Goal: Task Accomplishment & Management: Complete application form

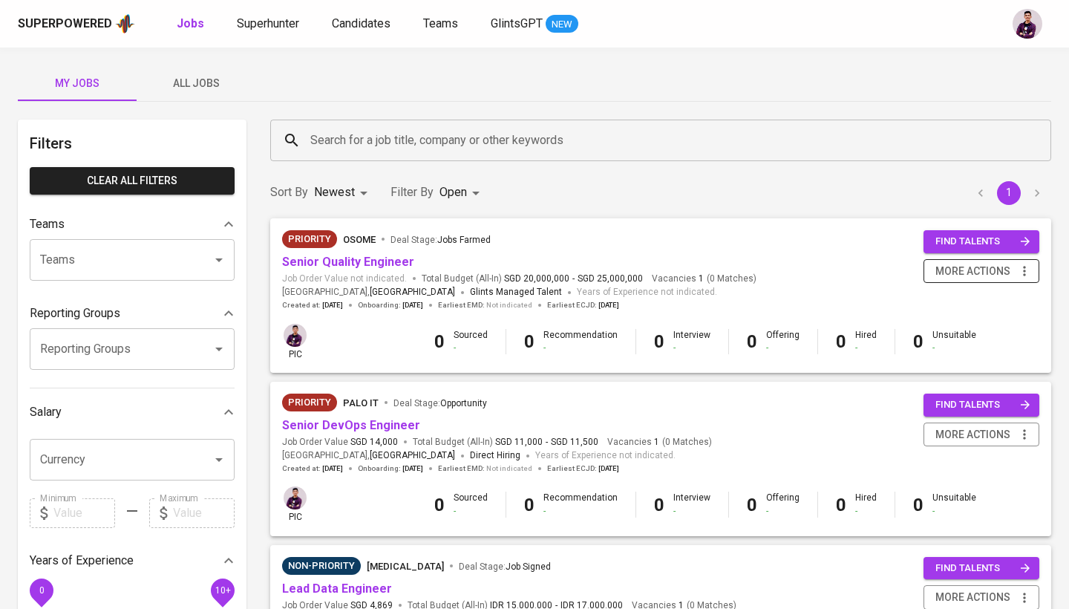
click at [1025, 273] on icon "button" at bounding box center [1024, 271] width 2 height 10
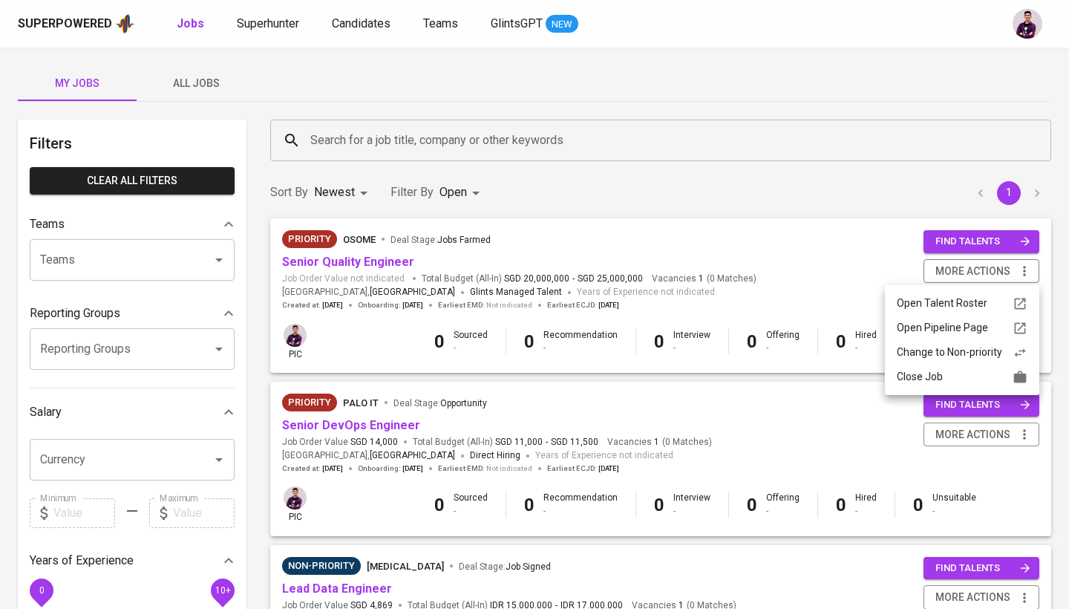
click at [345, 262] on div at bounding box center [534, 304] width 1069 height 609
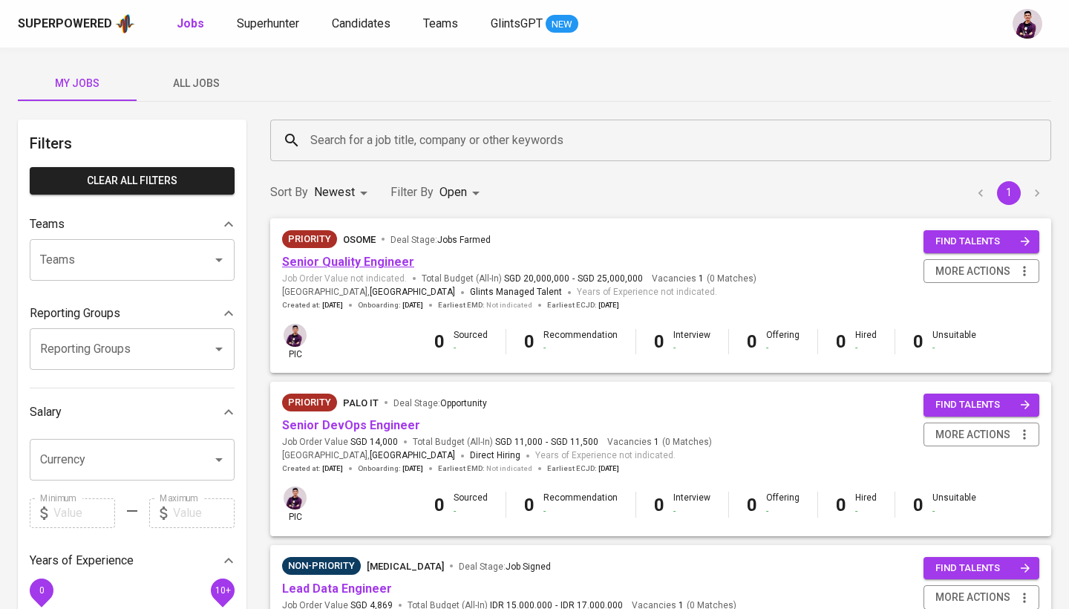
click at [356, 262] on link "Senior Quality Engineer" at bounding box center [348, 262] width 132 height 14
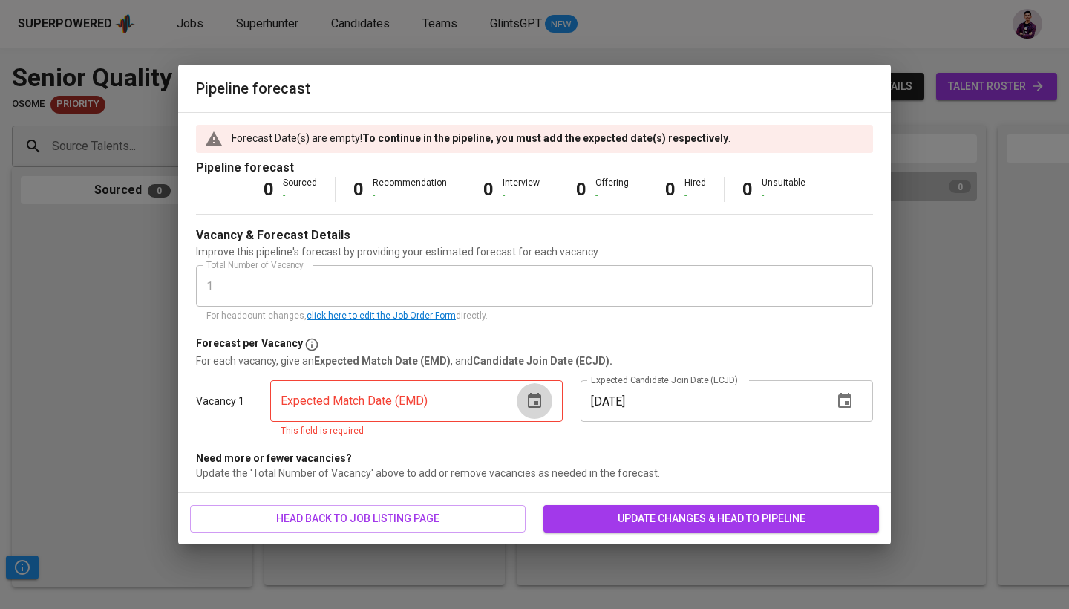
click at [518, 400] on button "button" at bounding box center [535, 401] width 36 height 36
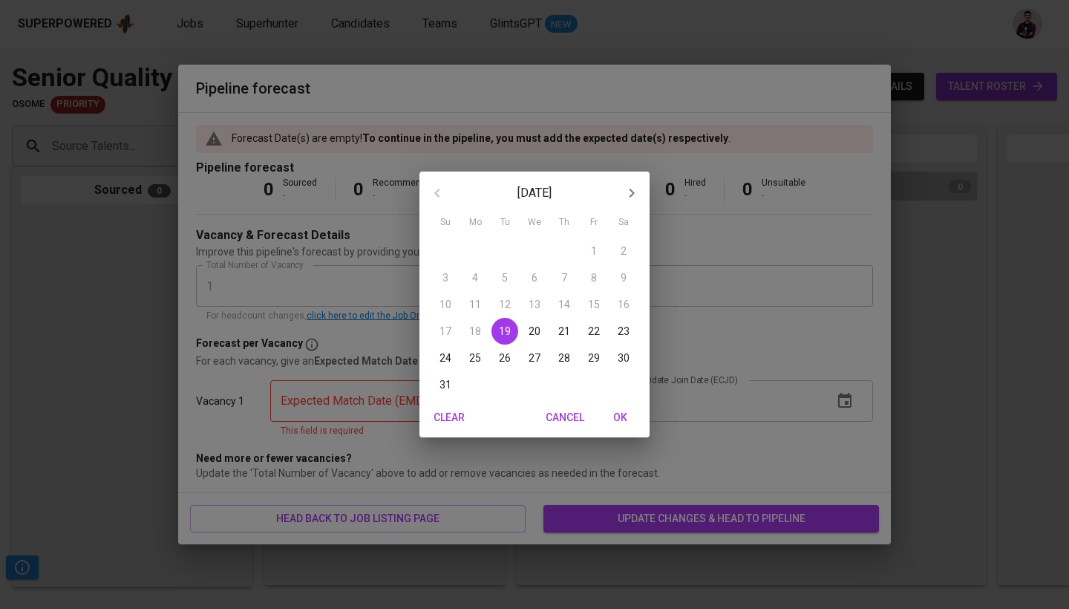
click at [633, 200] on icon "button" at bounding box center [632, 193] width 18 height 18
click at [598, 307] on p "19" at bounding box center [594, 304] width 12 height 15
type input "09/19/2025"
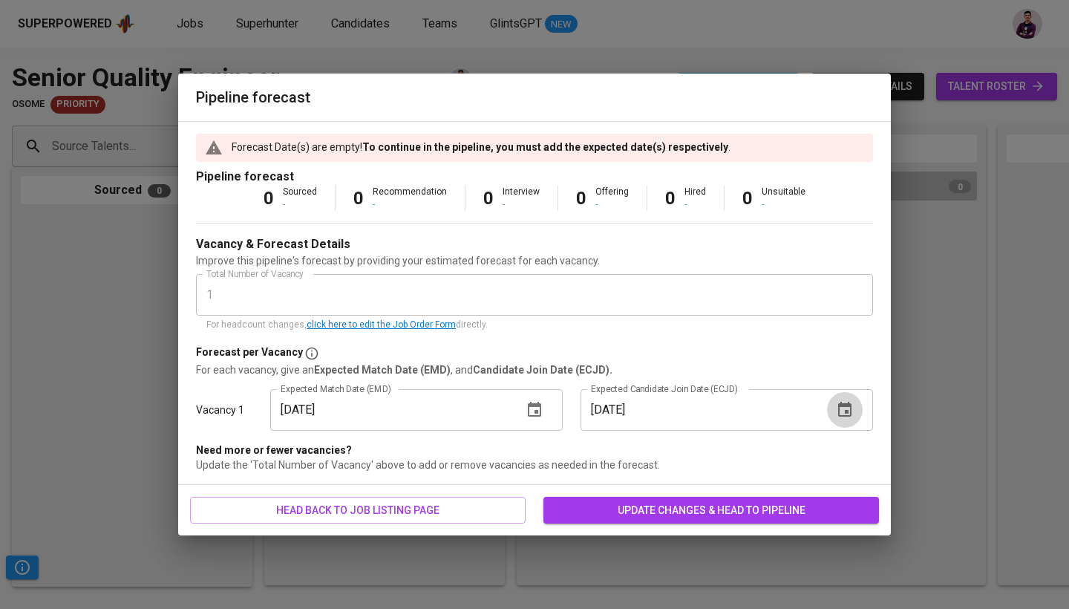
click at [853, 414] on icon "button" at bounding box center [845, 410] width 18 height 18
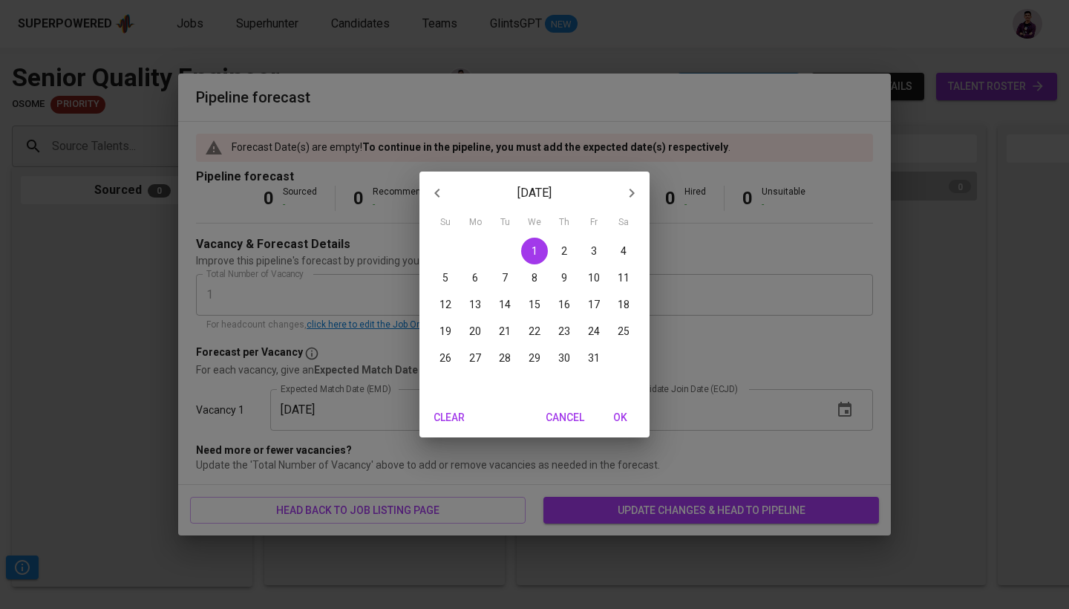
click at [625, 198] on icon "button" at bounding box center [632, 193] width 18 height 18
click at [615, 250] on span "1" at bounding box center [623, 251] width 27 height 15
type input "11/01/2025"
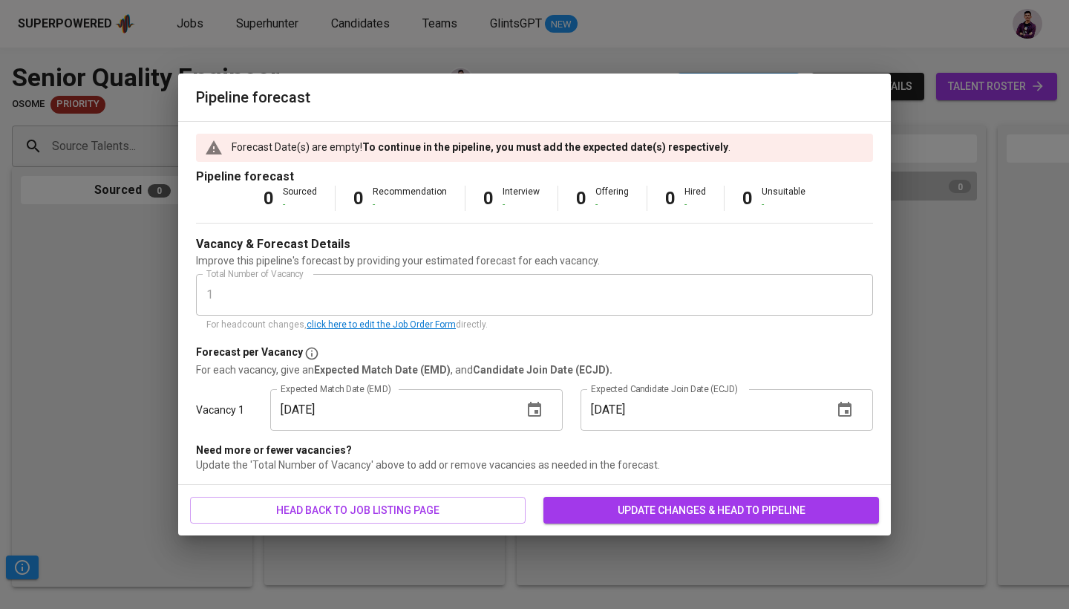
click at [683, 514] on span "update changes & head to pipeline" at bounding box center [711, 510] width 312 height 19
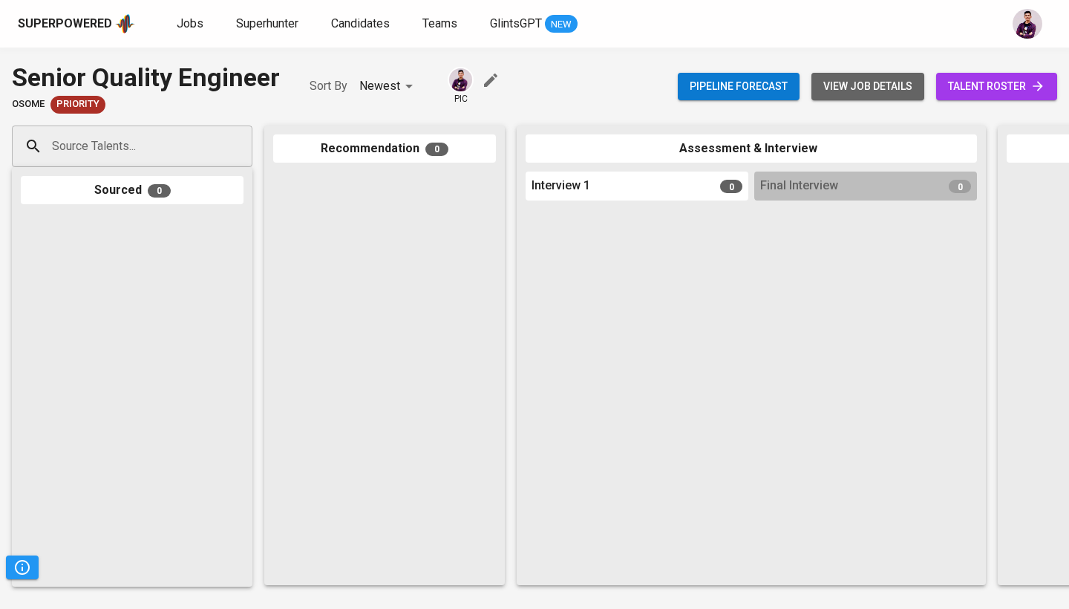
click at [884, 78] on span "view job details" at bounding box center [867, 86] width 89 height 19
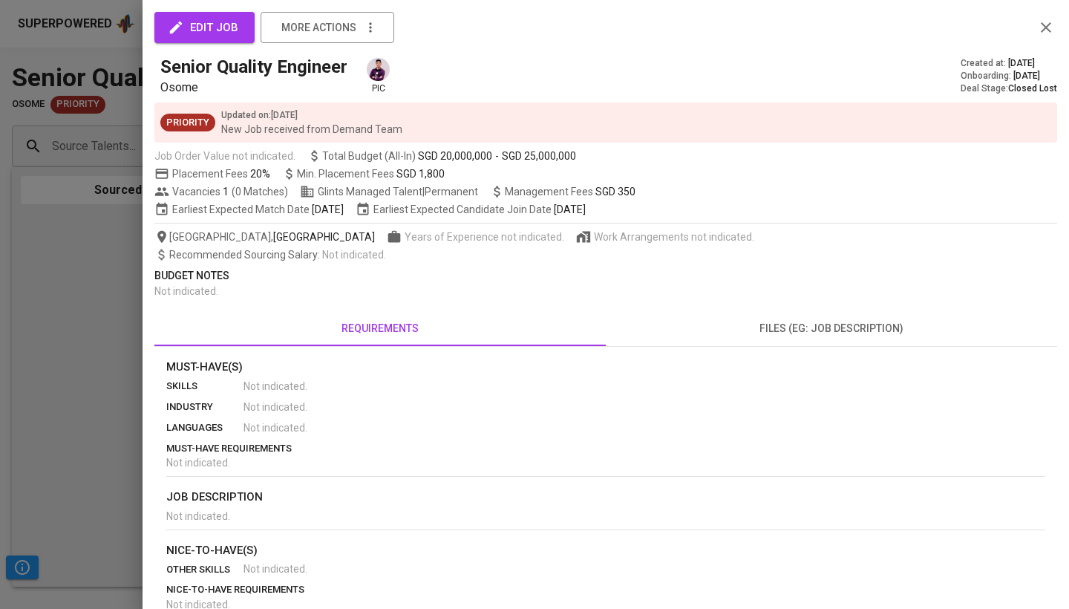
click at [208, 32] on span "edit job" at bounding box center [205, 27] width 68 height 19
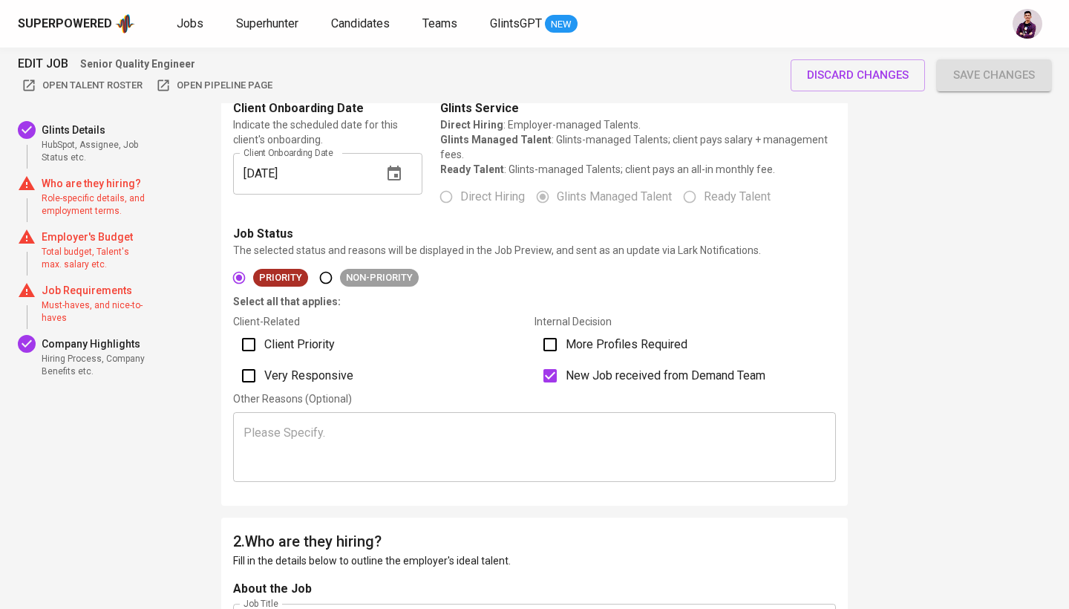
scroll to position [299, 0]
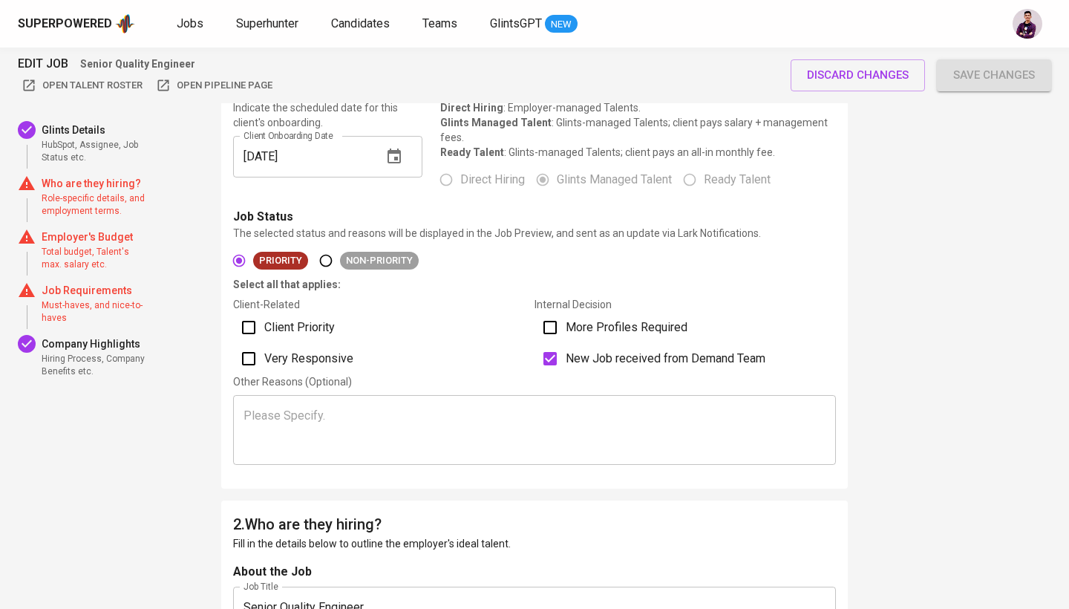
click at [105, 187] on p "Who are they hiring?" at bounding box center [95, 183] width 107 height 15
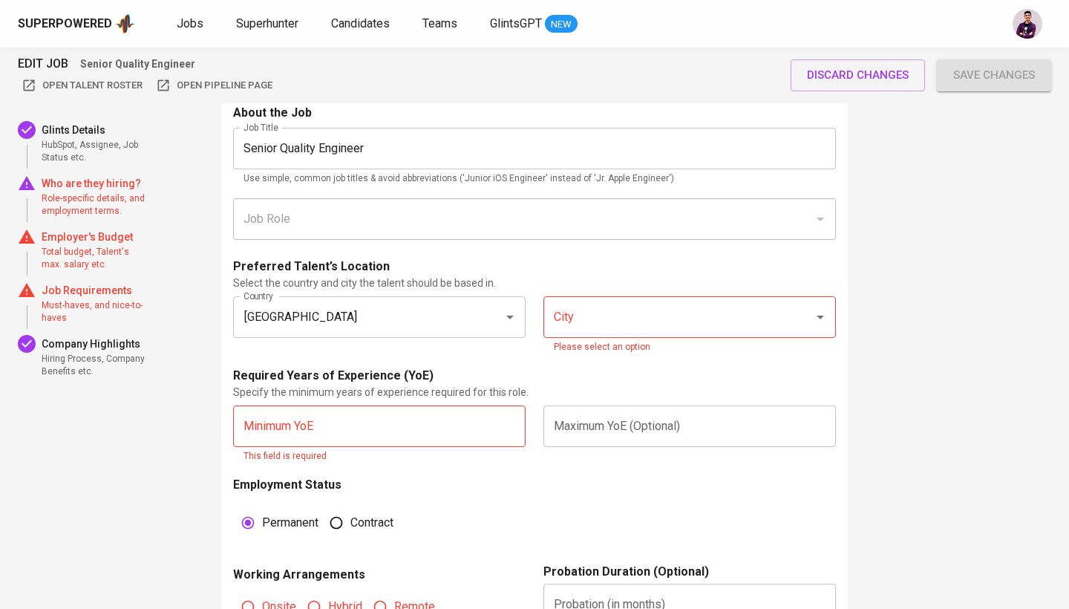
scroll to position [759, 0]
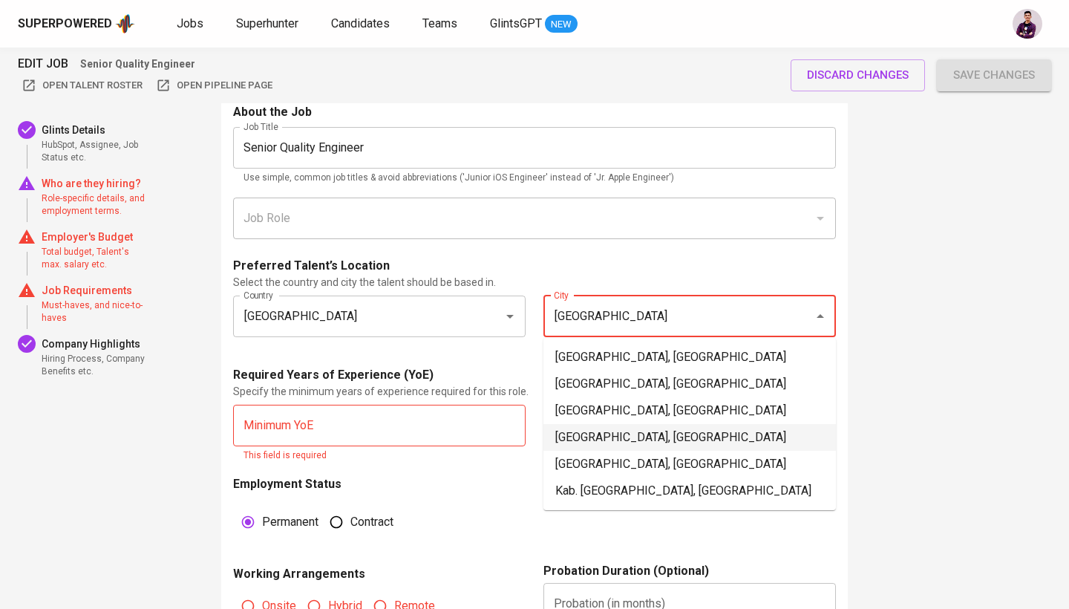
click at [628, 428] on li "Jakarta Pusat, DKI Jakarta" at bounding box center [690, 437] width 293 height 27
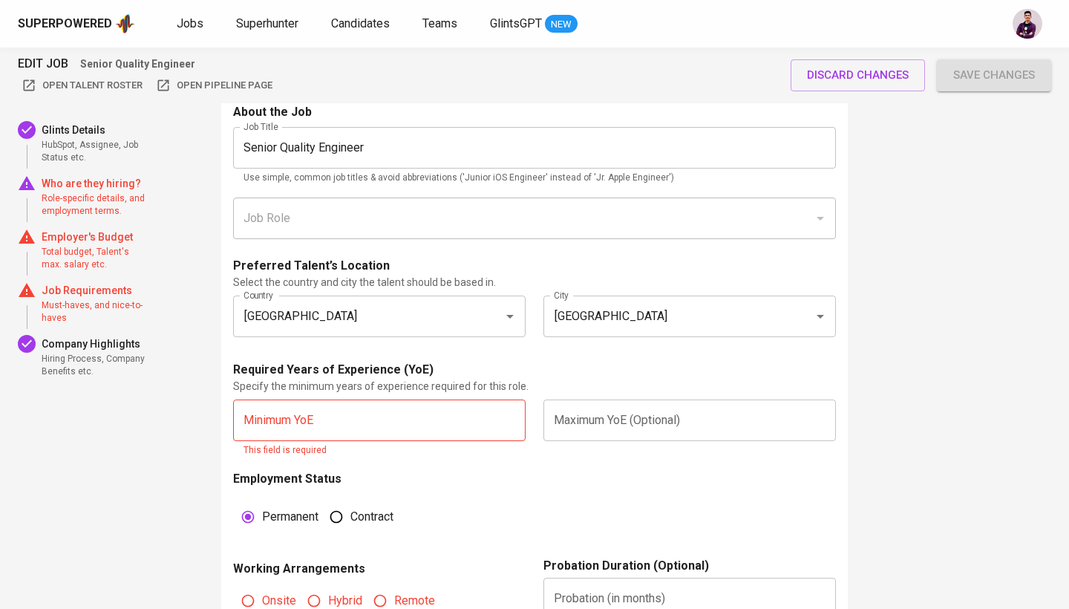
type input "Jakarta Pusat, DKI Jakarta"
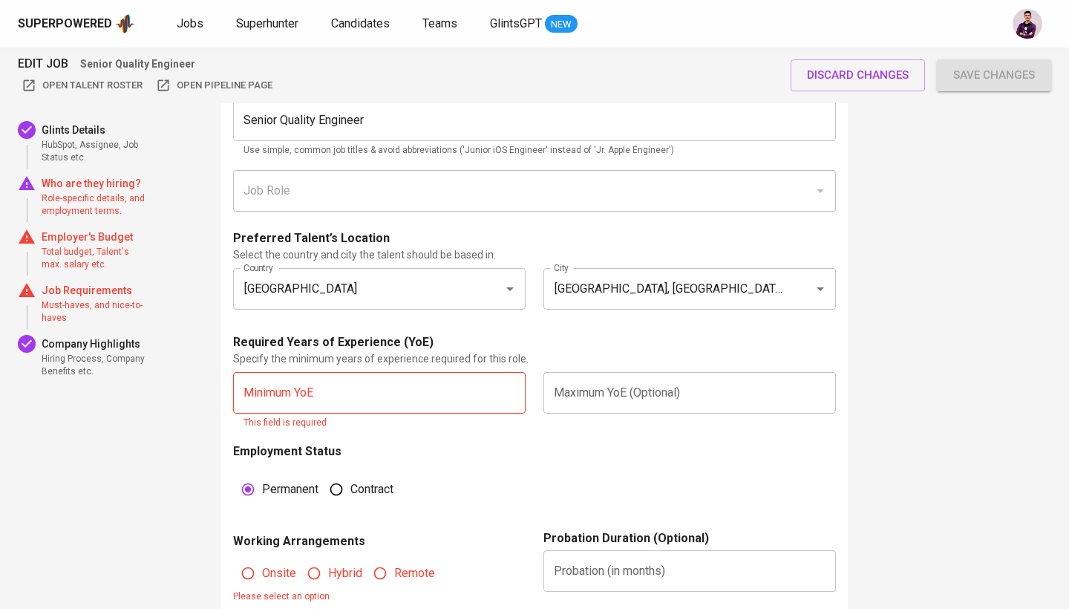
scroll to position [814, 0]
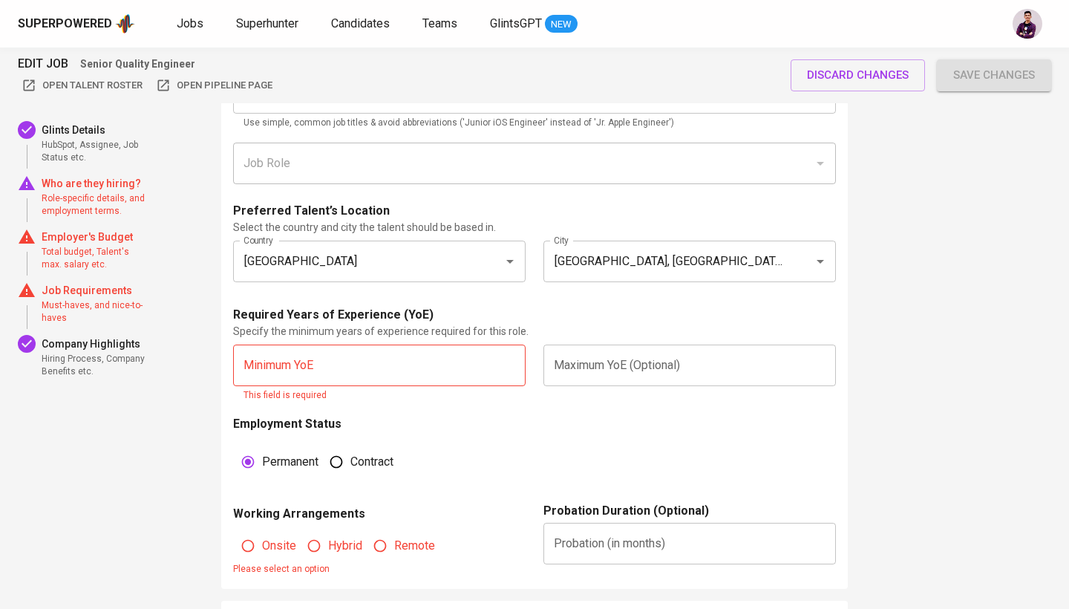
click at [398, 360] on input "text" at bounding box center [379, 366] width 293 height 42
type input "5"
click at [593, 379] on input "text" at bounding box center [690, 366] width 293 height 42
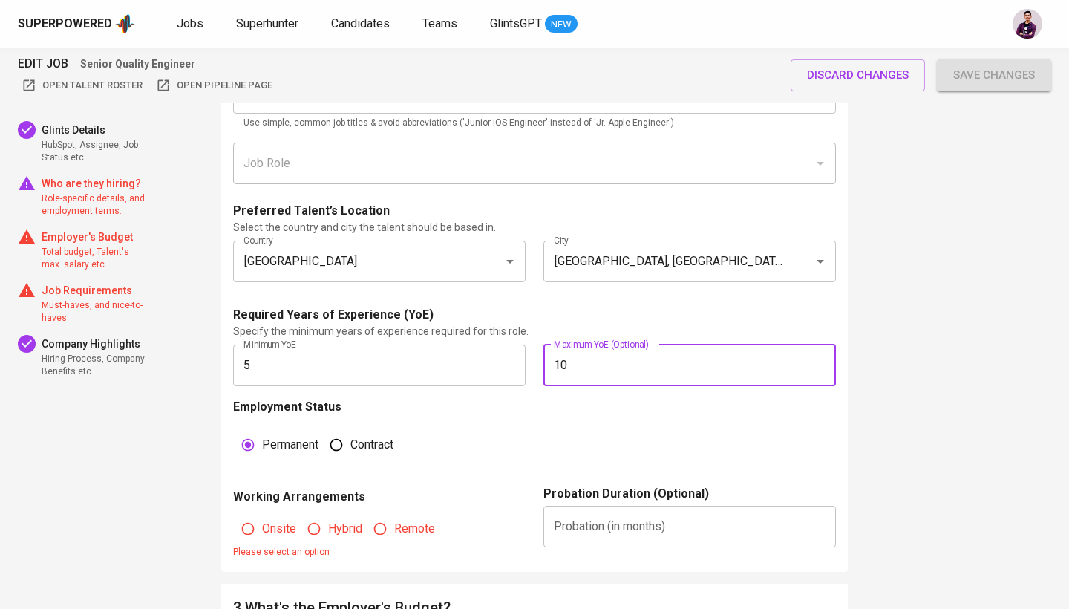
type input "10"
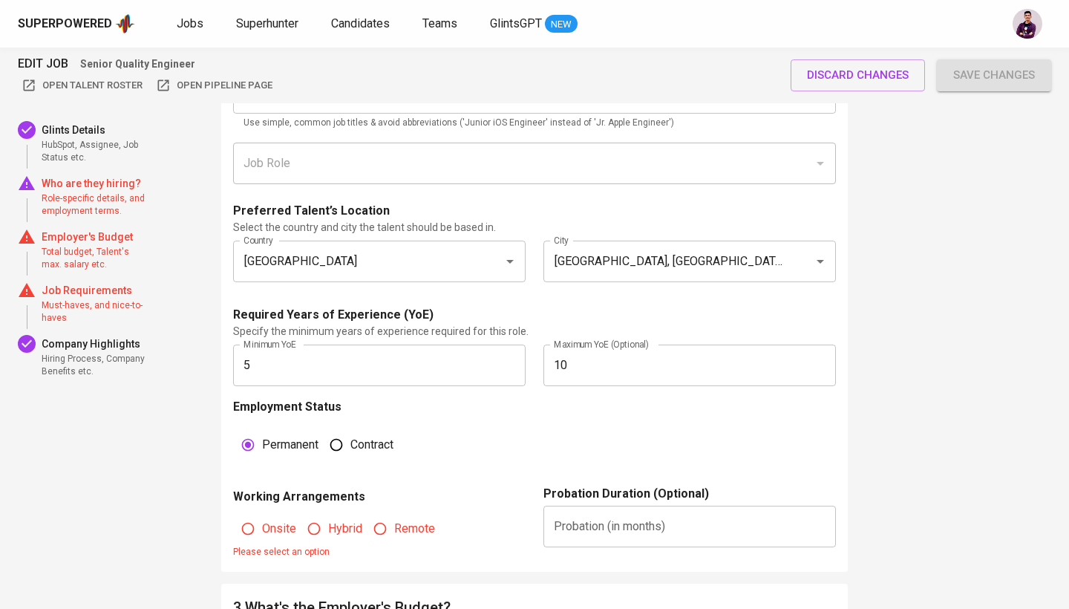
click at [675, 418] on div "Employment Status Permanent Contract" at bounding box center [534, 441] width 603 height 87
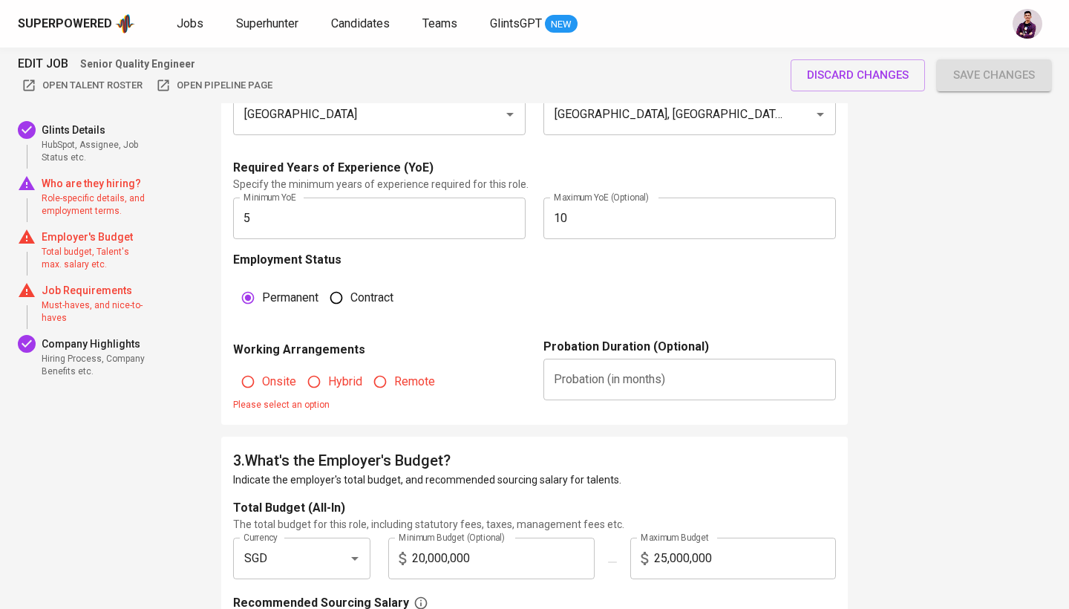
scroll to position [960, 0]
click at [397, 385] on span "Remote" at bounding box center [414, 382] width 41 height 18
click at [394, 385] on input "Remote" at bounding box center [380, 382] width 28 height 28
radio input "true"
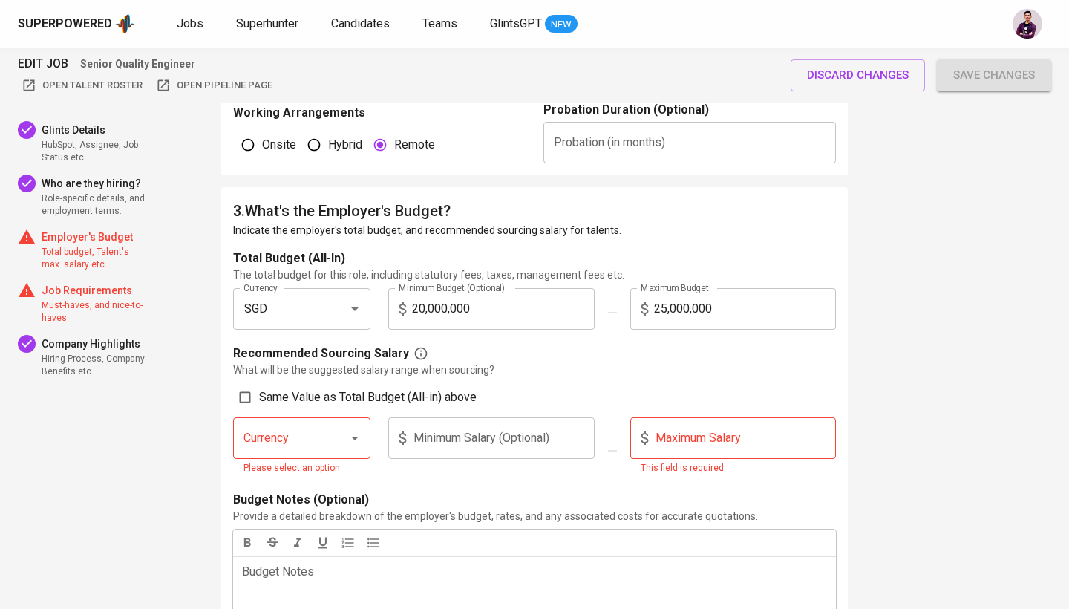
scroll to position [1229, 0]
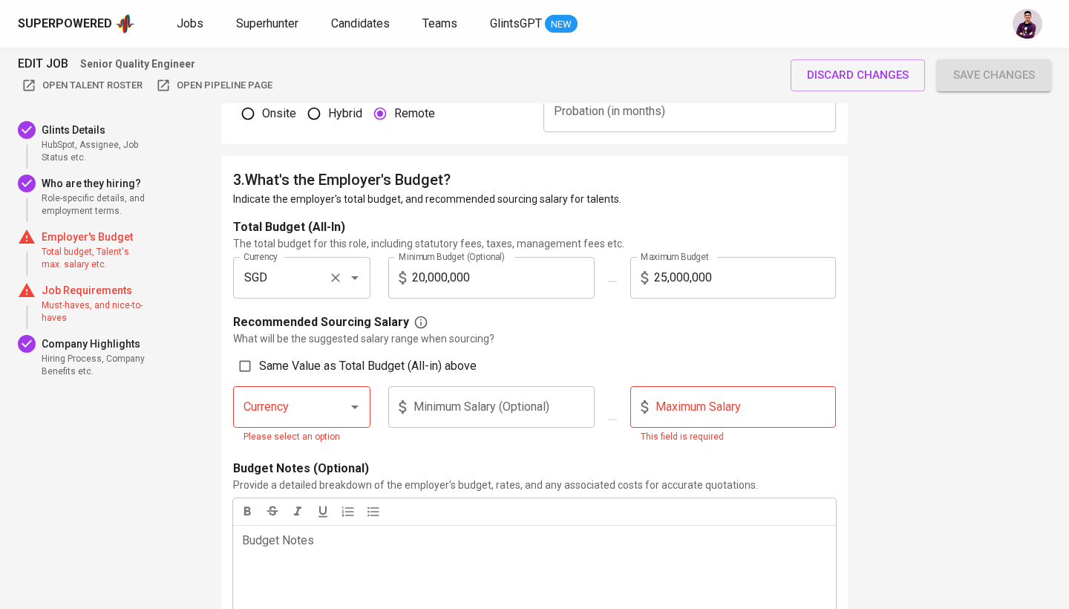
click at [358, 270] on icon "Open" at bounding box center [355, 278] width 18 height 18
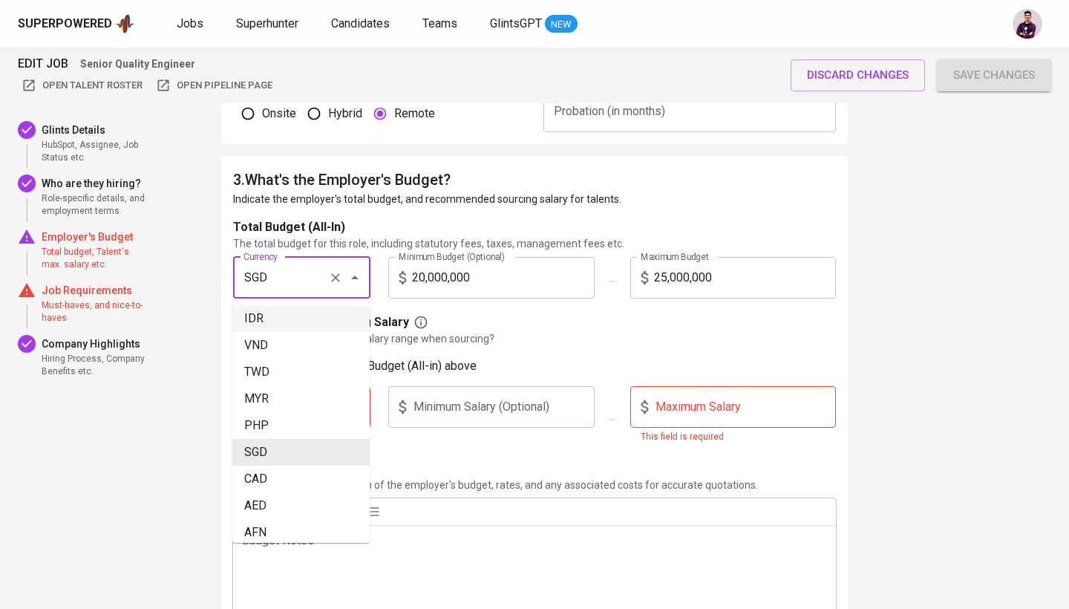
click at [336, 322] on li "IDR" at bounding box center [300, 318] width 137 height 27
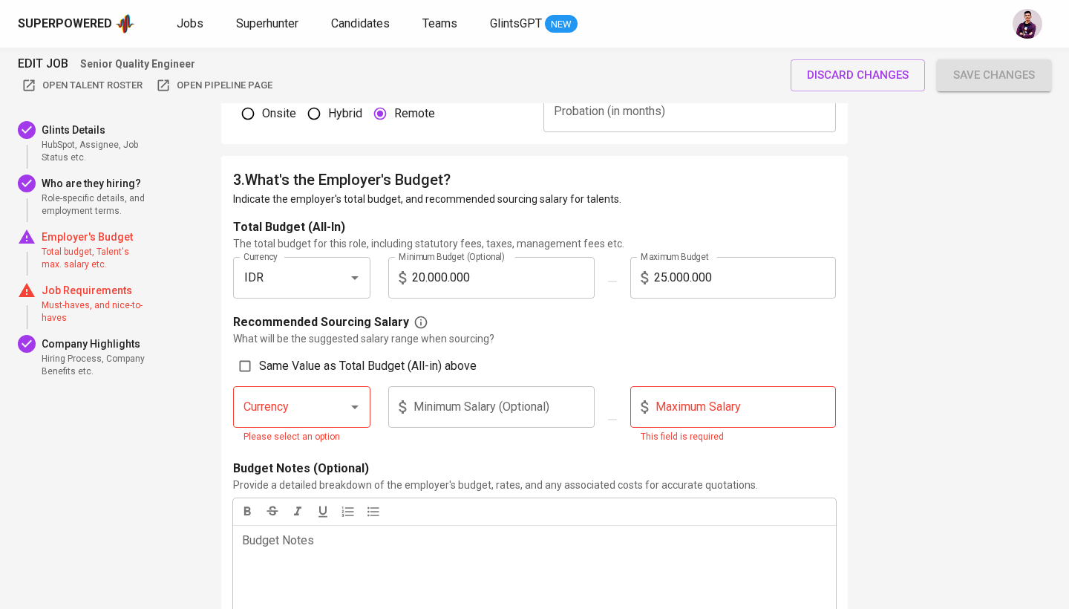
type input "IDR"
click at [353, 408] on icon "Open" at bounding box center [355, 407] width 18 height 18
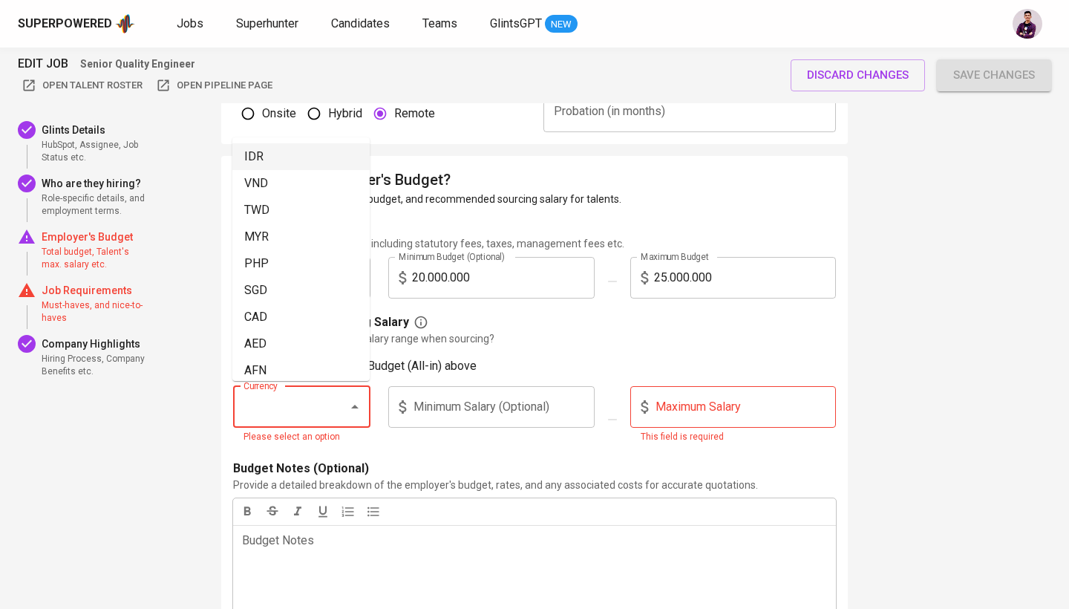
click at [307, 154] on li "IDR" at bounding box center [300, 156] width 137 height 27
type input "IDR"
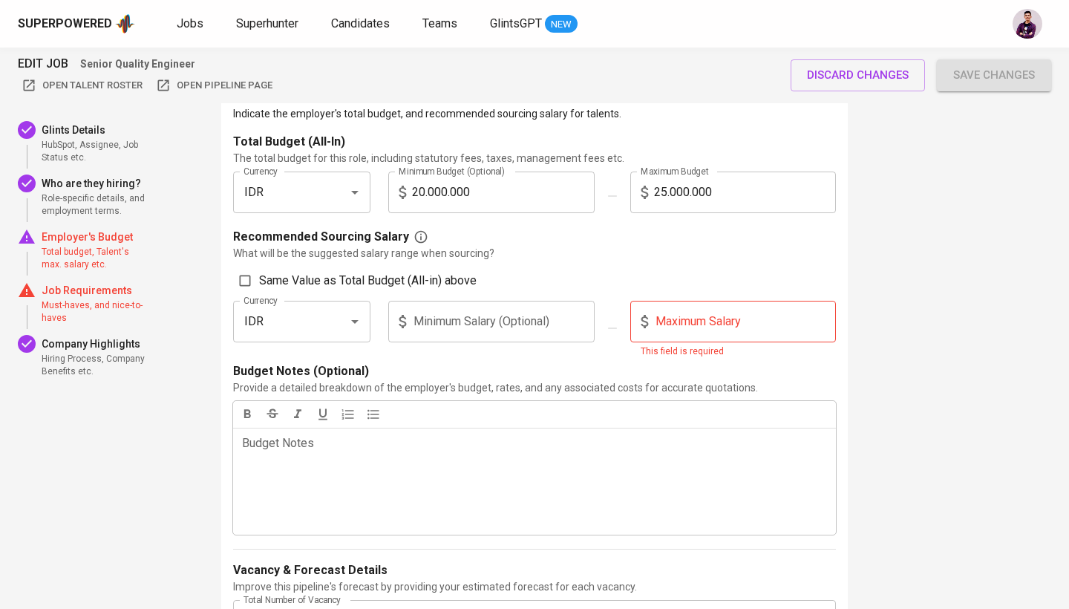
scroll to position [1345, 0]
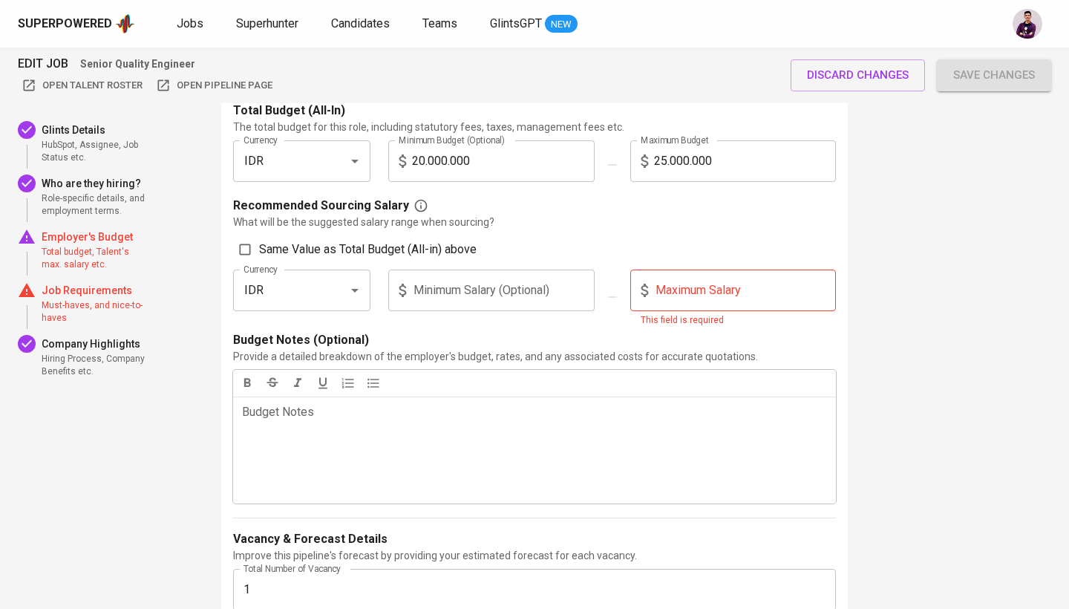
click at [708, 281] on input "text" at bounding box center [745, 291] width 183 height 42
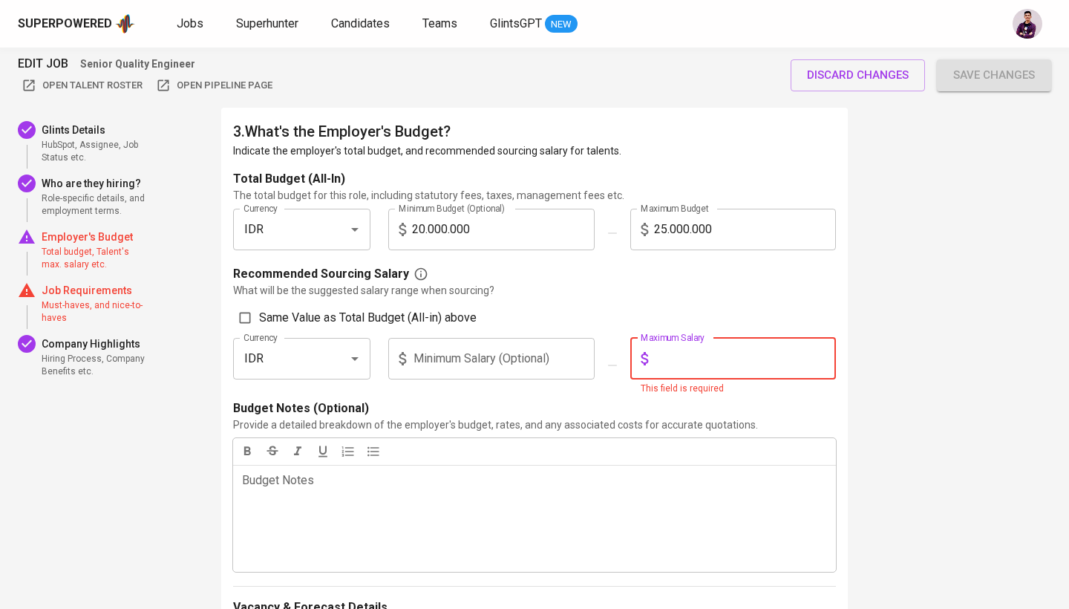
scroll to position [1276, 0]
click at [341, 321] on span "Same Value as Total Budget (All-in) above" at bounding box center [368, 319] width 218 height 18
click at [259, 321] on input "Same Value as Total Budget (All-in) above" at bounding box center [245, 318] width 28 height 28
checkbox input "true"
type input "20.000.000"
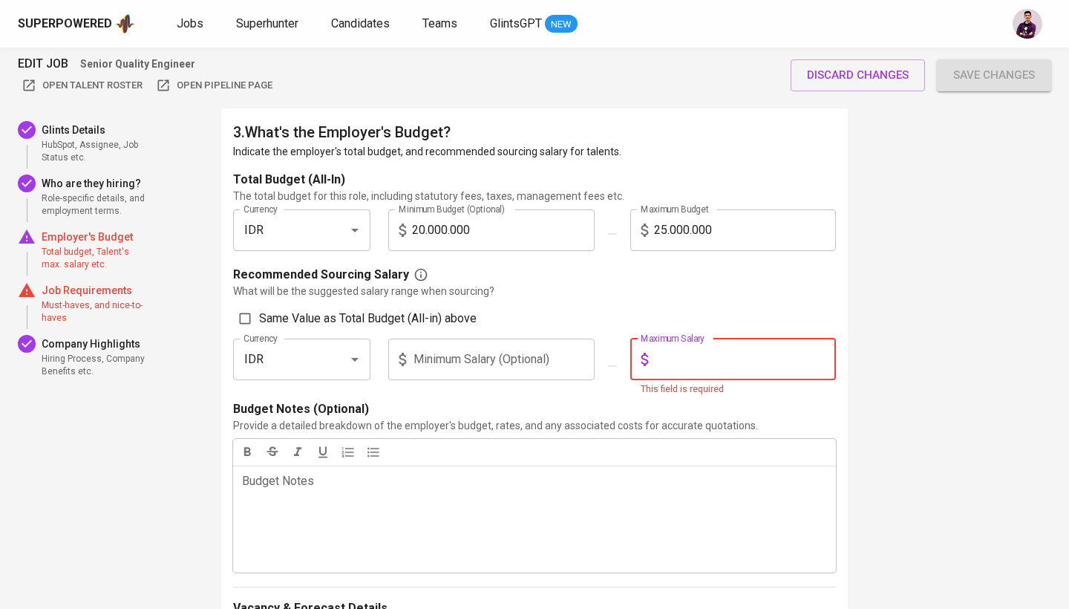
type input "25.000.000"
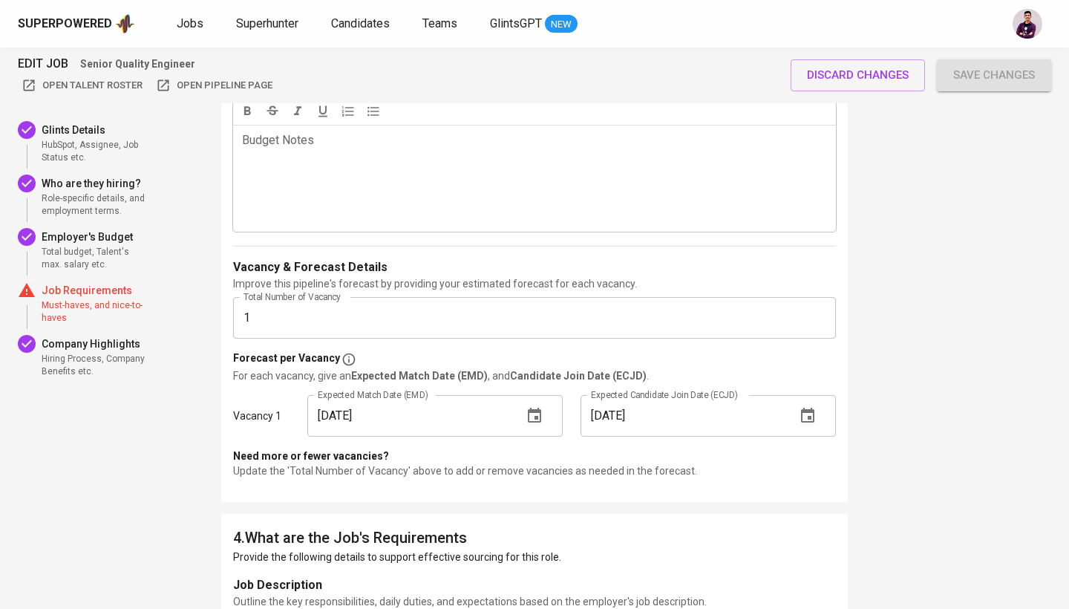
scroll to position [1612, 0]
click at [109, 292] on p "Job Requirements" at bounding box center [95, 290] width 107 height 15
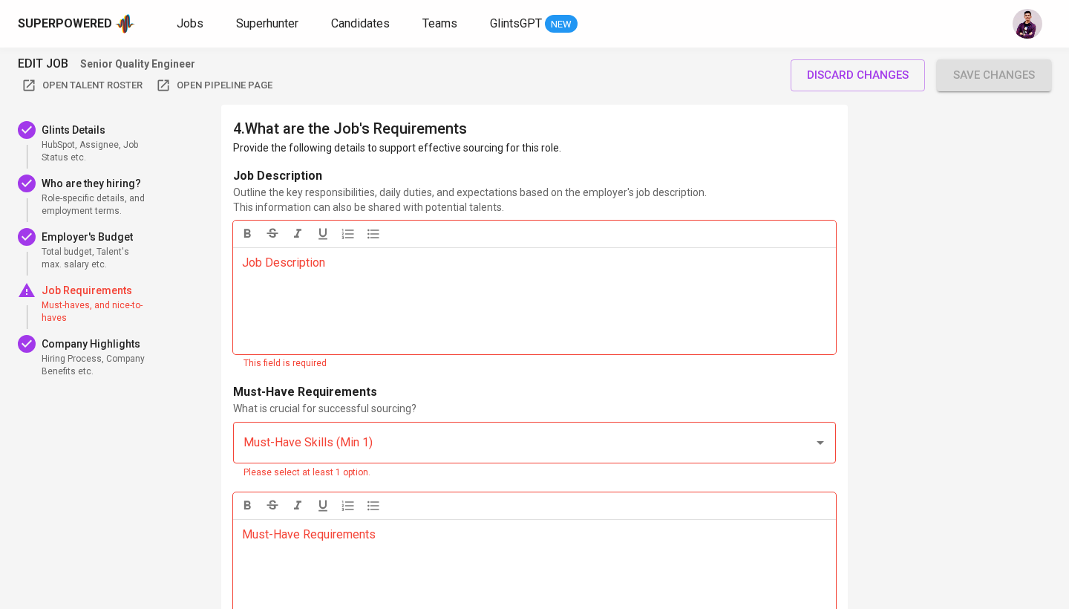
click at [368, 270] on div "Job Description ﻿" at bounding box center [534, 300] width 603 height 107
click at [386, 254] on p "Job Description ﻿" at bounding box center [534, 263] width 585 height 18
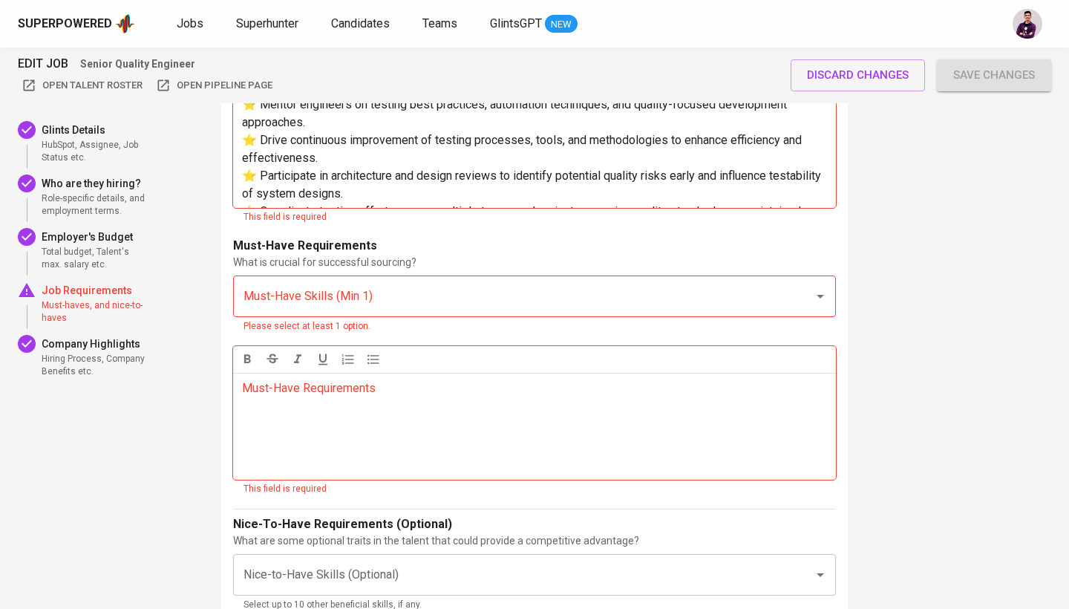
scroll to position [2433, 0]
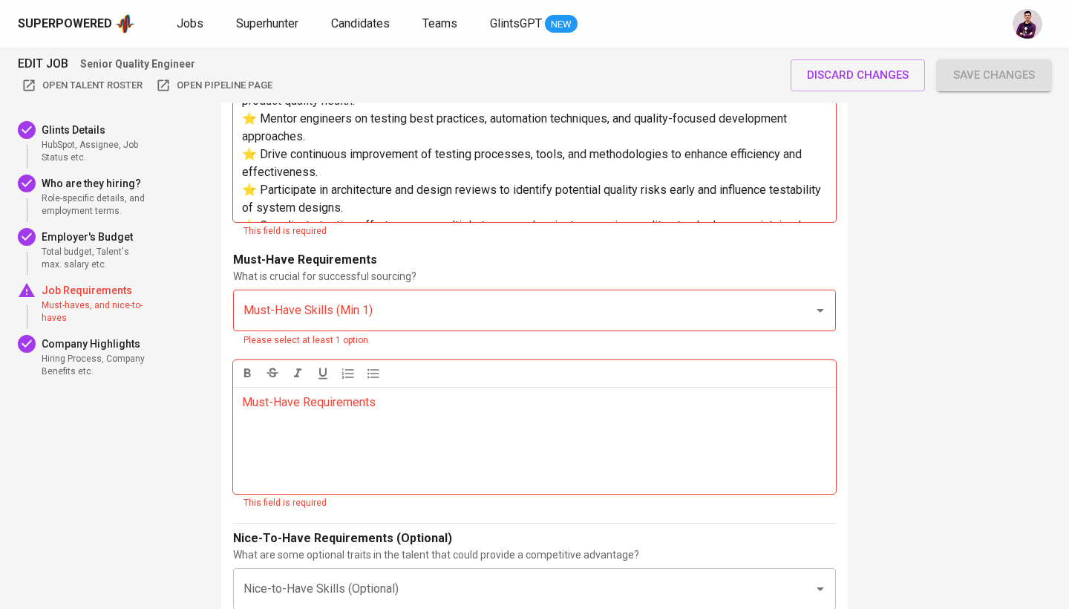
click at [406, 299] on input "Must-Have Skills (Min 1)" at bounding box center [514, 310] width 548 height 28
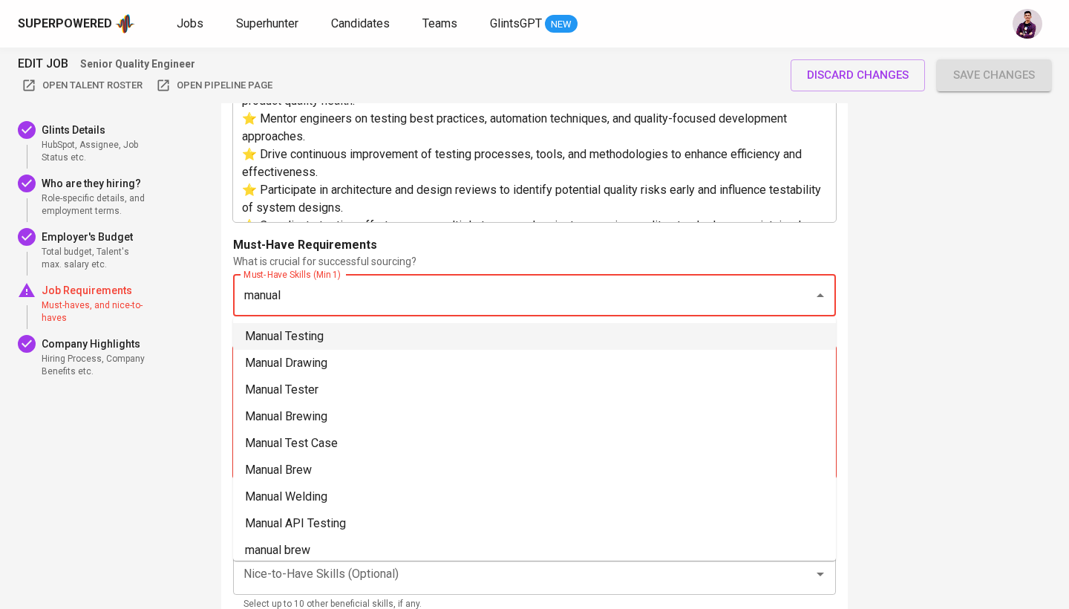
click at [405, 341] on li "Manual Testing" at bounding box center [534, 336] width 603 height 27
type input "manual"
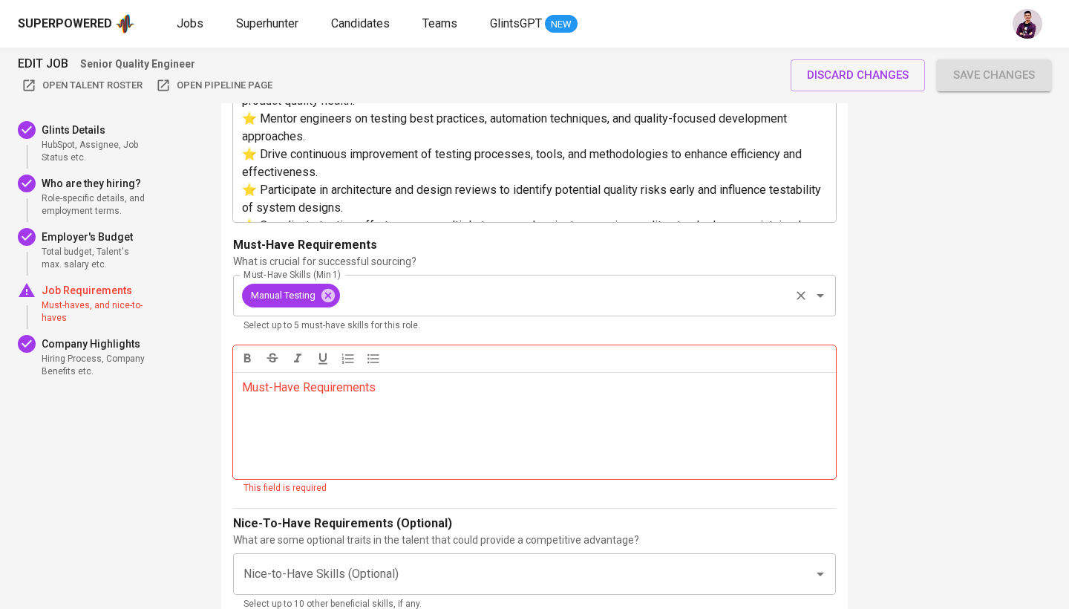
click at [418, 308] on div "Manual Testing Must-Have Skills (Min 1)" at bounding box center [534, 296] width 603 height 42
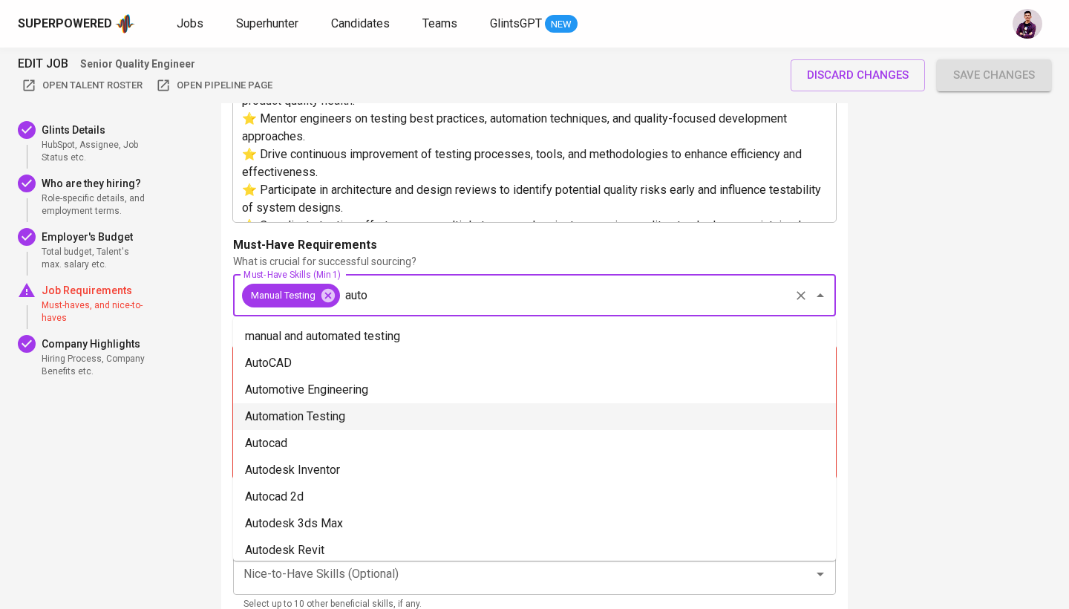
click at [466, 410] on li "Automation Testing" at bounding box center [534, 416] width 603 height 27
type input "auto"
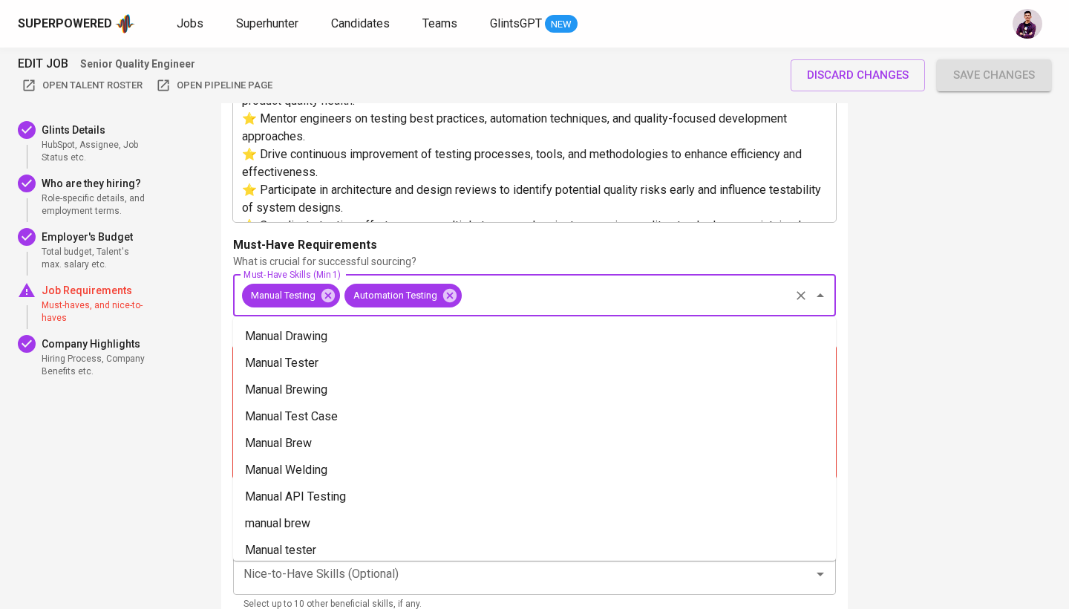
click at [513, 285] on input "Must-Have Skills (Min 1)" at bounding box center [626, 295] width 324 height 28
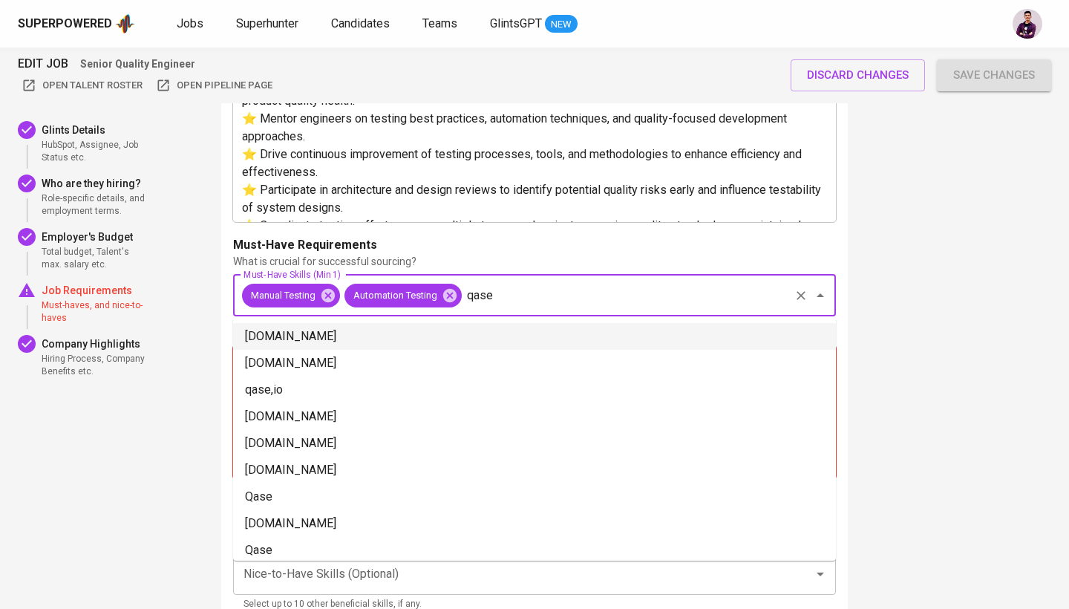
click at [489, 327] on li "Qase.io" at bounding box center [534, 336] width 603 height 27
type input "qase"
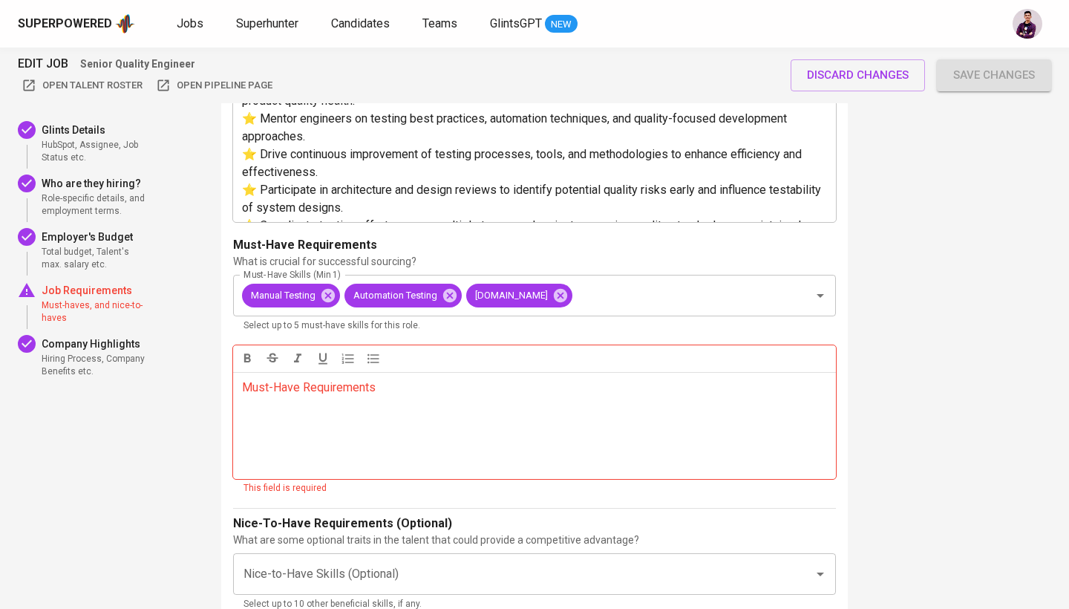
click at [838, 348] on div "4 . What are the Job's Requirements Provide the following details to support ef…" at bounding box center [534, 308] width 627 height 1231
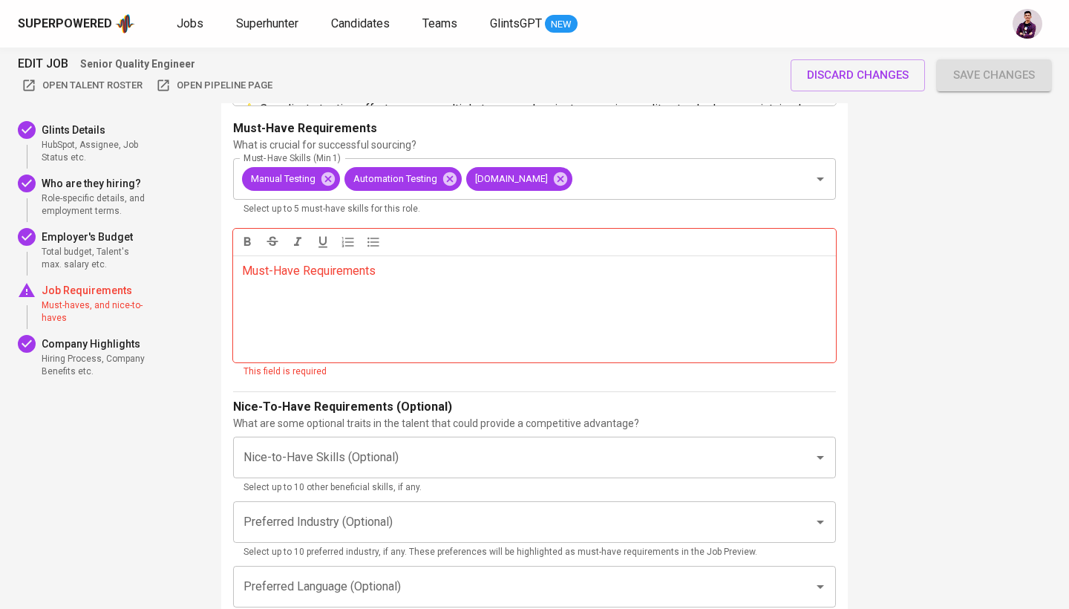
click at [457, 290] on div "Must-Have Requirements ﻿" at bounding box center [534, 308] width 603 height 107
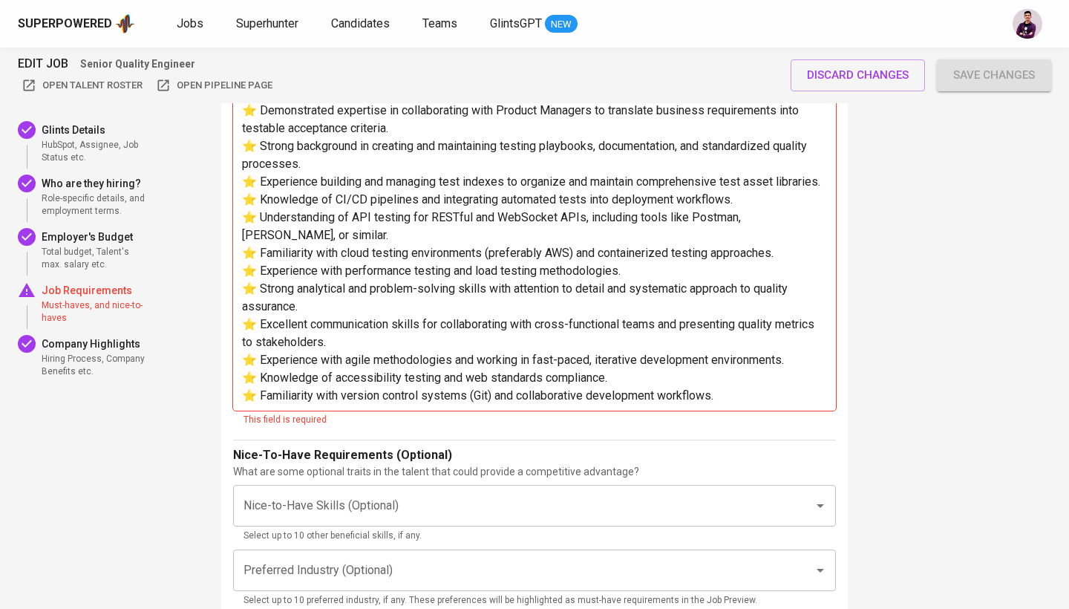
scroll to position [133, 0]
click at [486, 412] on form "Job Description Outline the key responsibilities, daily duties, and expectation…" at bounding box center [534, 120] width 603 height 1424
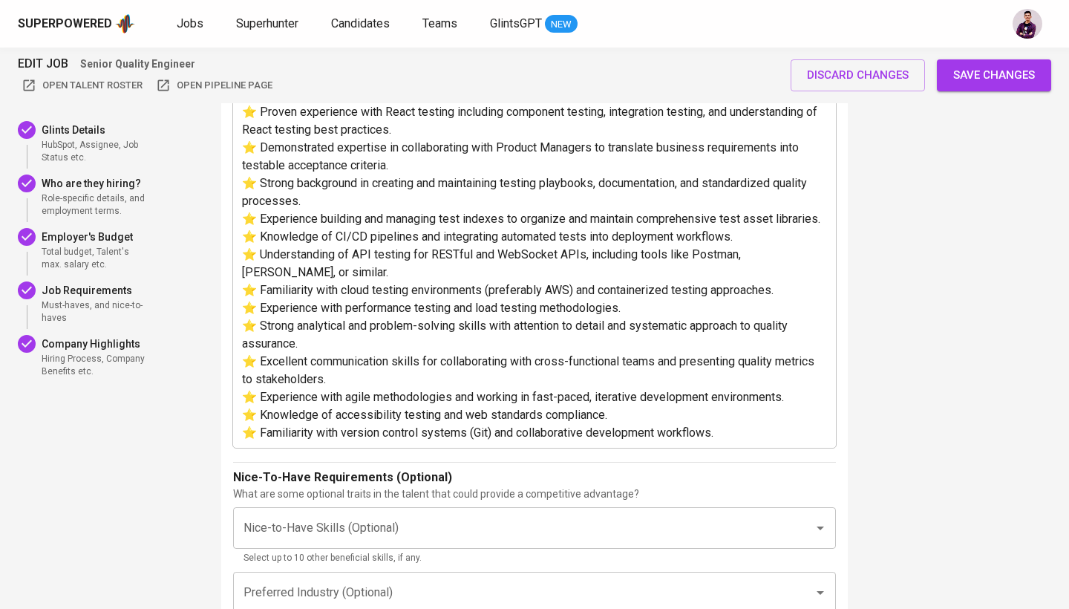
scroll to position [2225, 0]
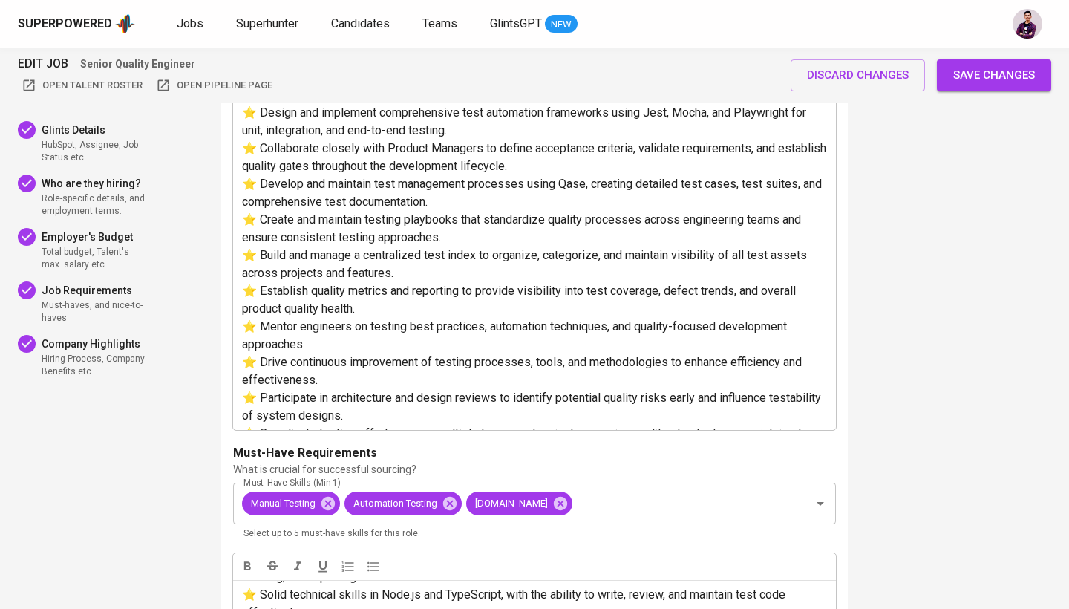
click at [972, 74] on span "Save changes" at bounding box center [994, 74] width 82 height 19
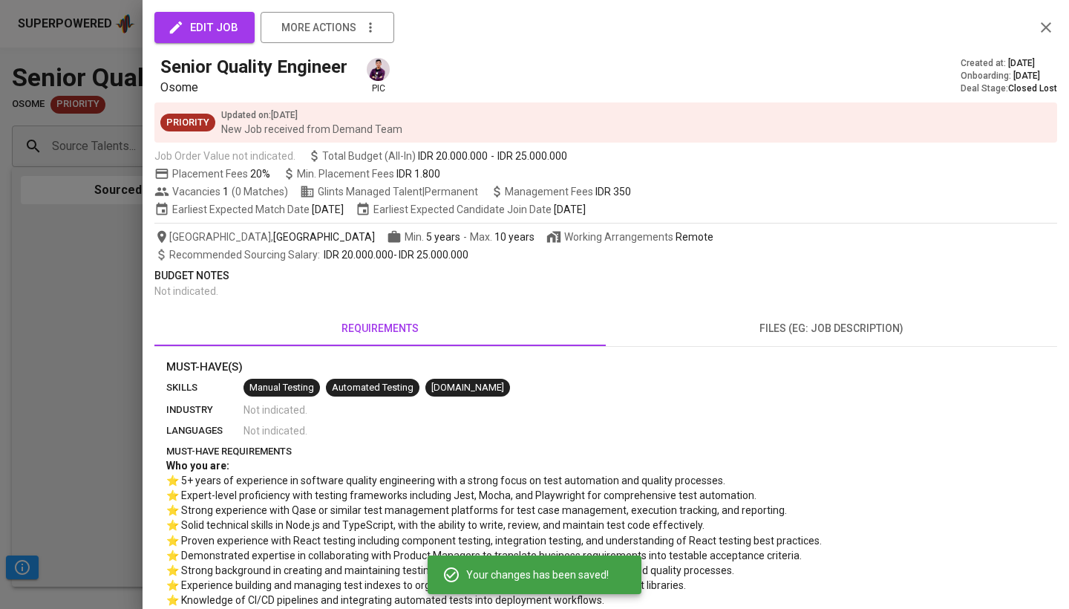
click at [42, 343] on div at bounding box center [534, 304] width 1069 height 609
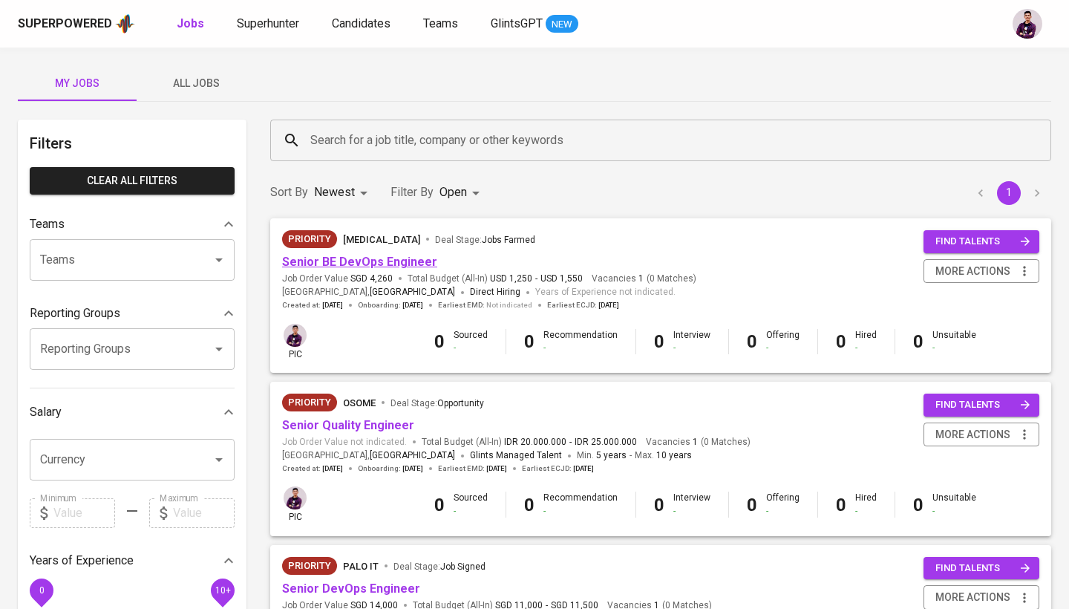
click at [328, 259] on link "Senior BE DevOps Engineer" at bounding box center [359, 262] width 155 height 14
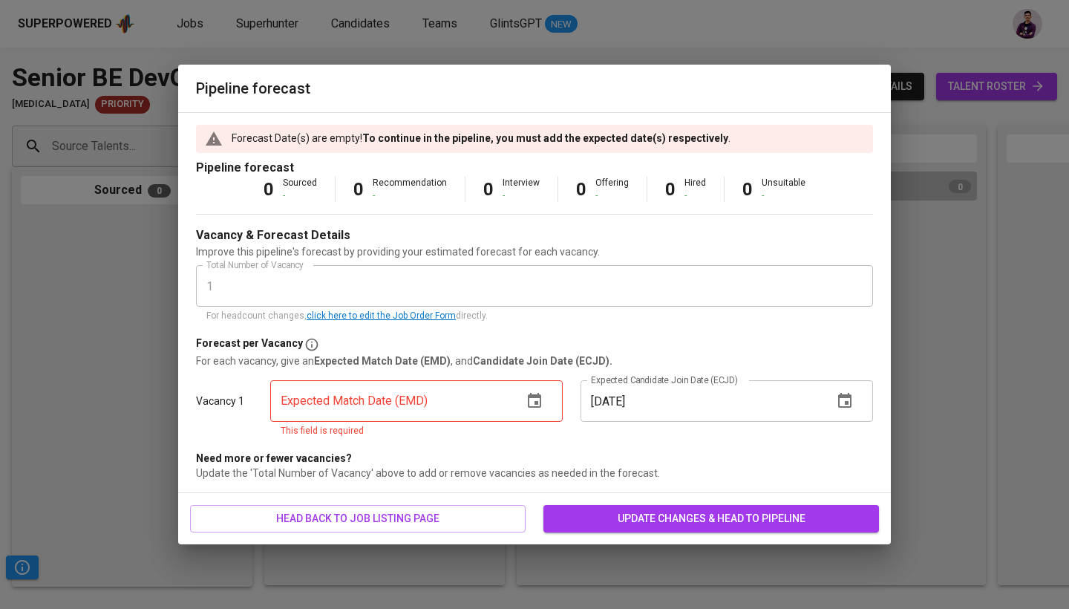
click at [528, 402] on icon "button" at bounding box center [535, 401] width 18 height 18
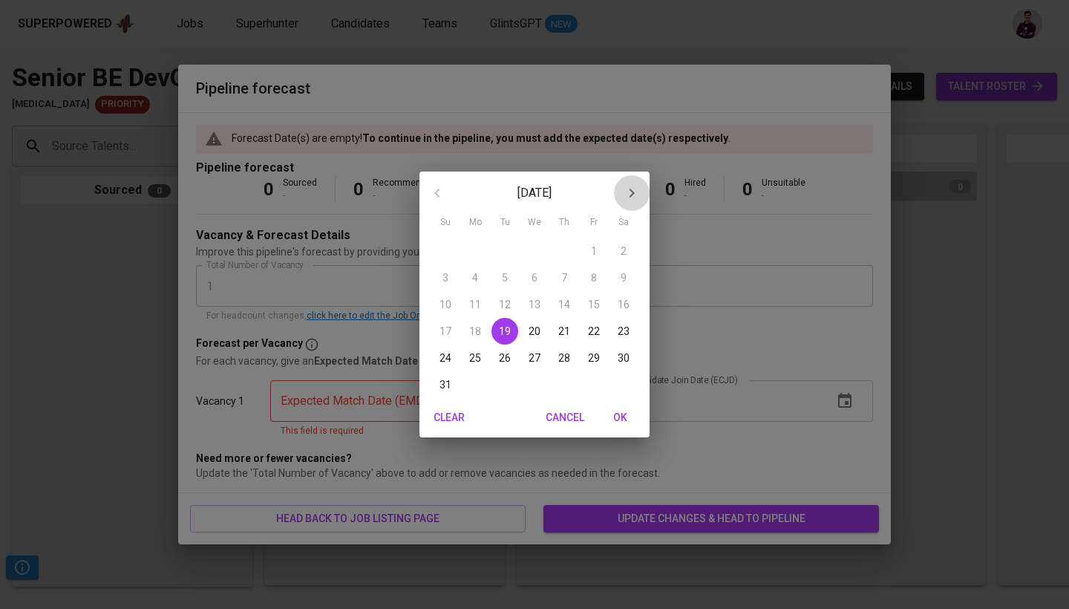
click at [623, 189] on icon "button" at bounding box center [632, 193] width 18 height 18
click at [601, 302] on span "19" at bounding box center [594, 304] width 27 height 15
type input "09/19/2025"
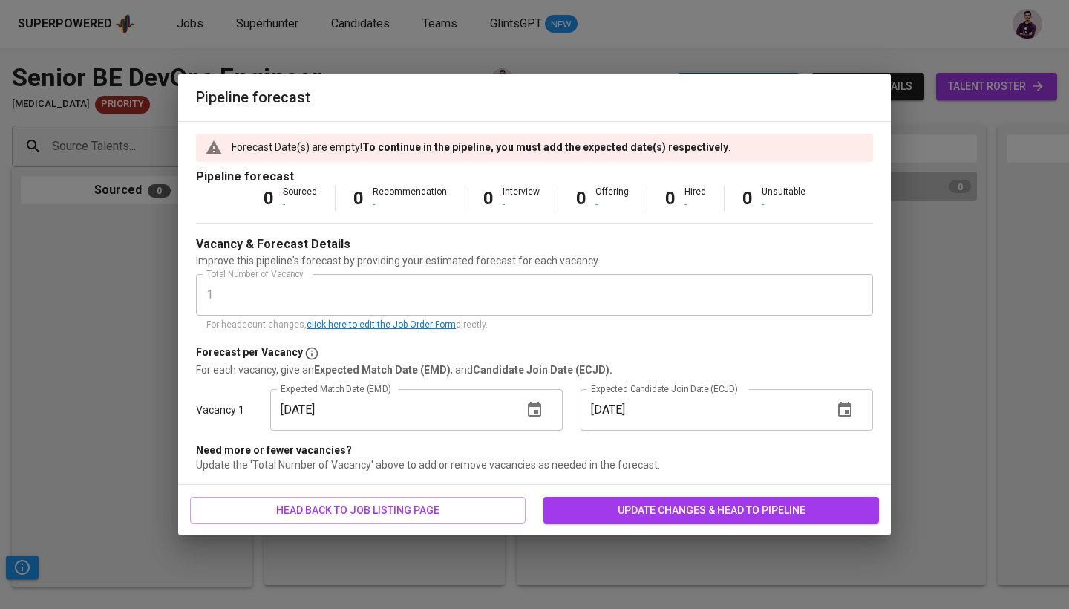
click at [840, 410] on icon "button" at bounding box center [844, 409] width 13 height 15
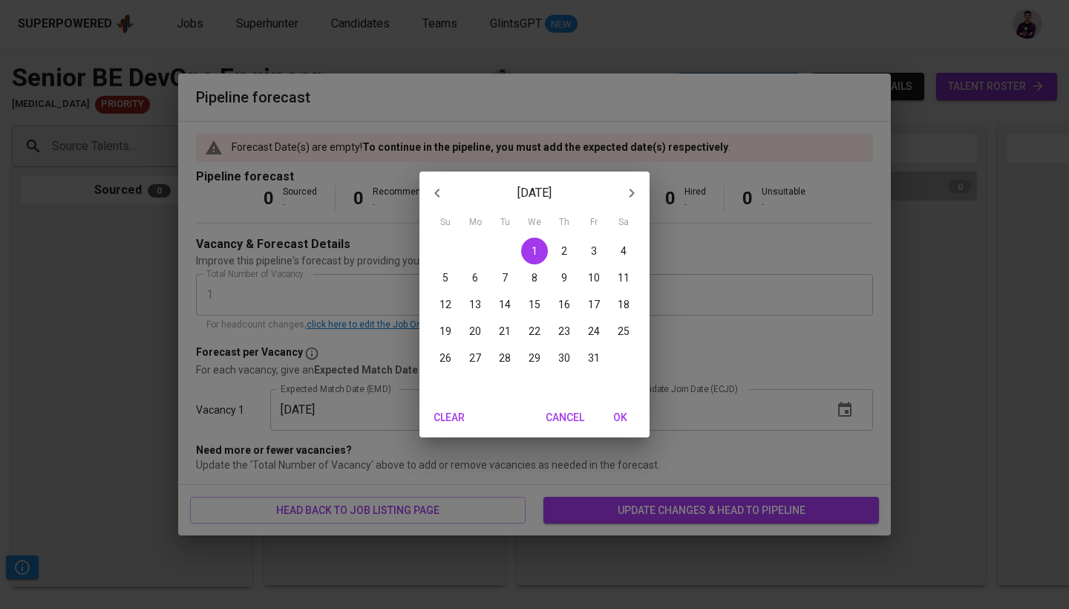
click at [624, 196] on icon "button" at bounding box center [632, 193] width 18 height 18
click at [616, 254] on span "1" at bounding box center [623, 251] width 27 height 15
type input "11/01/2025"
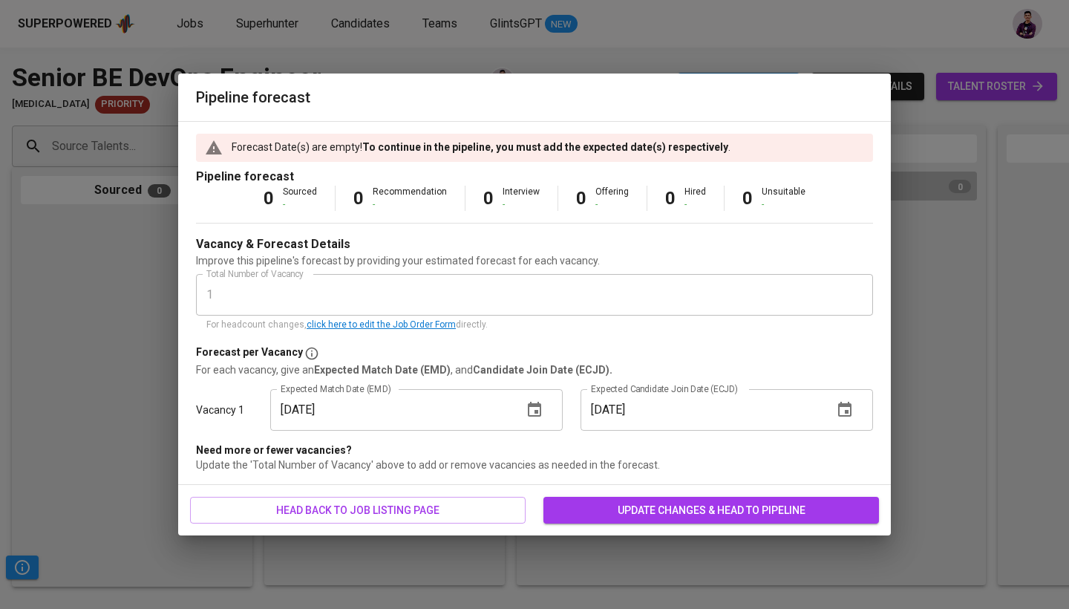
click at [675, 514] on span "update changes & head to pipeline" at bounding box center [711, 510] width 312 height 19
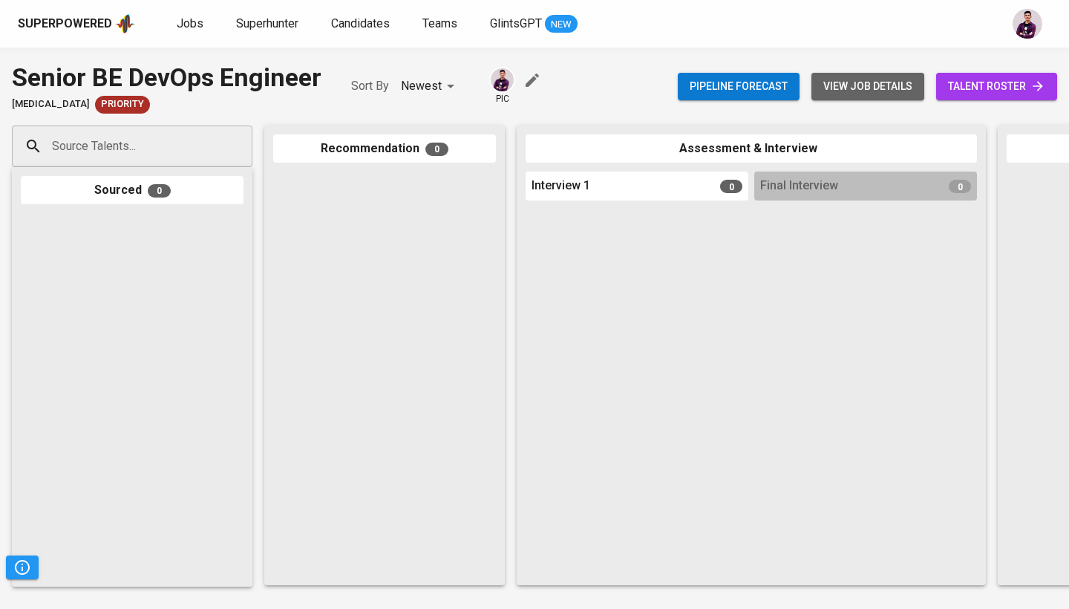
click at [844, 86] on span "view job details" at bounding box center [867, 86] width 89 height 19
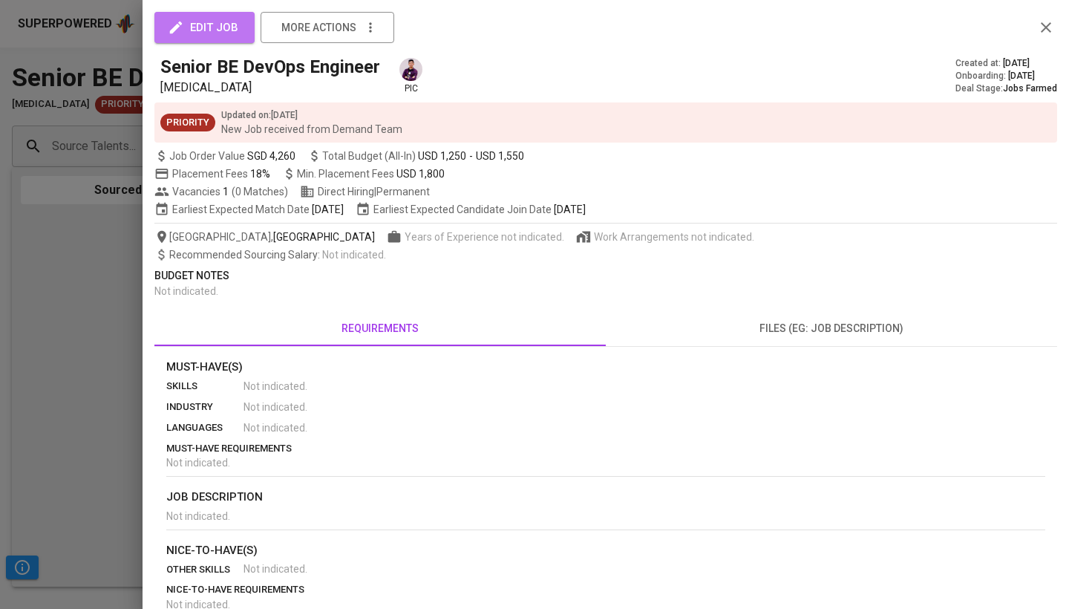
click at [204, 29] on span "edit job" at bounding box center [205, 27] width 68 height 19
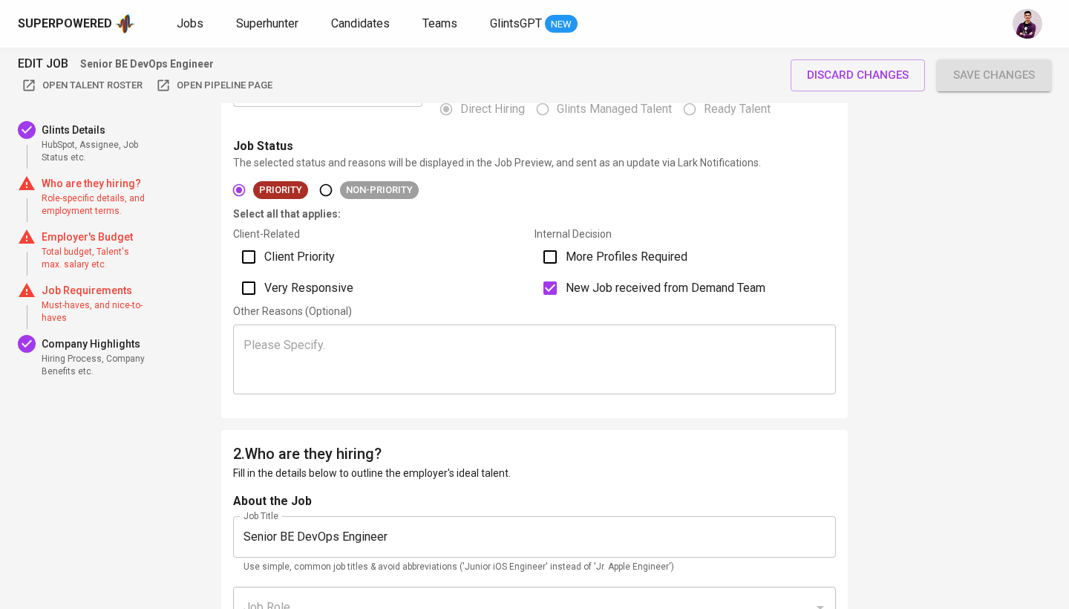
scroll to position [374, 0]
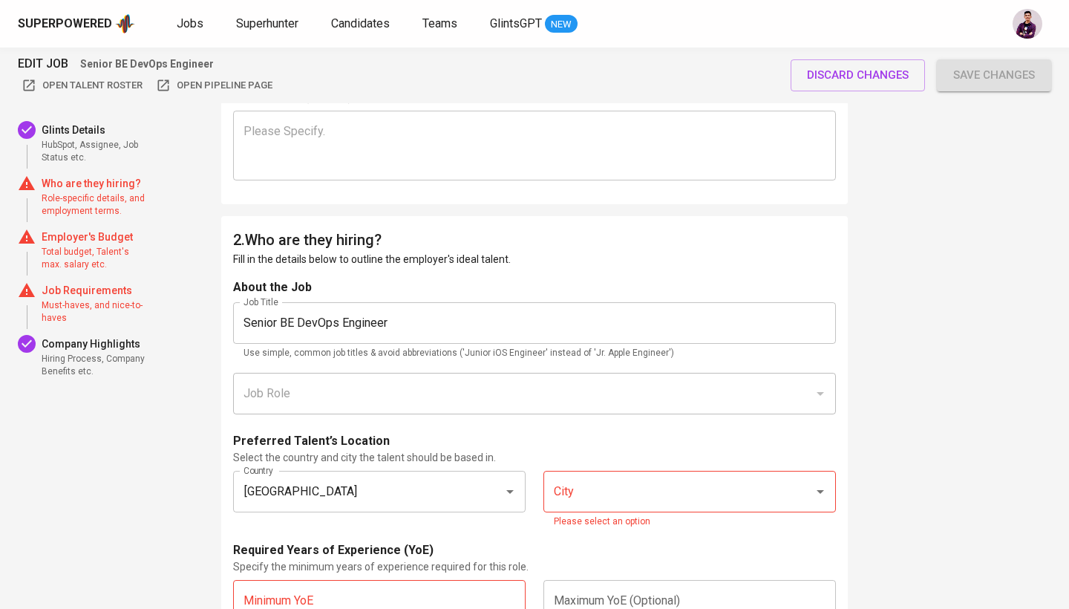
click at [84, 185] on p "Who are they hiring?" at bounding box center [95, 183] width 107 height 15
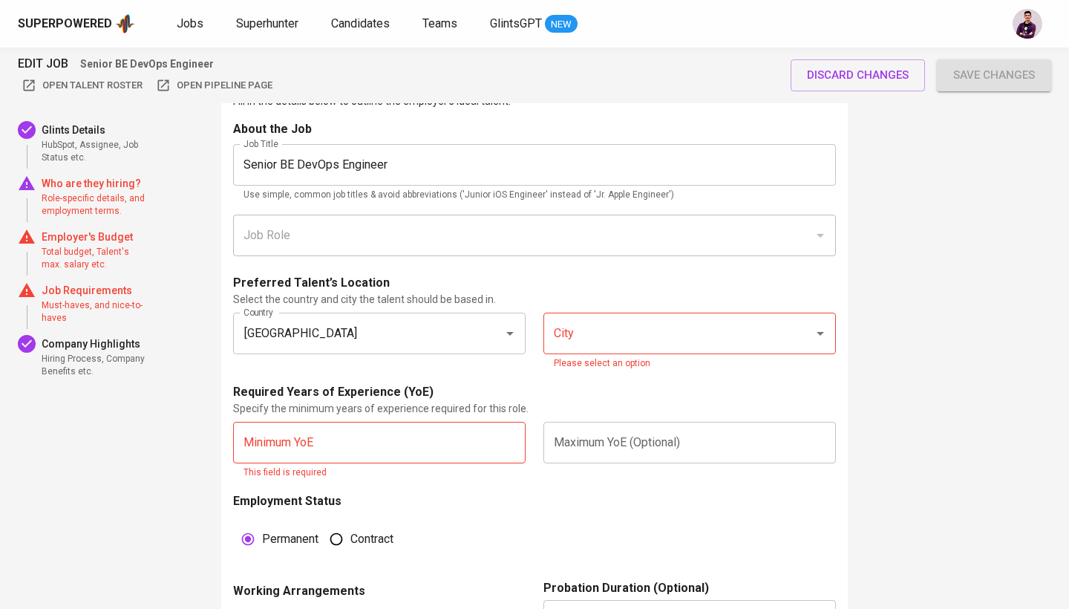
scroll to position [754, 0]
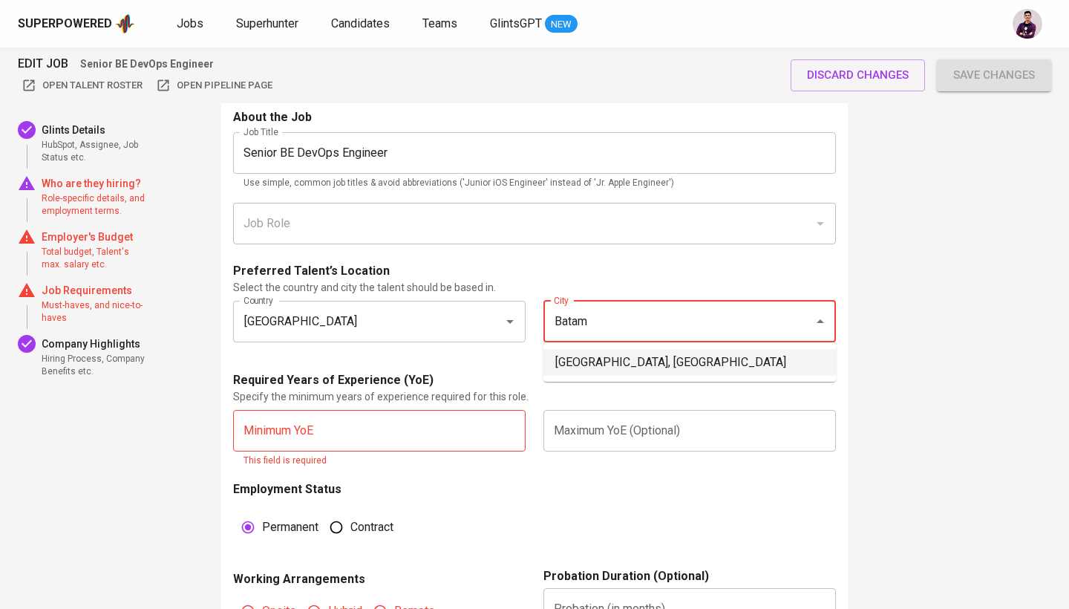
click at [675, 316] on input "Batam" at bounding box center [669, 321] width 238 height 28
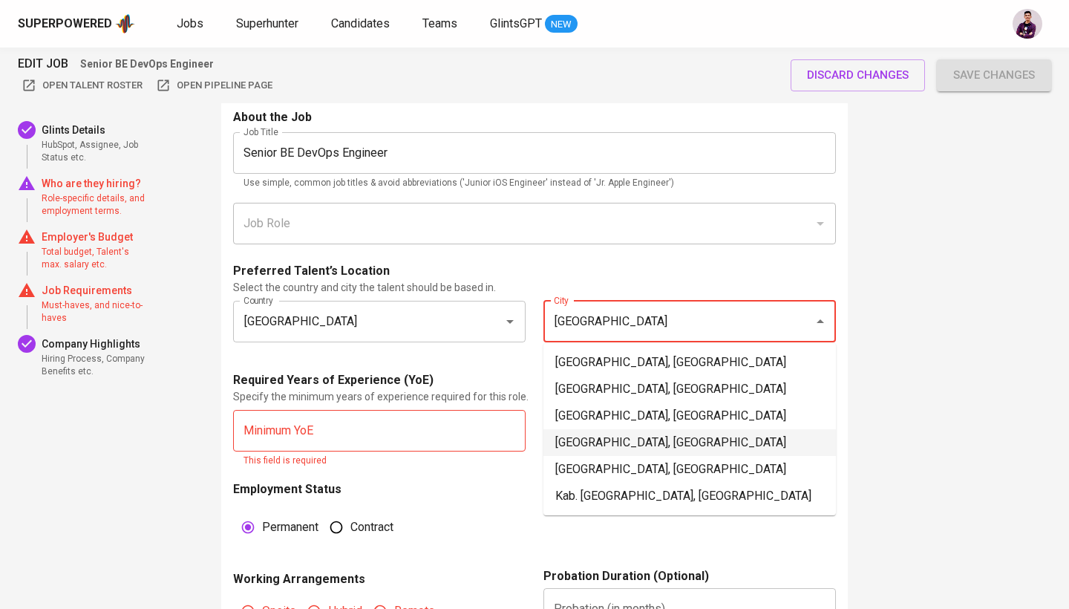
click at [682, 432] on li "Jakarta Pusat, DKI Jakarta" at bounding box center [690, 442] width 293 height 27
type input "Jakarta Pusat, DKI Jakarta"
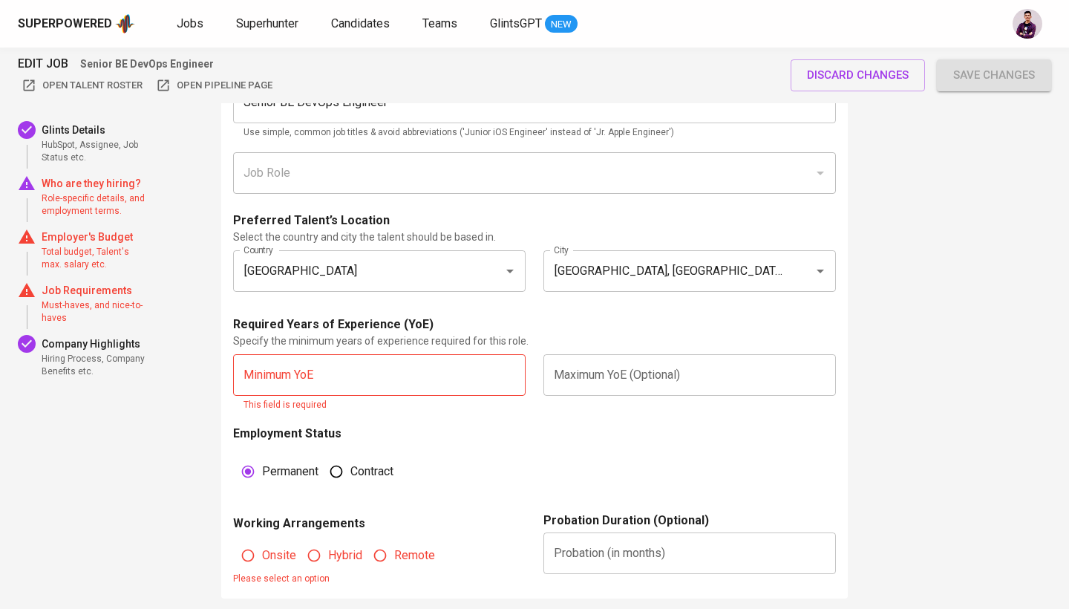
scroll to position [812, 0]
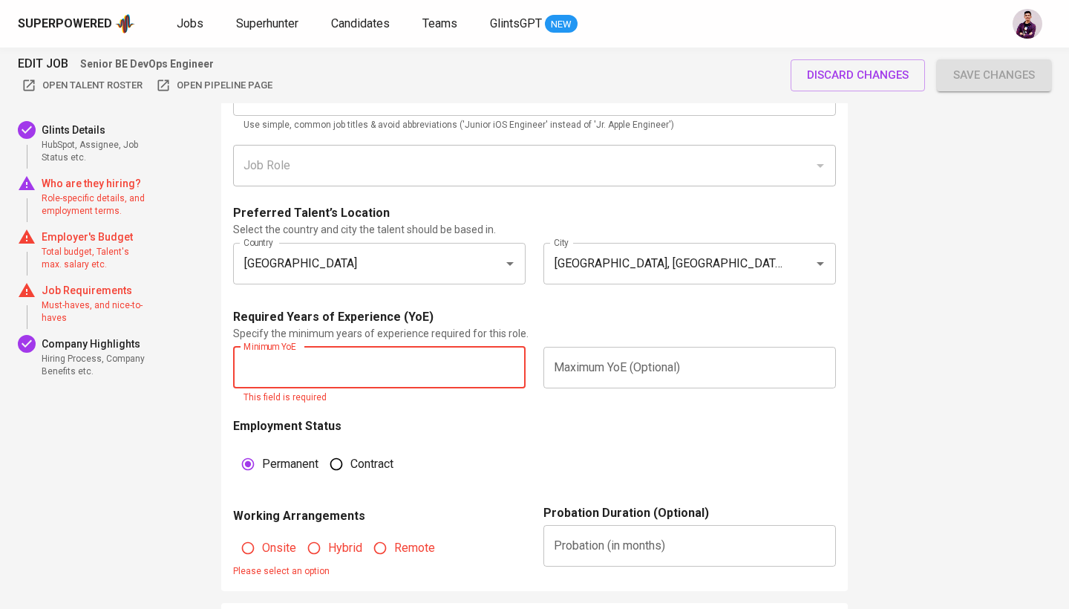
click at [445, 367] on input "text" at bounding box center [379, 368] width 293 height 42
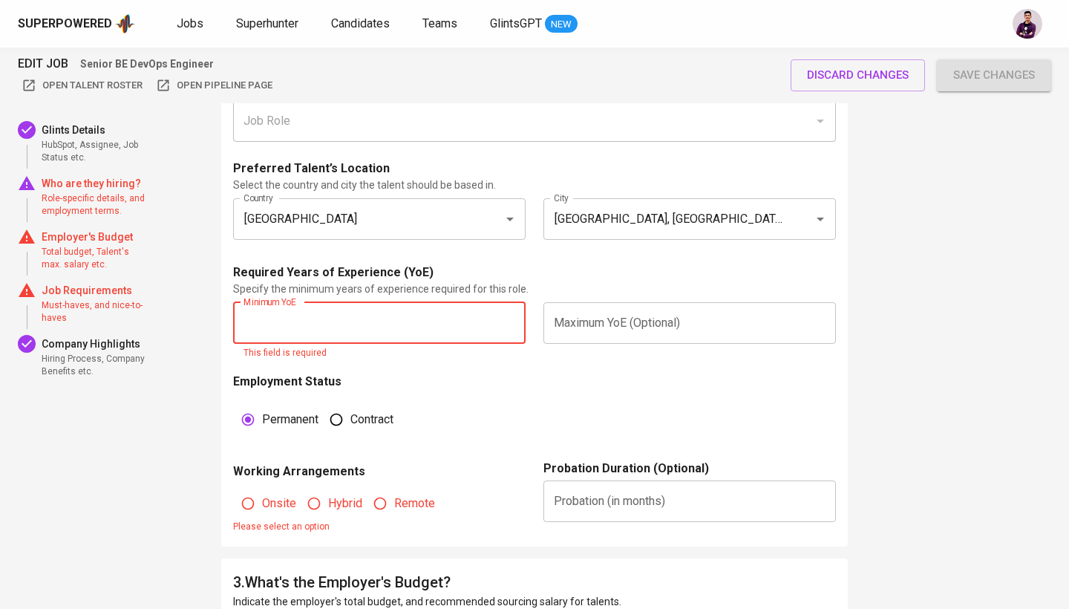
scroll to position [853, 0]
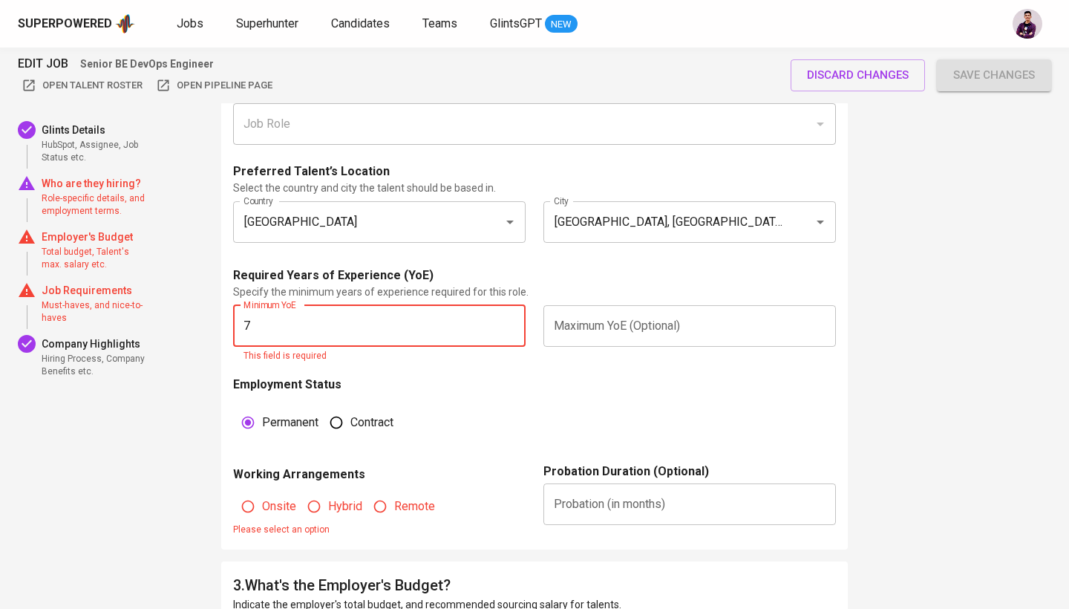
type input "7"
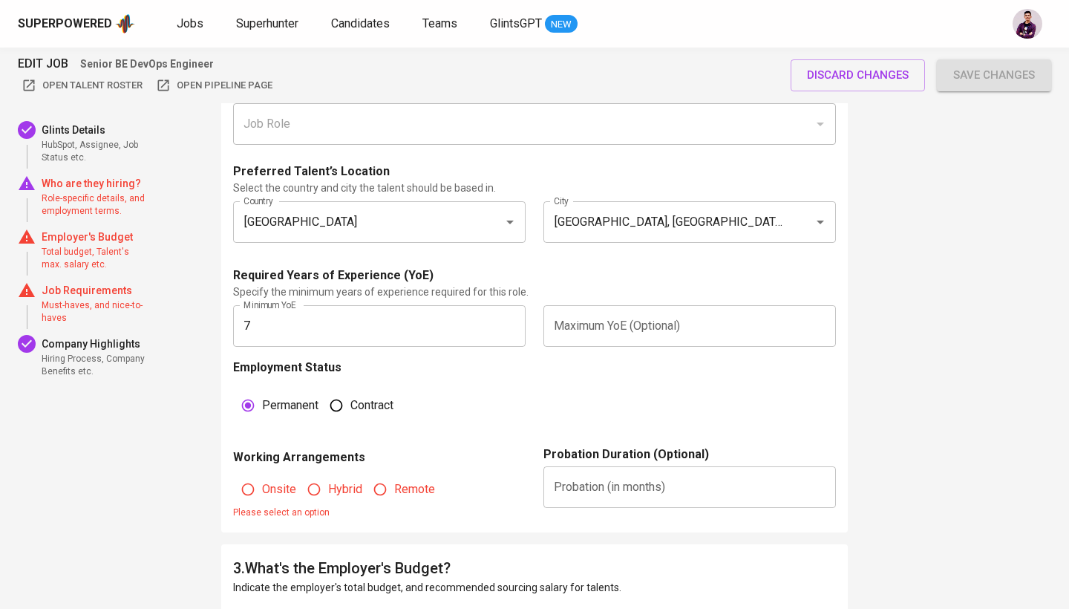
click at [601, 397] on div "Employment Status Permanent Contract" at bounding box center [534, 402] width 603 height 87
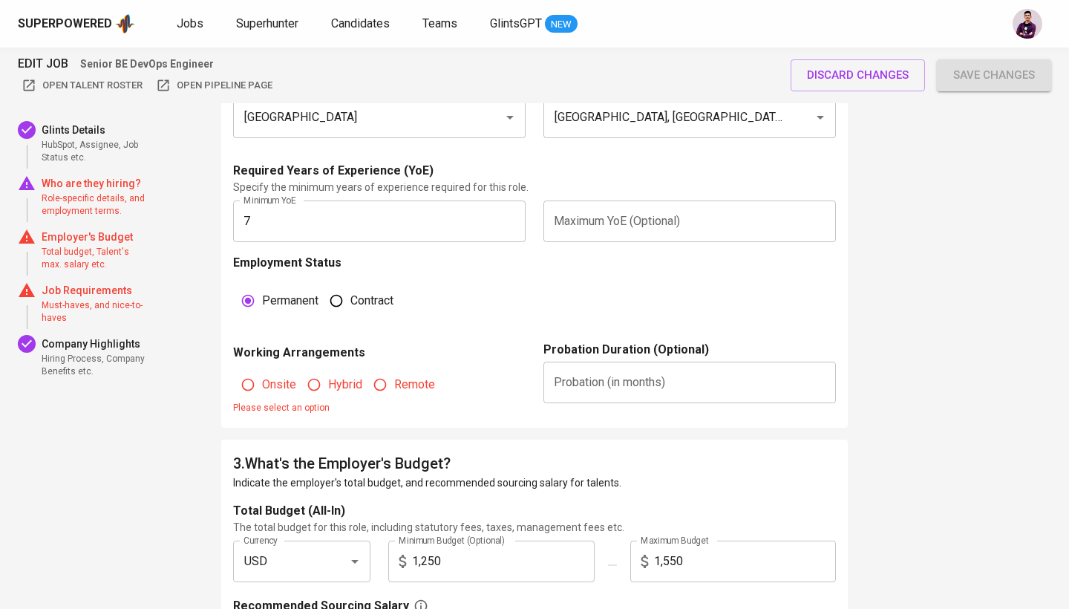
scroll to position [1013, 0]
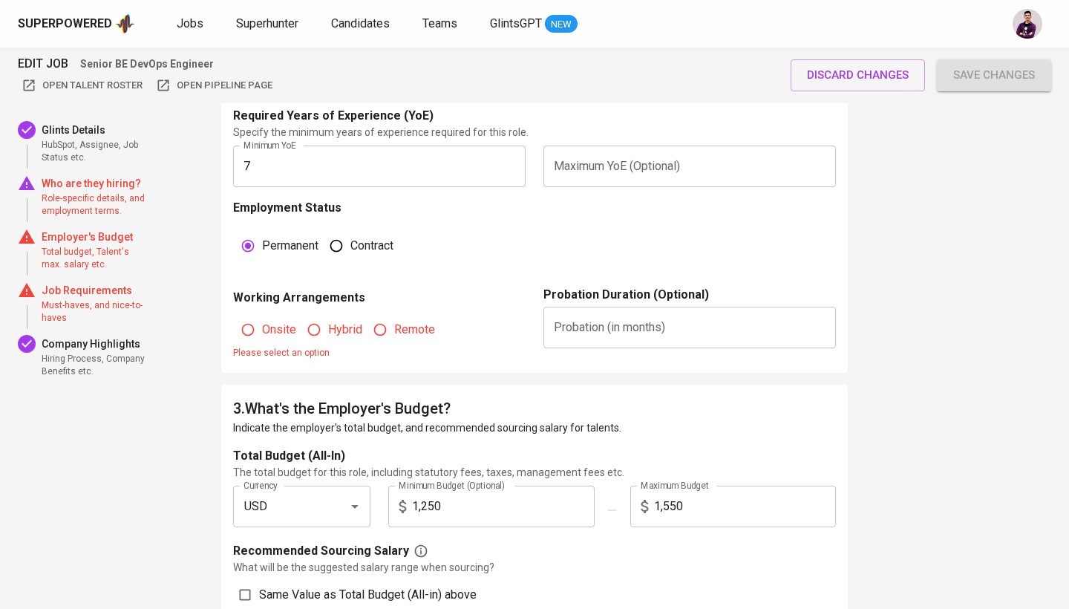
click at [397, 323] on span "Remote" at bounding box center [414, 330] width 41 height 18
click at [394, 323] on input "Remote" at bounding box center [380, 330] width 28 height 28
radio input "true"
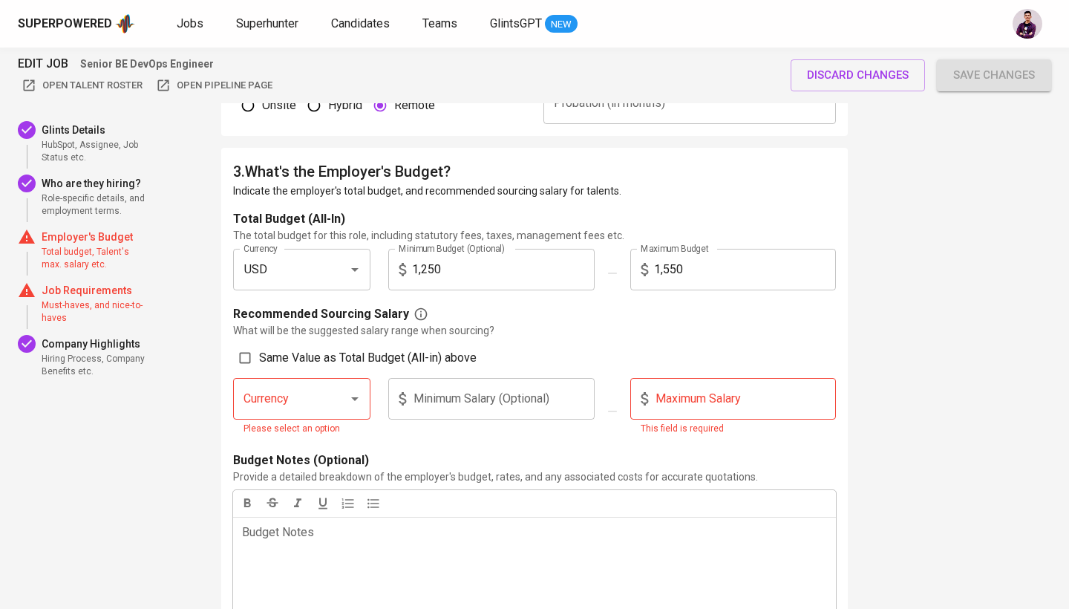
scroll to position [1243, 0]
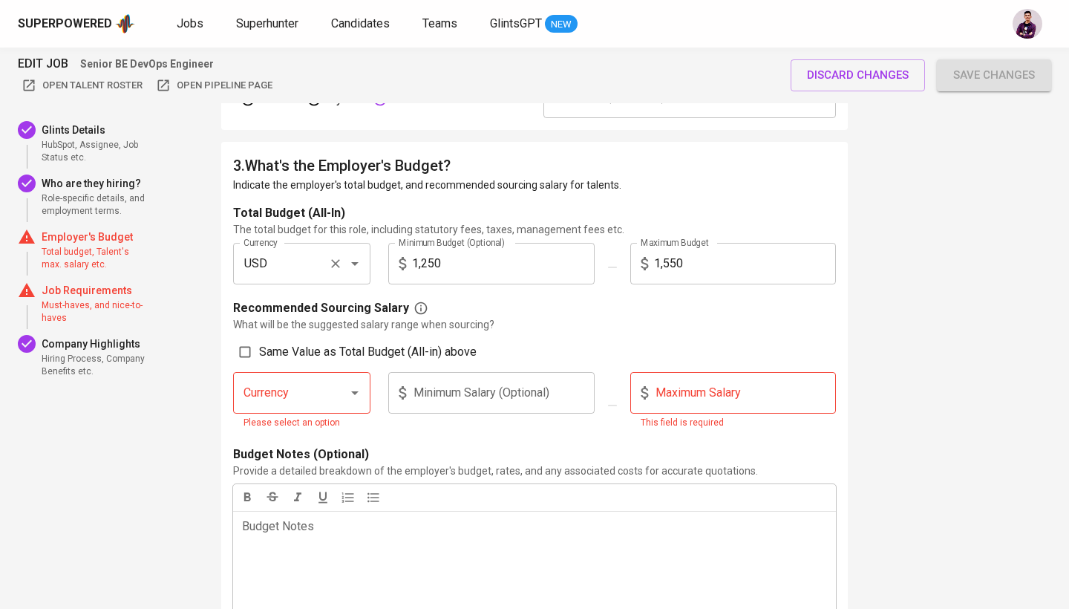
click at [334, 271] on button "Clear" at bounding box center [335, 263] width 21 height 21
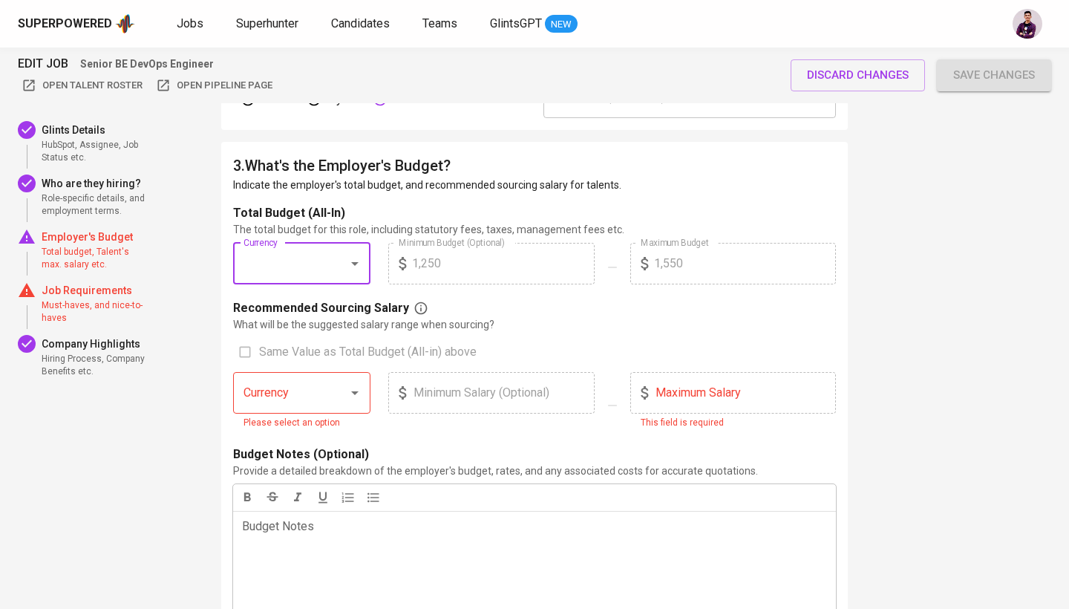
click at [322, 262] on div "Currency" at bounding box center [301, 264] width 137 height 42
click at [338, 307] on li "IDR" at bounding box center [300, 304] width 137 height 27
type input "IDR"
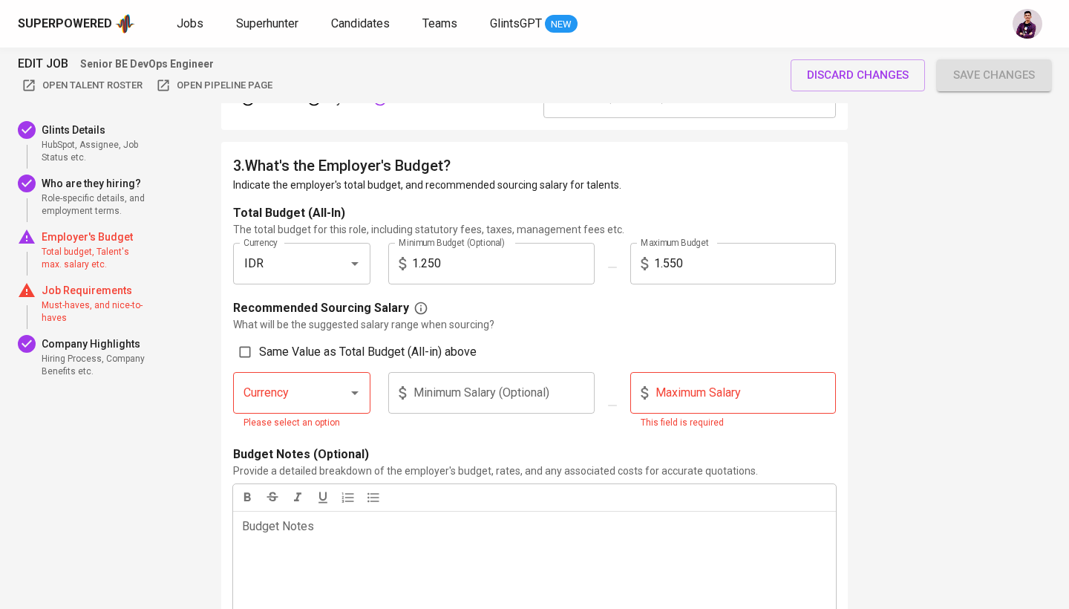
click at [471, 261] on input "1.250" at bounding box center [503, 264] width 183 height 42
type input "20.000.000"
click at [688, 275] on input "1.550" at bounding box center [745, 264] width 183 height 42
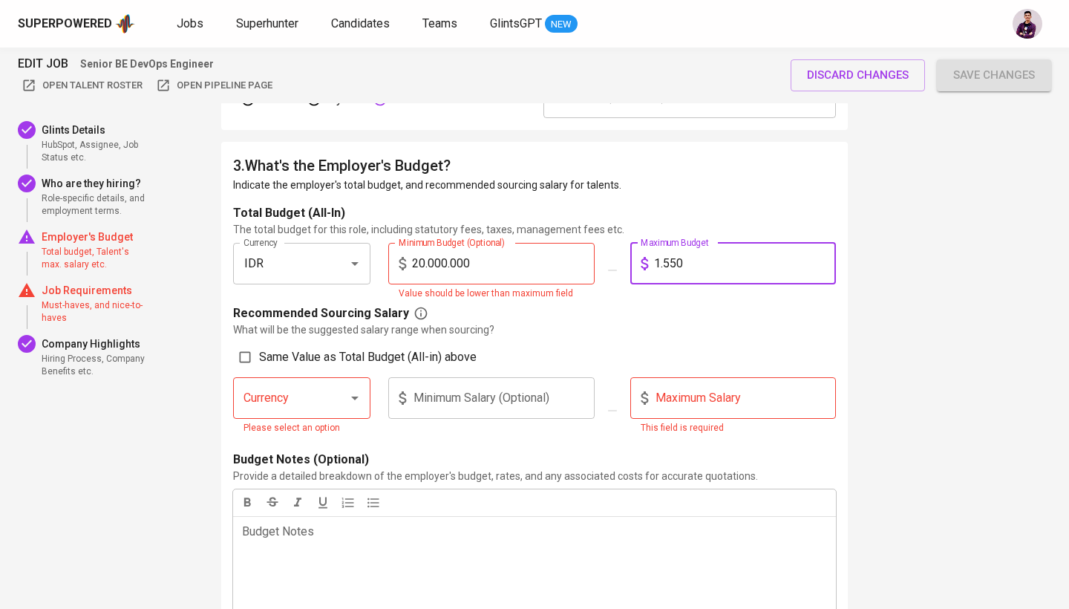
click at [688, 275] on input "1.550" at bounding box center [745, 264] width 183 height 42
type input "25.000.000"
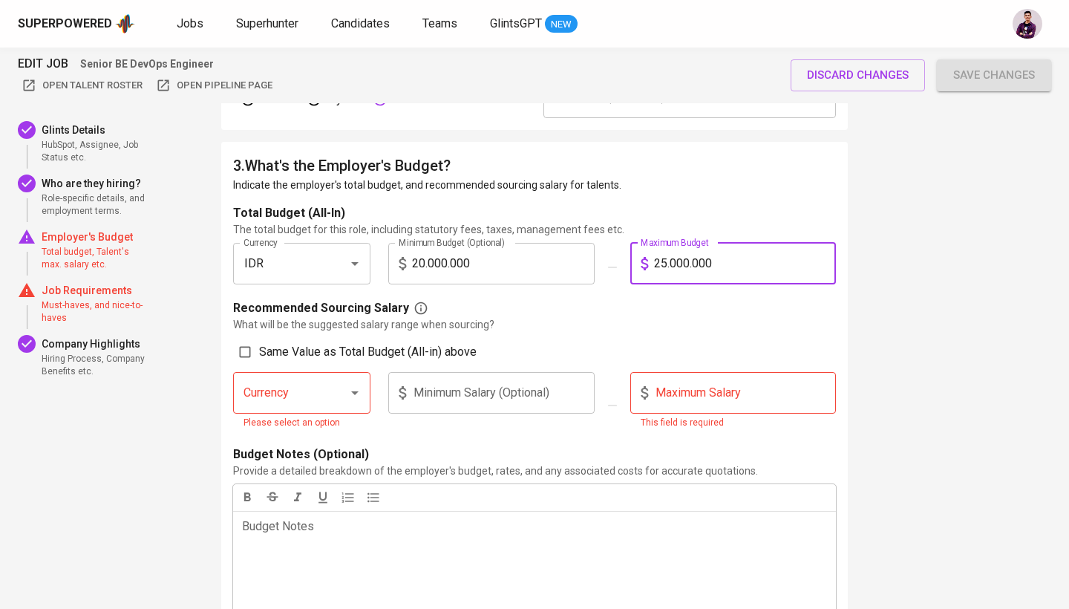
scroll to position [1328, 0]
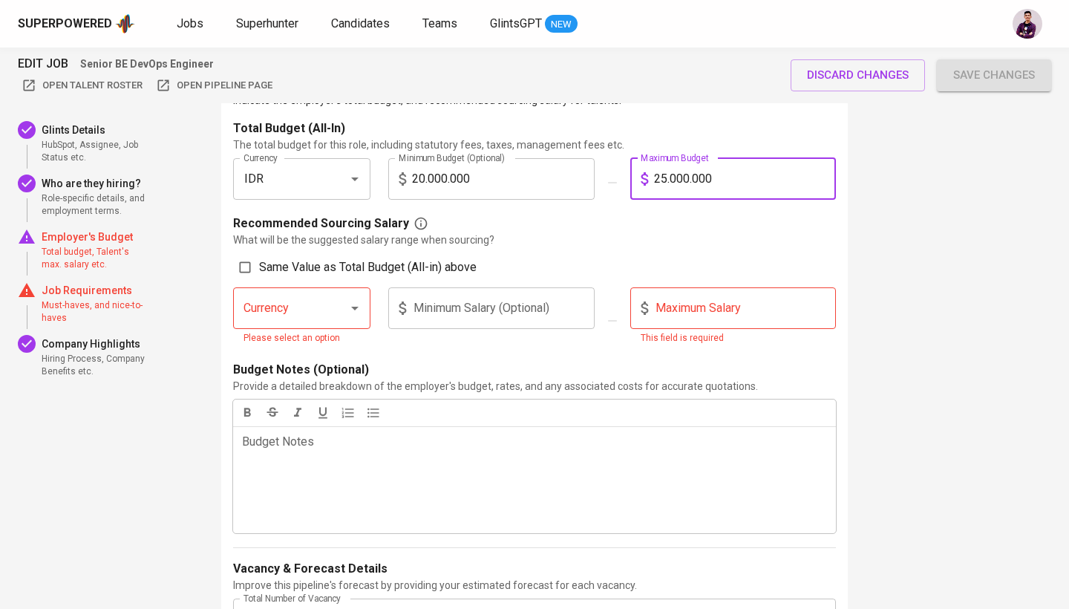
click at [353, 304] on icon "Open" at bounding box center [355, 308] width 18 height 18
click at [238, 264] on input "Same Value as Total Budget (All-in) above" at bounding box center [245, 267] width 28 height 28
checkbox input "true"
type input "IDR"
type input "20.000.000"
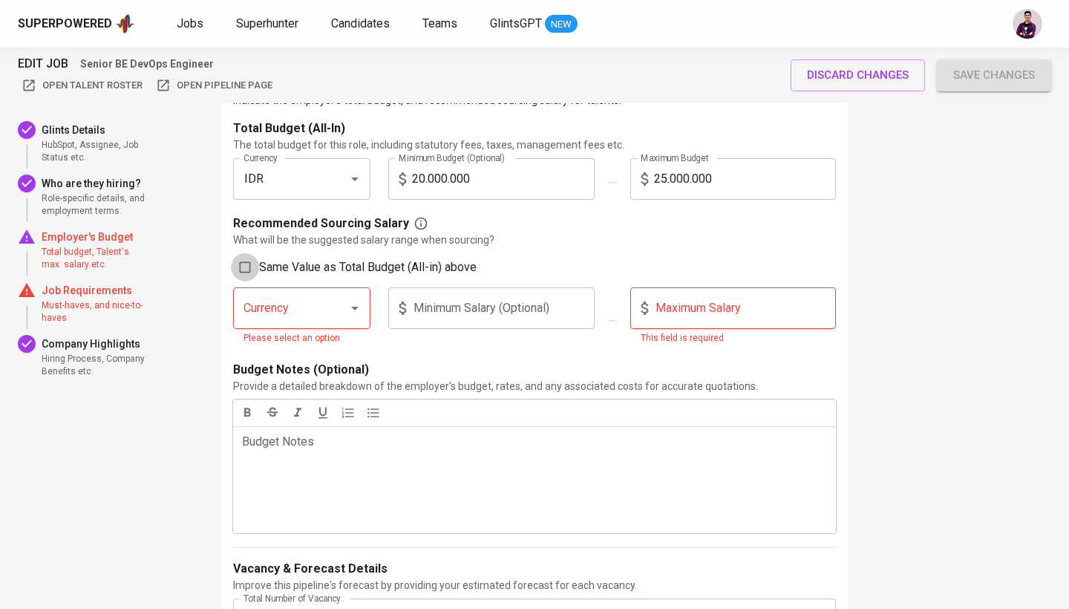
type input "25.000.000"
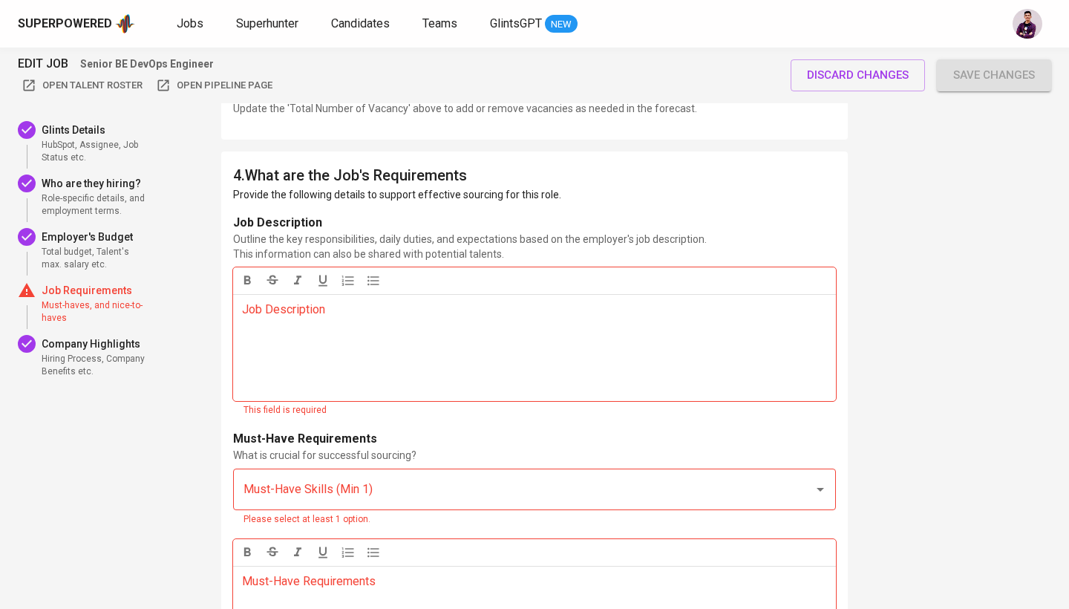
scroll to position [1974, 0]
click at [572, 373] on div "Job Description ﻿" at bounding box center [534, 348] width 603 height 107
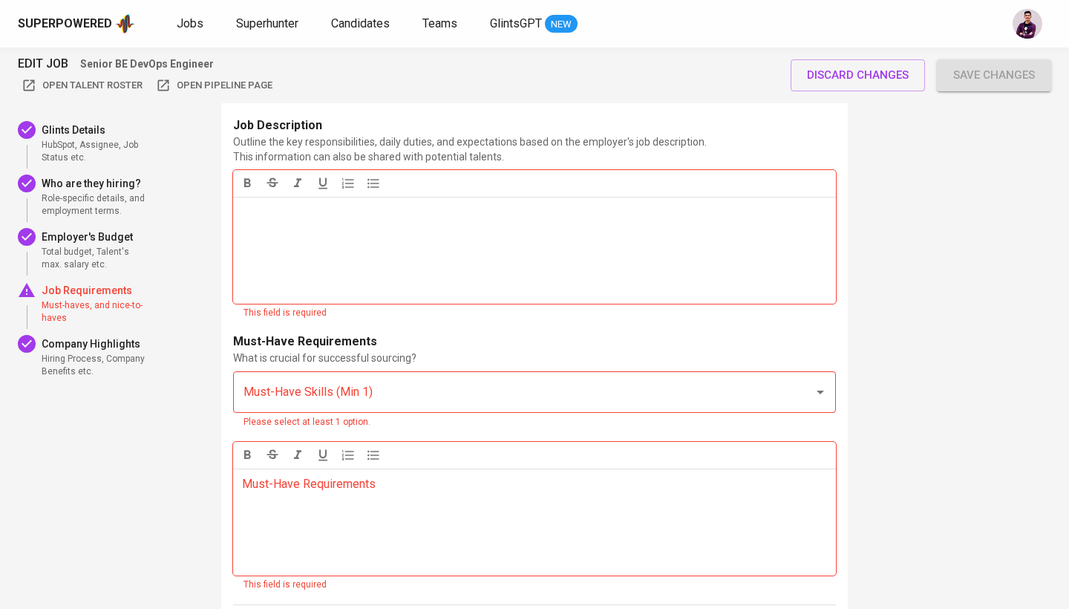
scroll to position [2076, 0]
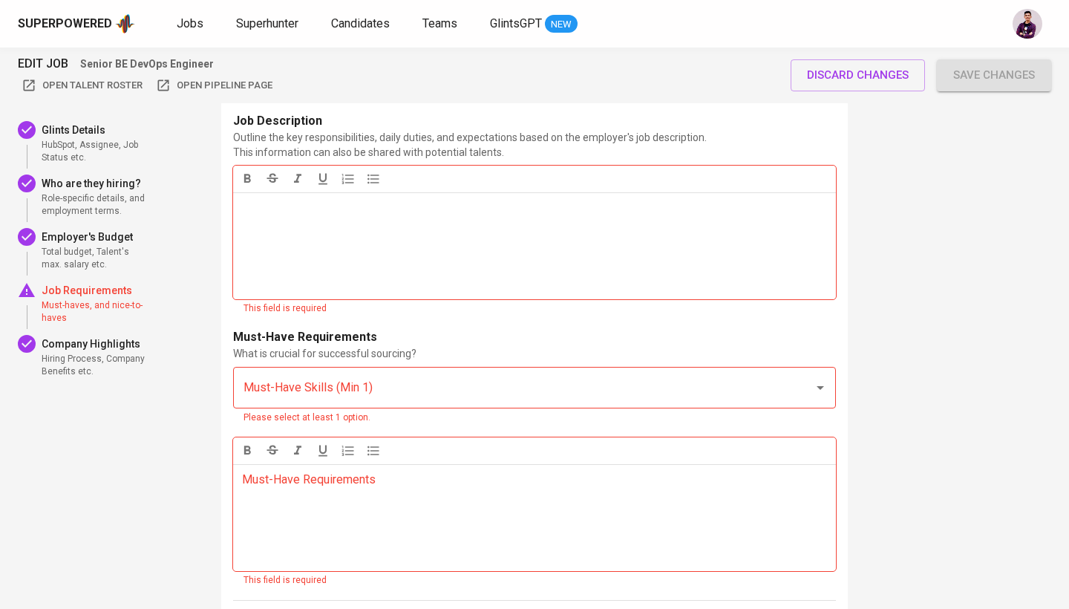
click at [434, 211] on p "Job Description ﻿" at bounding box center [534, 208] width 585 height 18
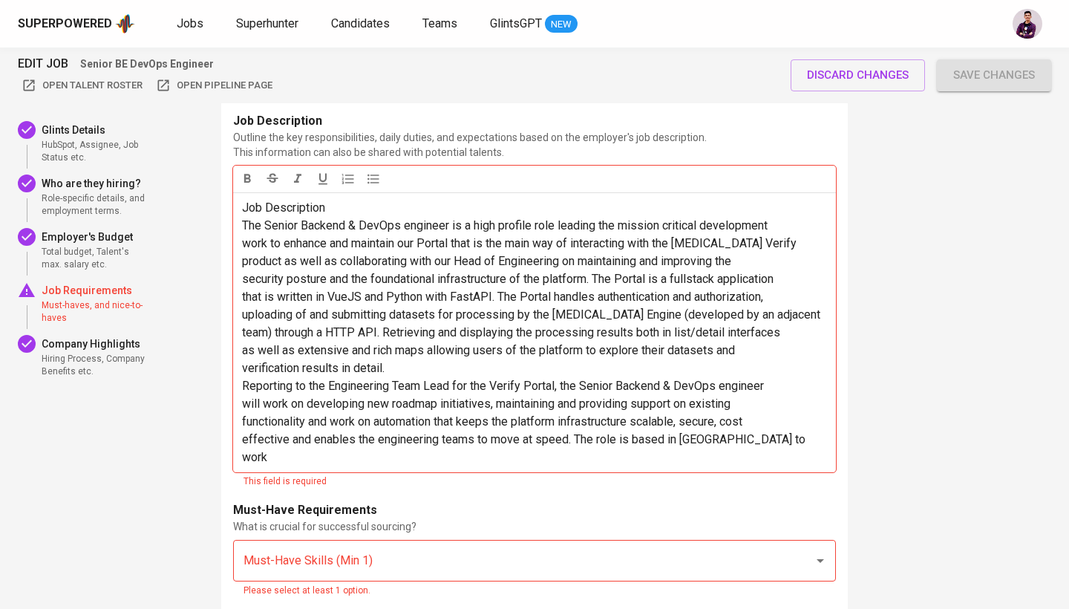
click at [430, 359] on p "verification results in detail." at bounding box center [534, 368] width 585 height 18
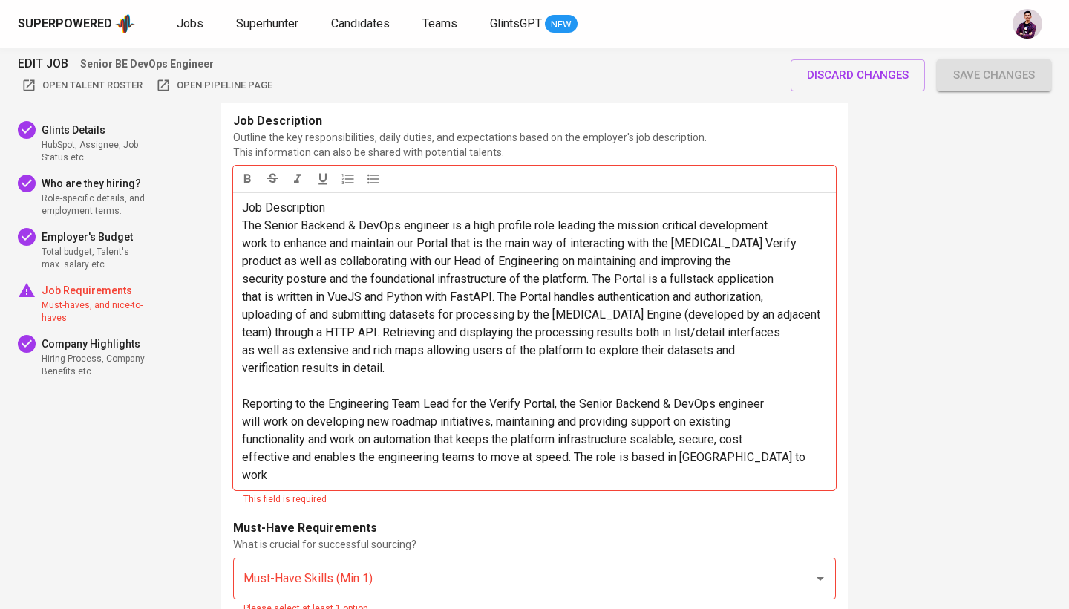
click at [369, 205] on p "Job Description" at bounding box center [534, 208] width 585 height 18
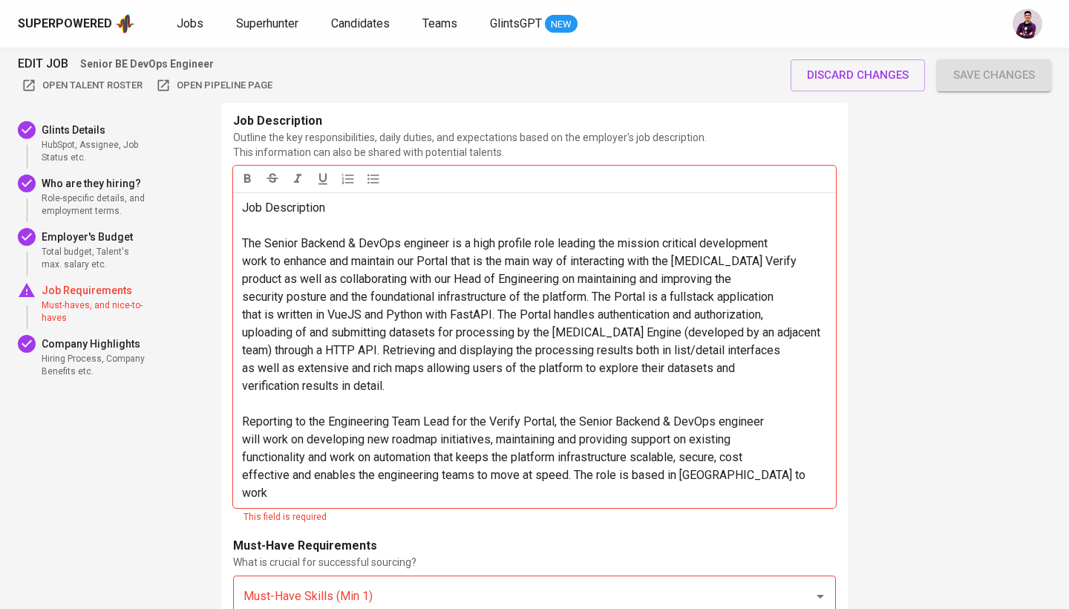
click at [305, 204] on span "Job Description" at bounding box center [283, 207] width 83 height 14
click at [245, 178] on icon "button" at bounding box center [247, 178] width 7 height 9
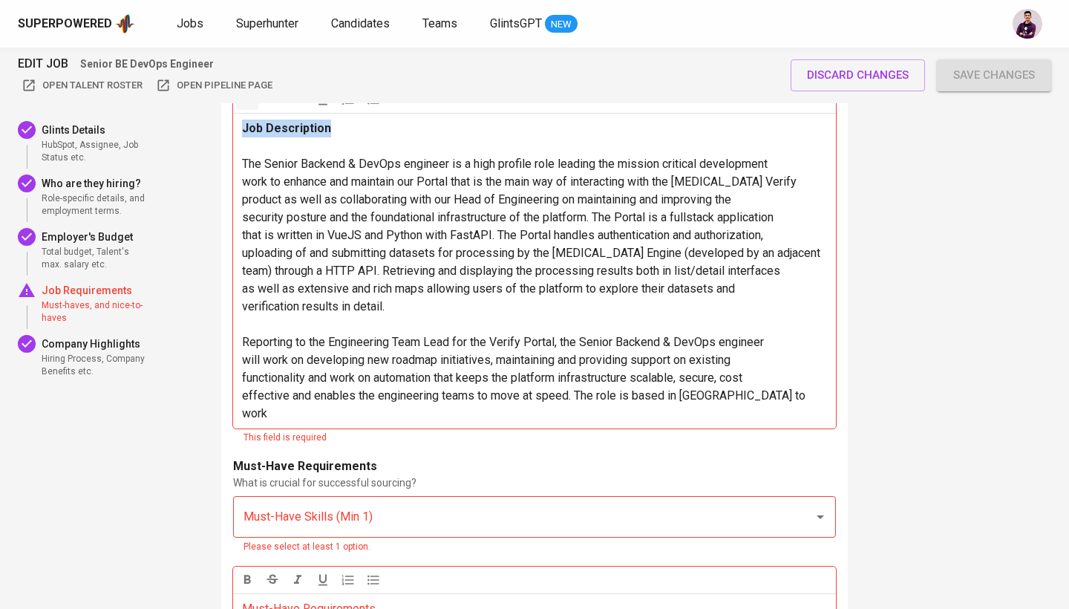
scroll to position [2152, 0]
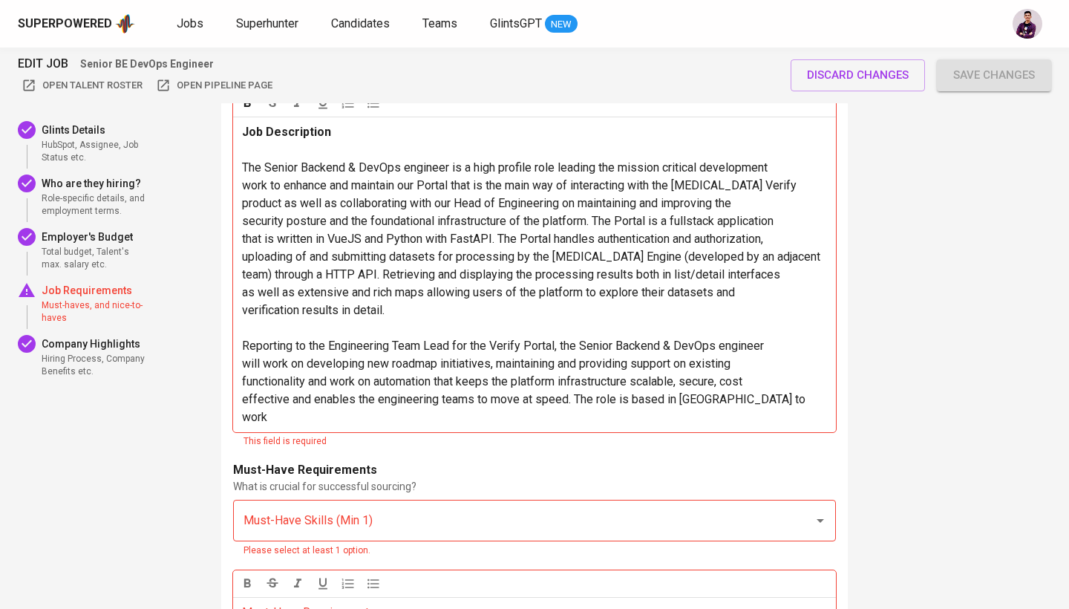
click at [705, 401] on span "effective and enables the engineering teams to move at speed. The role is based…" at bounding box center [525, 408] width 567 height 32
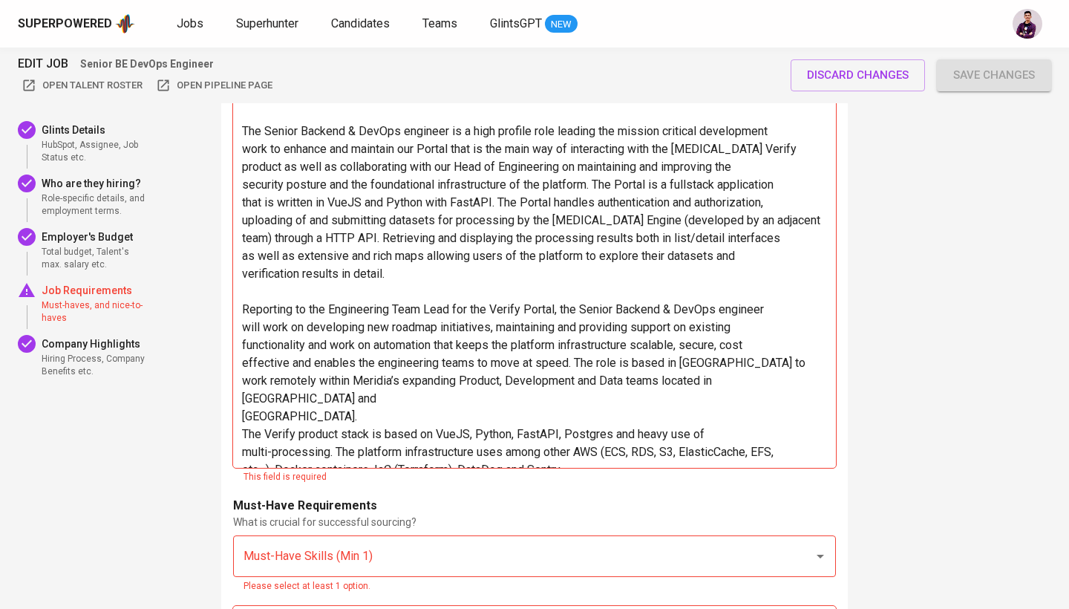
scroll to position [1, 0]
click at [238, 395] on div "Job Description ﻿ The Senior Backend & DevOps engineer is a high profile role l…" at bounding box center [534, 275] width 603 height 386
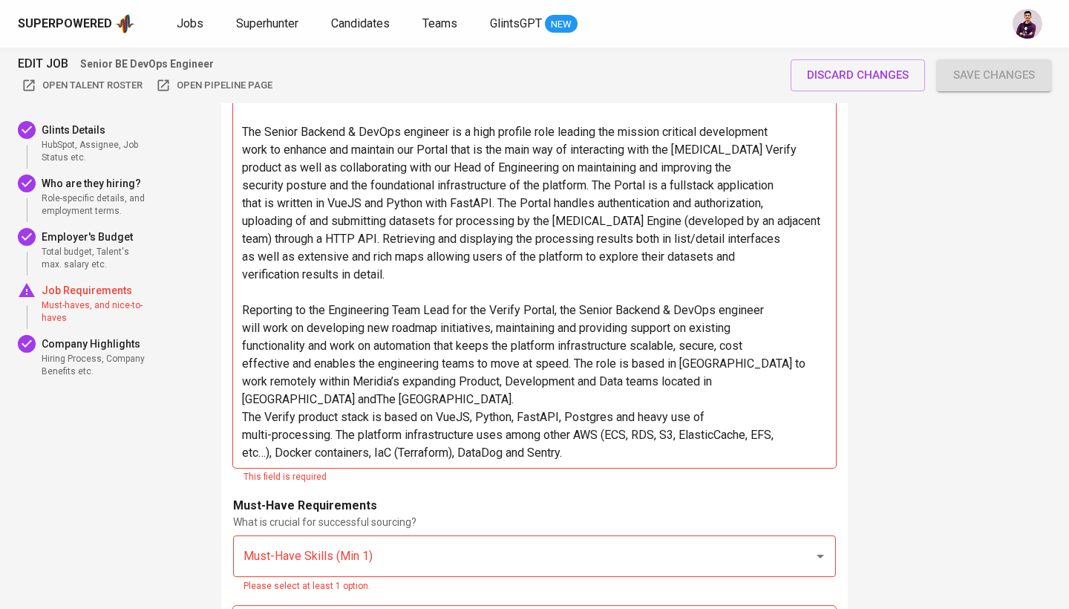
scroll to position [0, 0]
click at [821, 376] on p "effective and enables the engineering teams to move at speed. The role is based…" at bounding box center [534, 382] width 585 height 53
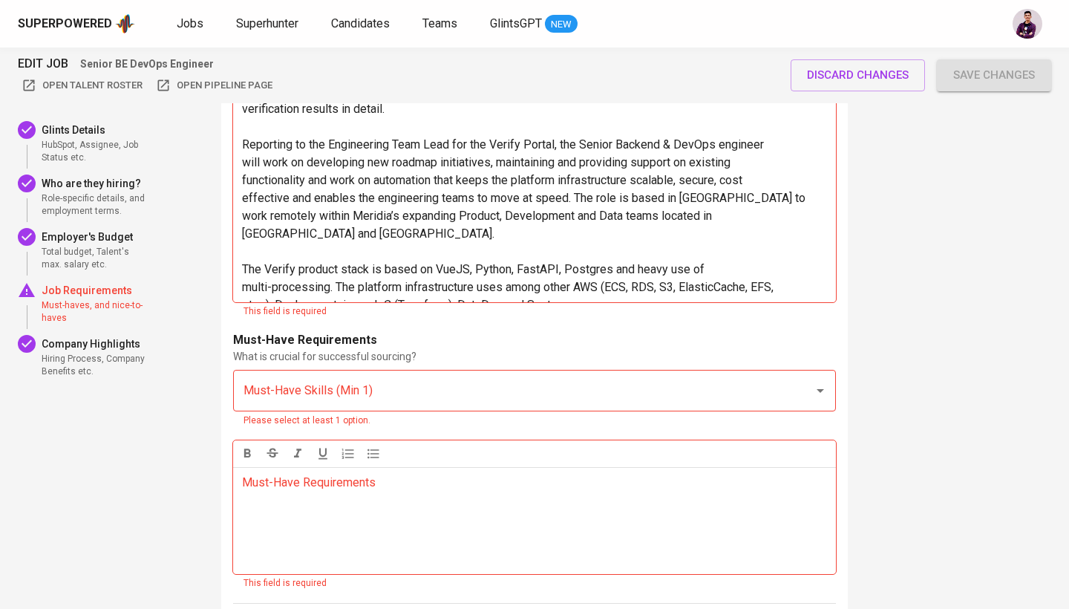
scroll to position [2380, 0]
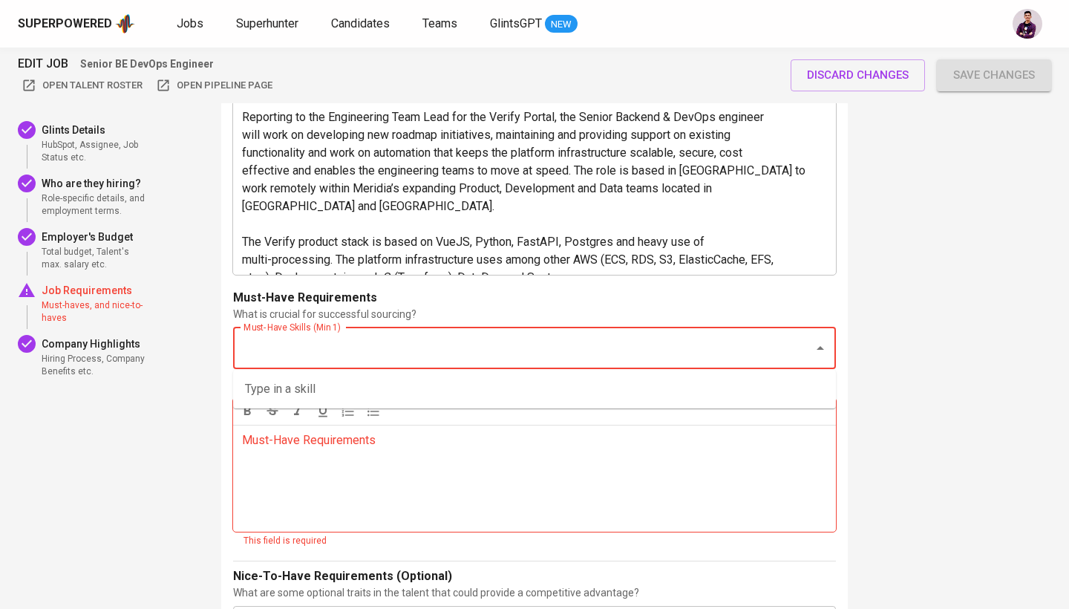
click at [566, 356] on input "Must-Have Skills (Min 1)" at bounding box center [514, 348] width 548 height 28
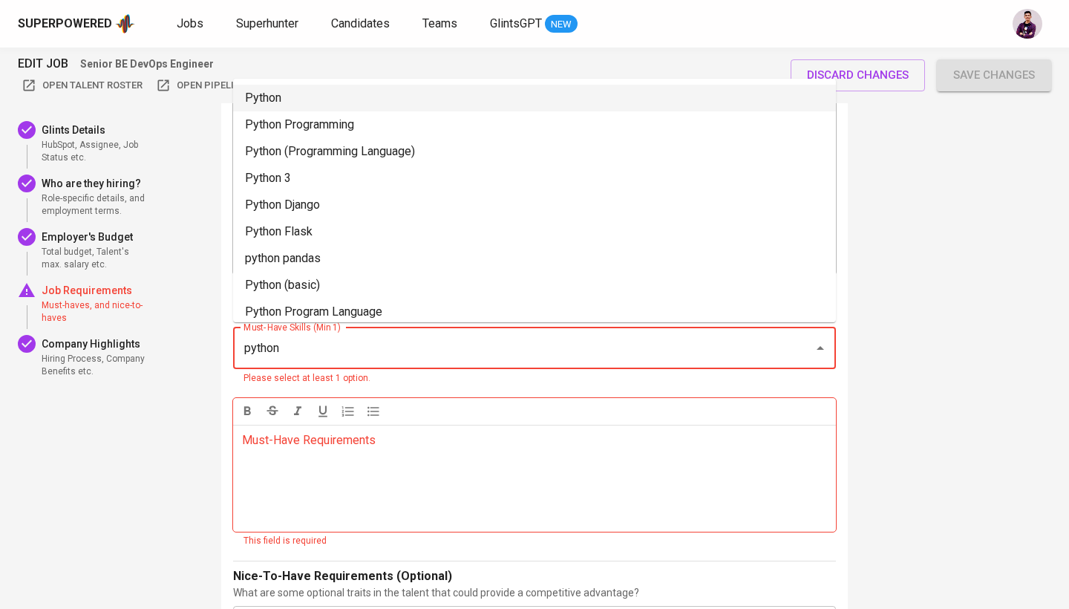
click at [433, 88] on li "Python" at bounding box center [534, 98] width 603 height 27
type input "python"
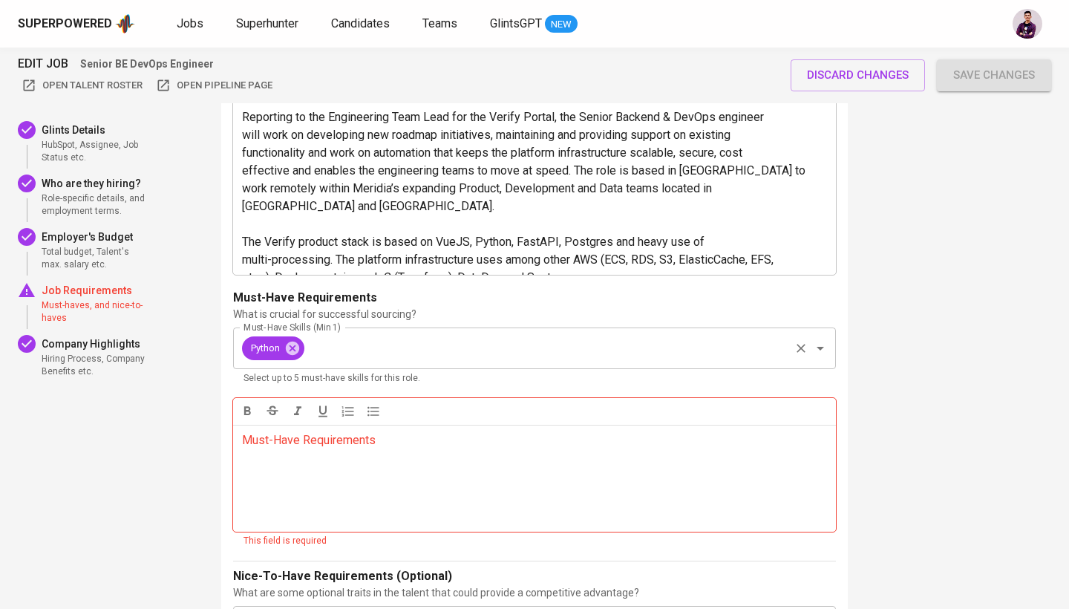
click at [457, 365] on div "Python Must-Have Skills (Min 1)" at bounding box center [534, 348] width 603 height 42
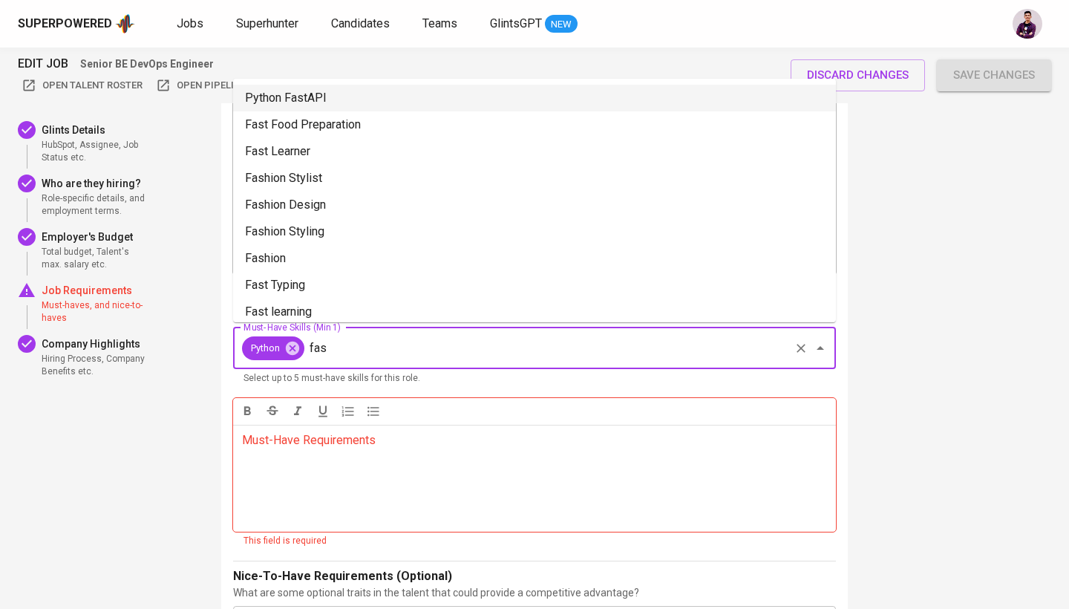
click at [431, 97] on li "Python FastAPI" at bounding box center [534, 98] width 603 height 27
type input "fas"
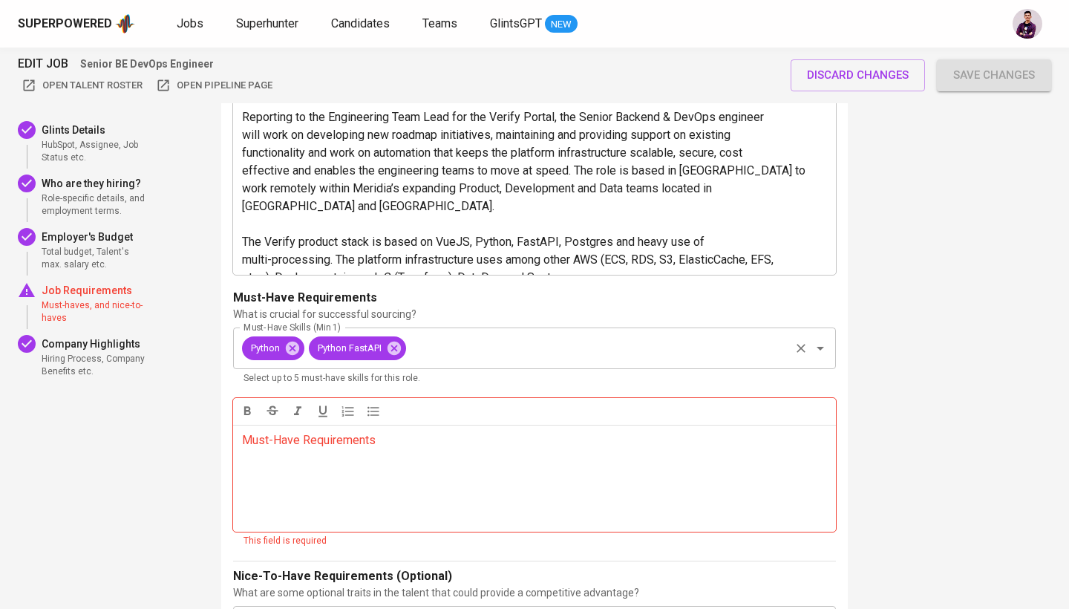
click at [584, 338] on input "Must-Have Skills (Min 1)" at bounding box center [597, 348] width 379 height 28
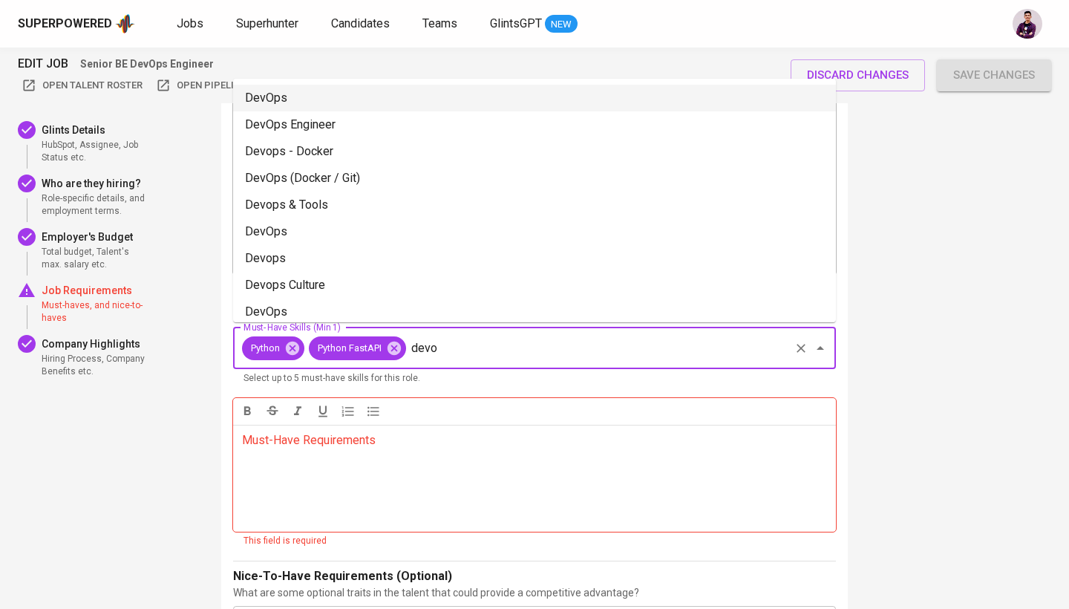
click at [463, 88] on li "DevOps" at bounding box center [534, 98] width 603 height 27
type input "devo"
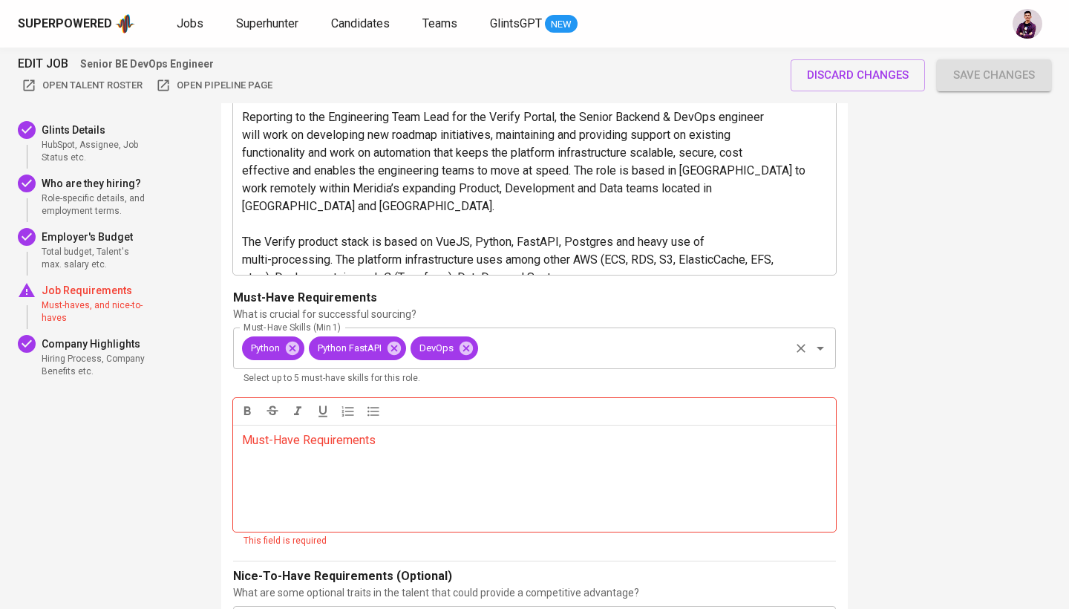
click at [542, 345] on input "Must-Have Skills (Min 1)" at bounding box center [633, 348] width 307 height 28
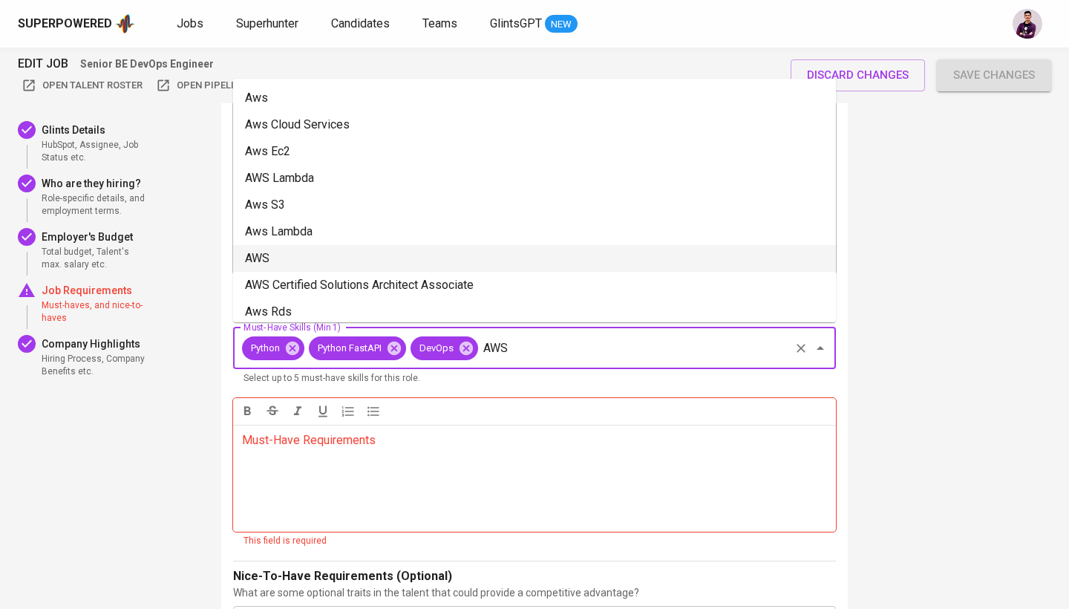
click at [509, 254] on li "AWS" at bounding box center [534, 258] width 603 height 27
type input "AWS"
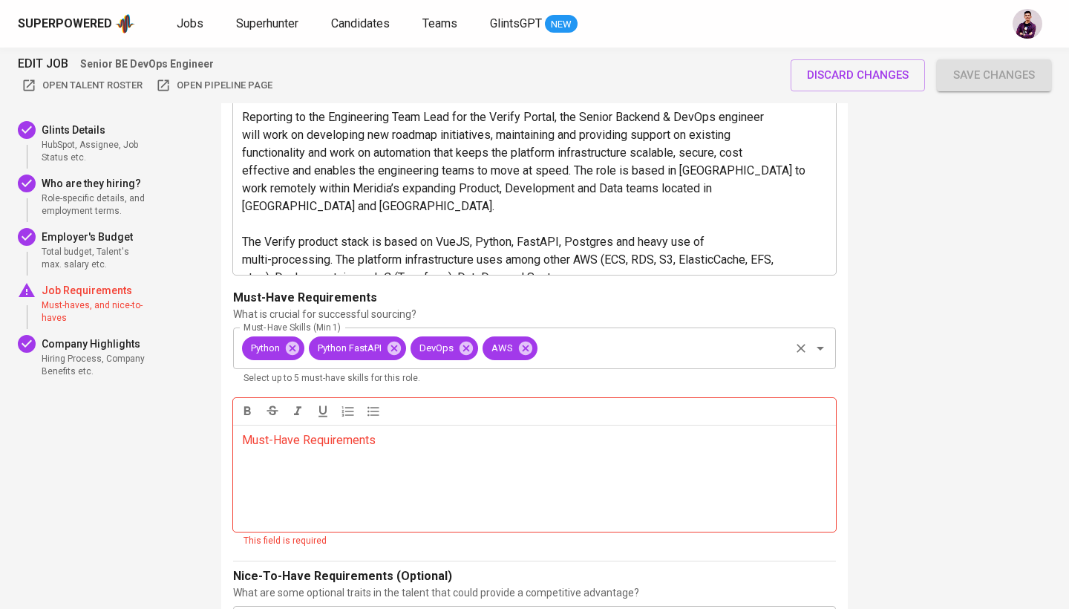
click at [593, 331] on div "Python Python FastAPI DevOps AWS Must-Have Skills (Min 1)" at bounding box center [534, 348] width 603 height 42
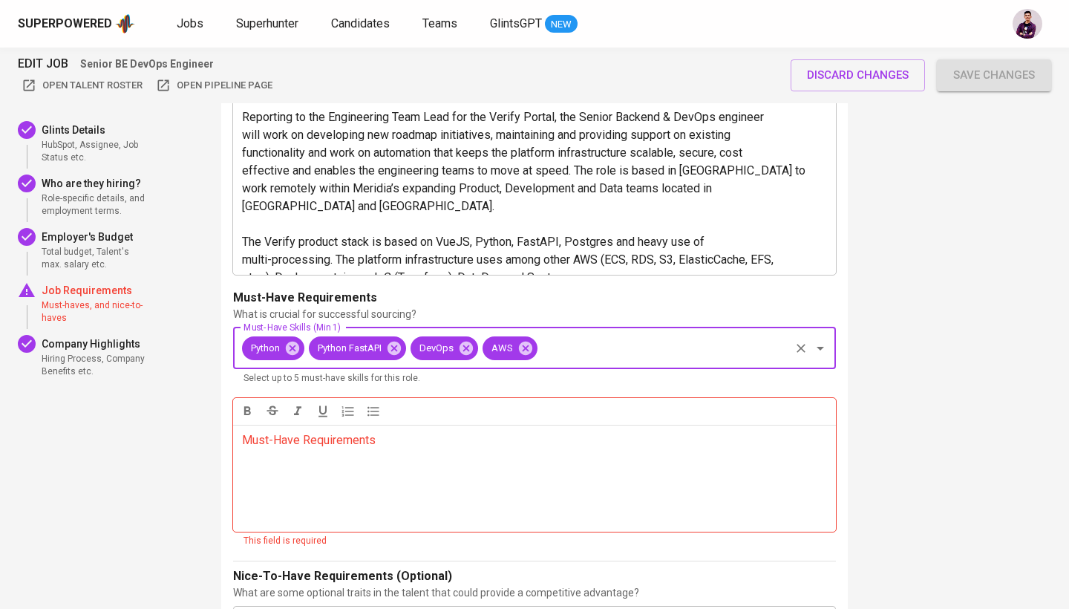
click at [583, 425] on div "Must-Have Requirements ﻿" at bounding box center [534, 478] width 603 height 107
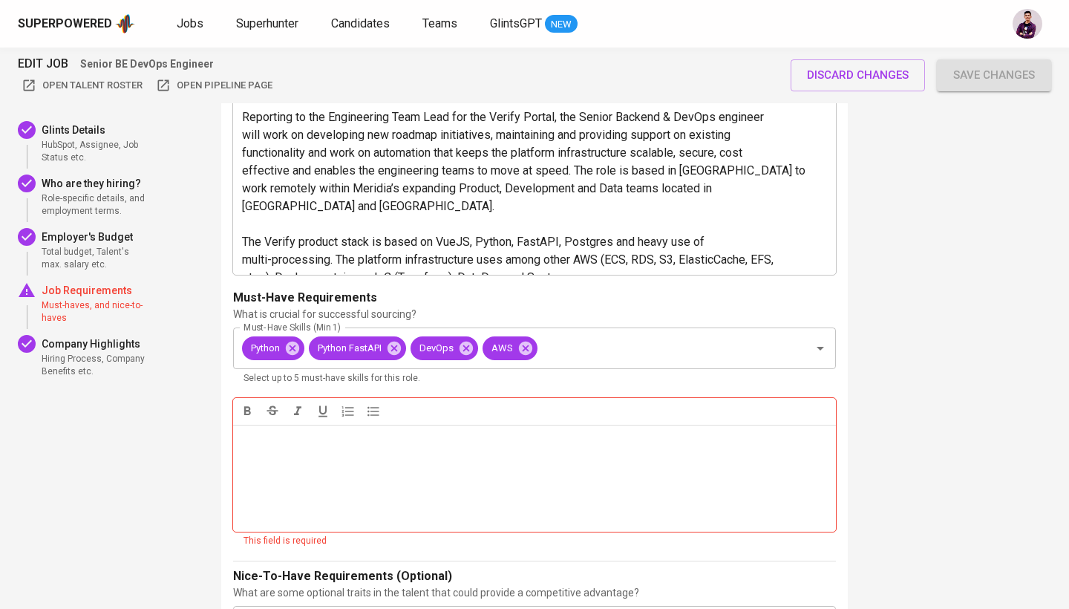
scroll to position [2539, 0]
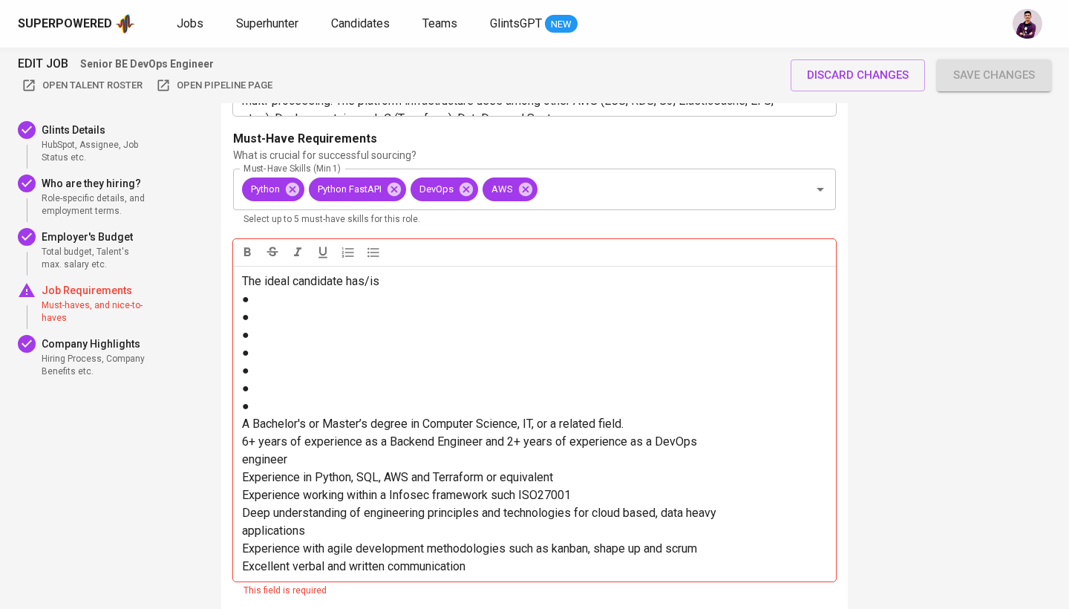
click at [258, 397] on p "●" at bounding box center [534, 406] width 585 height 18
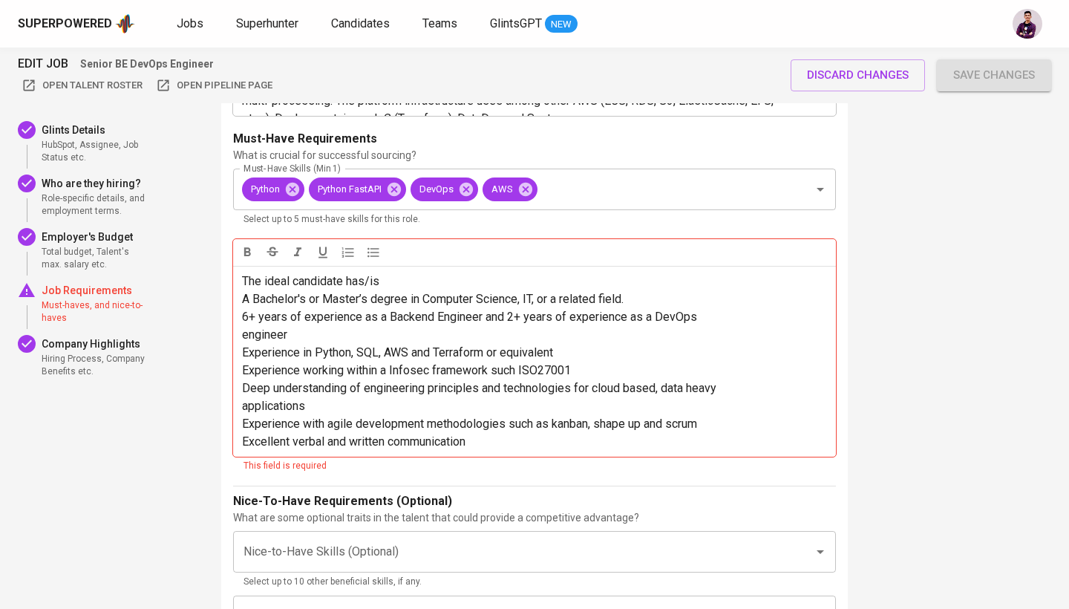
click at [294, 277] on span "The ideal candidate has/is" at bounding box center [310, 281] width 137 height 14
click at [400, 273] on p "The ideal candidate has/is" at bounding box center [534, 282] width 585 height 18
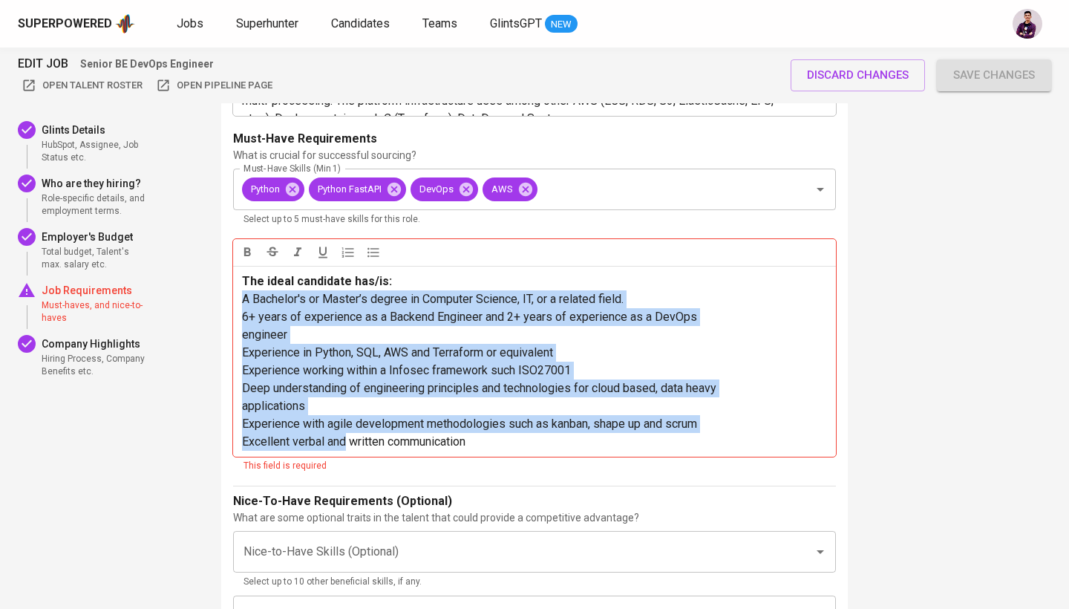
drag, startPoint x: 237, startPoint y: 296, endPoint x: 345, endPoint y: 440, distance: 180.3
click at [345, 440] on div "The ideal candidate has/is: A Bachelor's or Master’s degree in Computer Science…" at bounding box center [534, 361] width 603 height 191
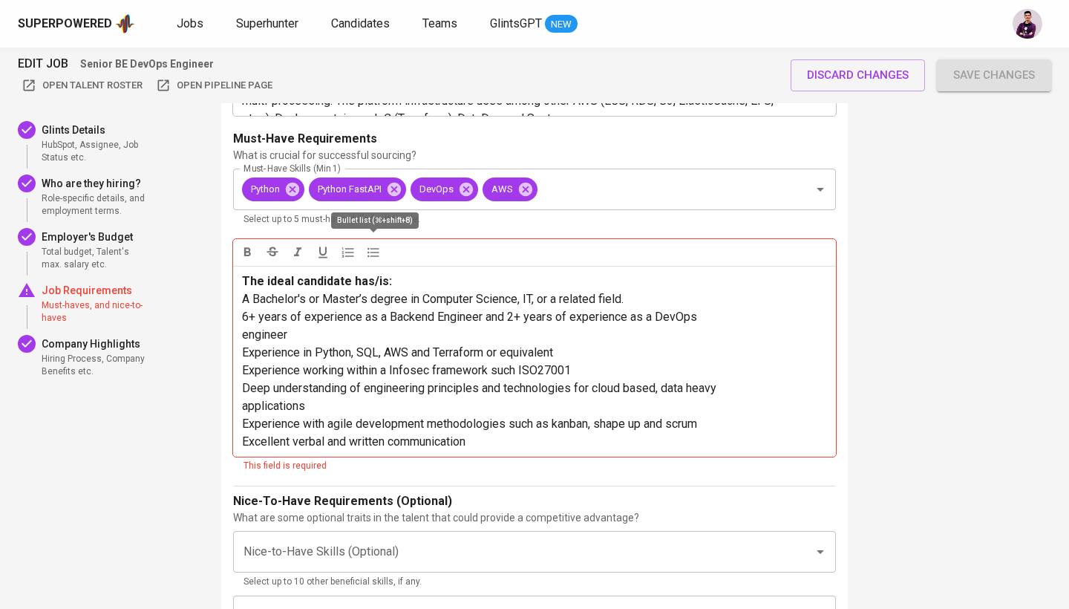
click at [374, 250] on icon "button" at bounding box center [373, 252] width 15 height 15
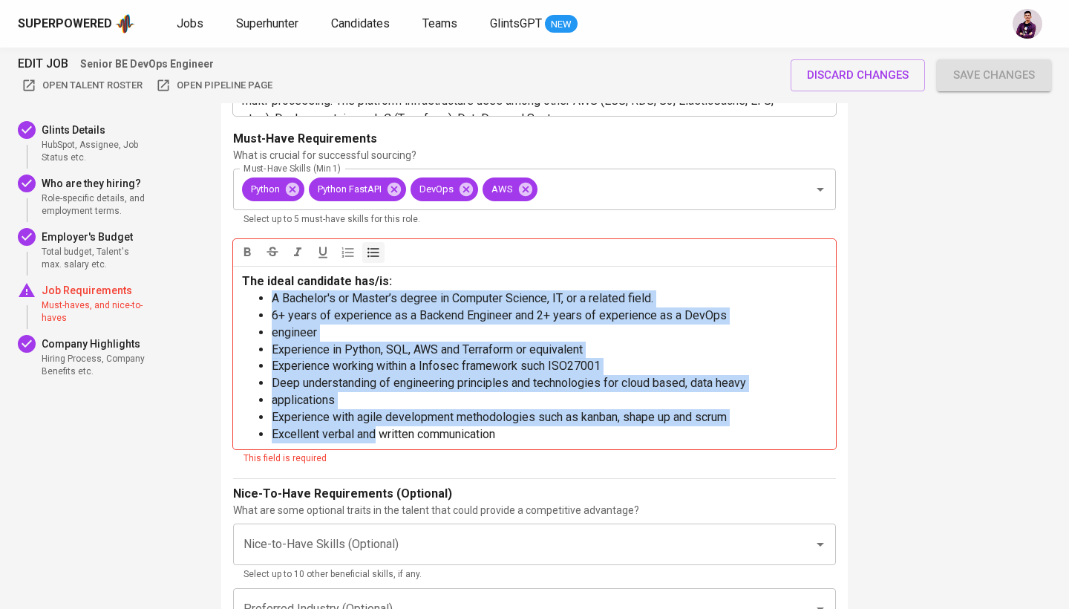
click at [277, 401] on span "applications" at bounding box center [303, 400] width 63 height 14
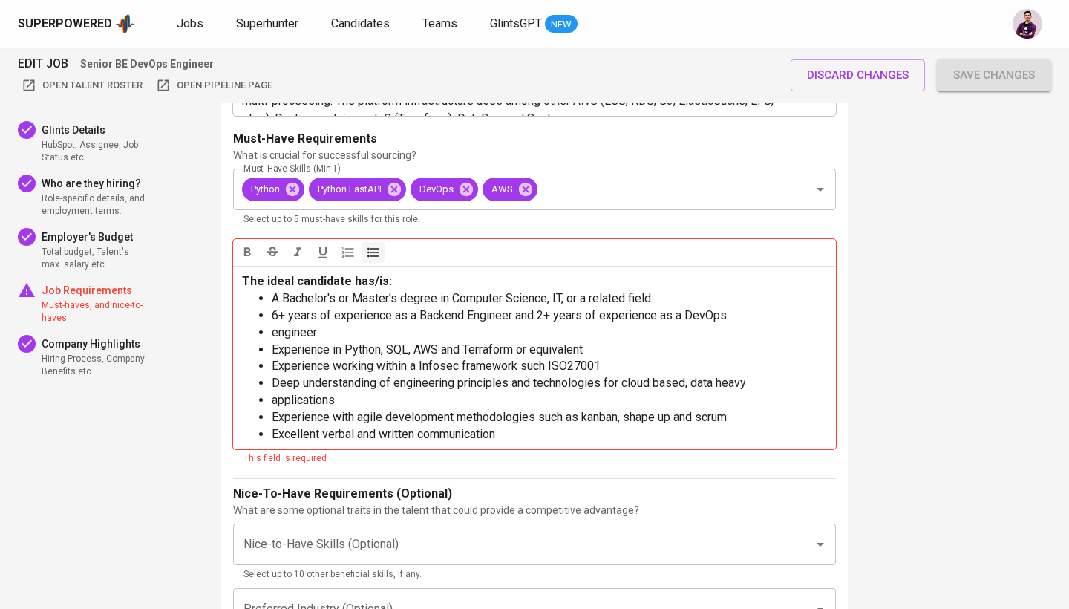
click at [270, 397] on ul "A Bachelor's or Master’s degree in Computer Science, IT, or a related field. 6+…" at bounding box center [534, 366] width 585 height 153
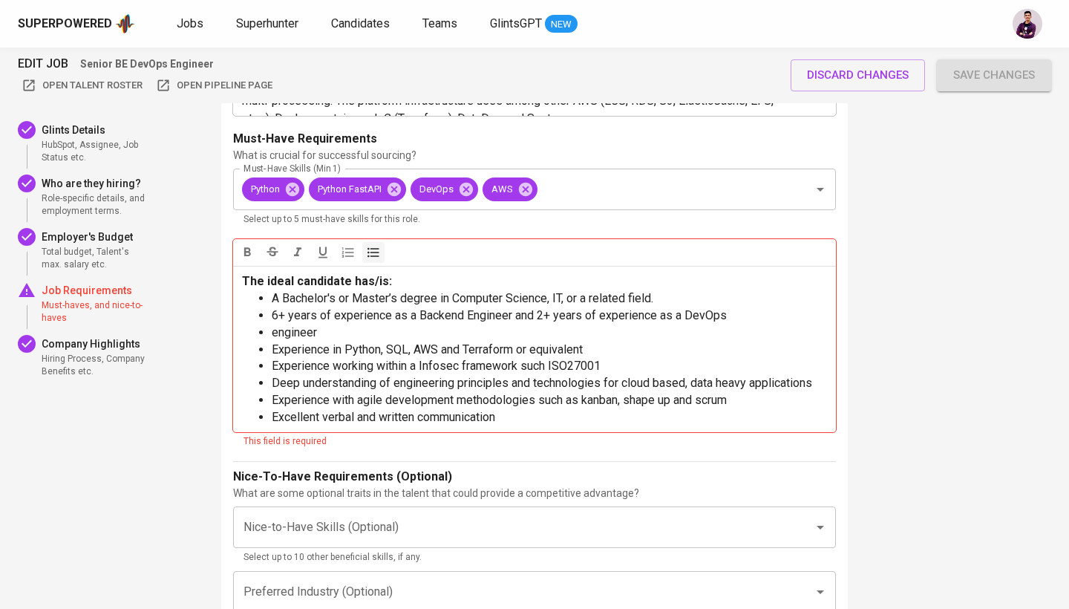
click at [269, 337] on ul "A Bachelor's or Master’s degree in Computer Science, IT, or a related field. 6+…" at bounding box center [534, 341] width 585 height 102
click at [273, 326] on span "engineer" at bounding box center [294, 332] width 45 height 14
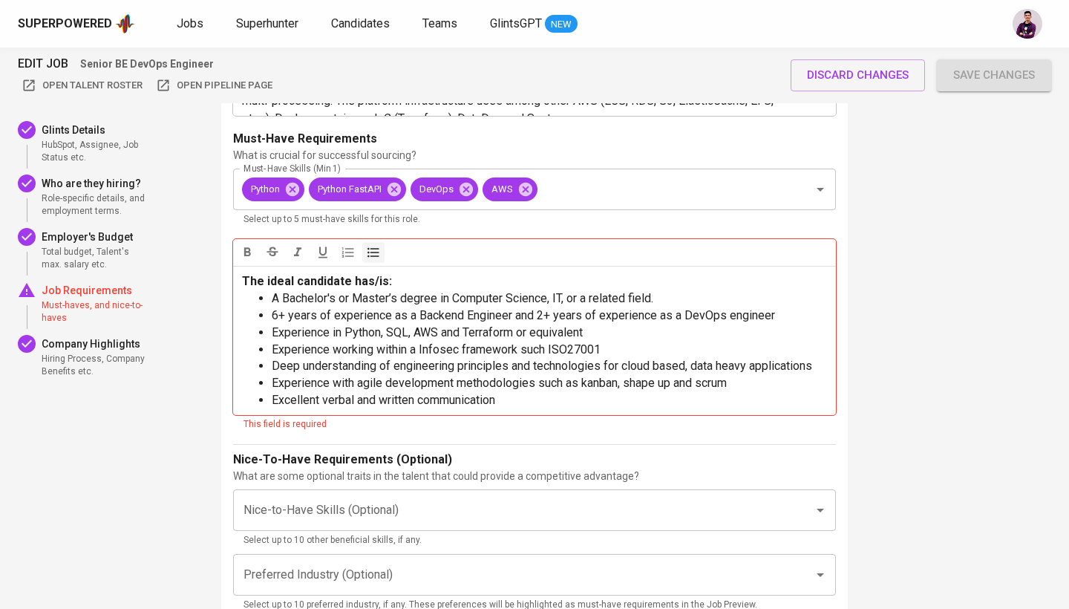
scroll to position [2551, 0]
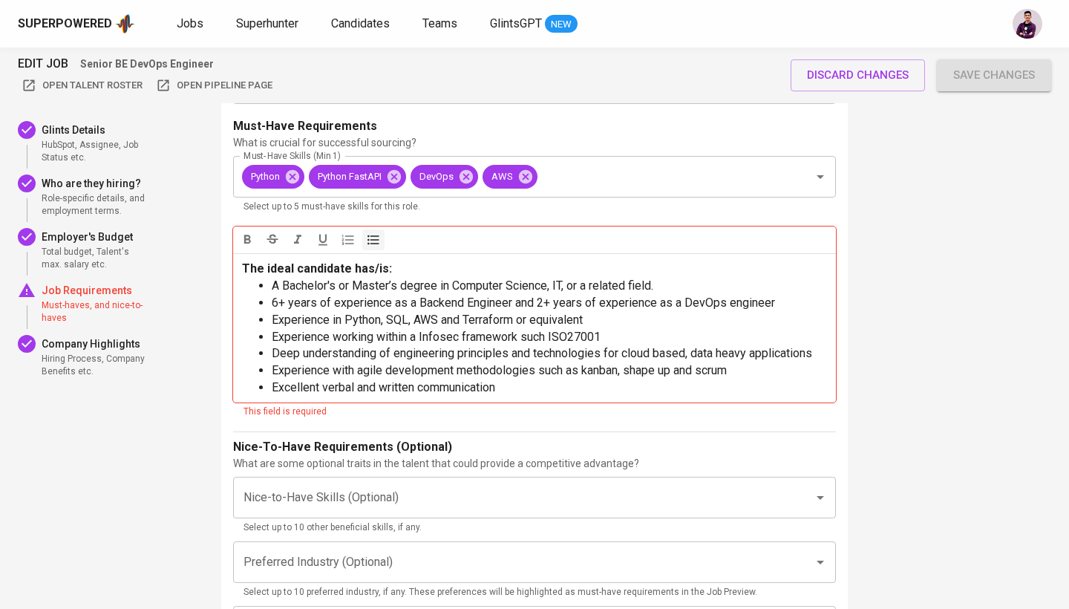
click at [540, 384] on li "Excellent verbal and written communication" at bounding box center [549, 387] width 555 height 17
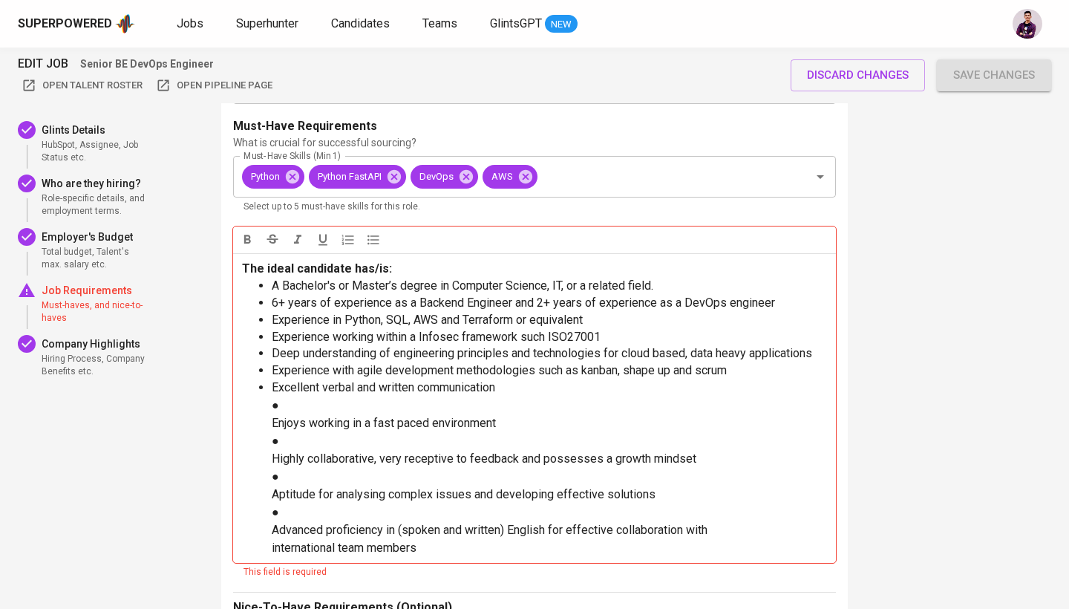
click at [258, 399] on ul "Experience with agile development methodologies such as kanban, shape up and sc…" at bounding box center [534, 459] width 585 height 195
click at [319, 405] on li "●" at bounding box center [549, 405] width 555 height 17
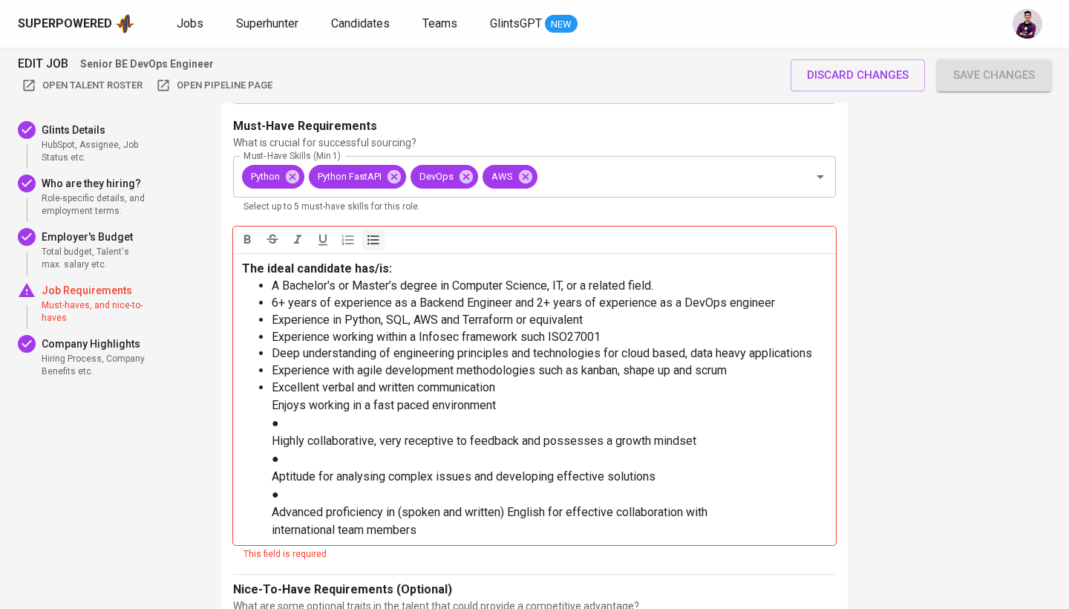
click at [289, 419] on p "●" at bounding box center [549, 423] width 555 height 18
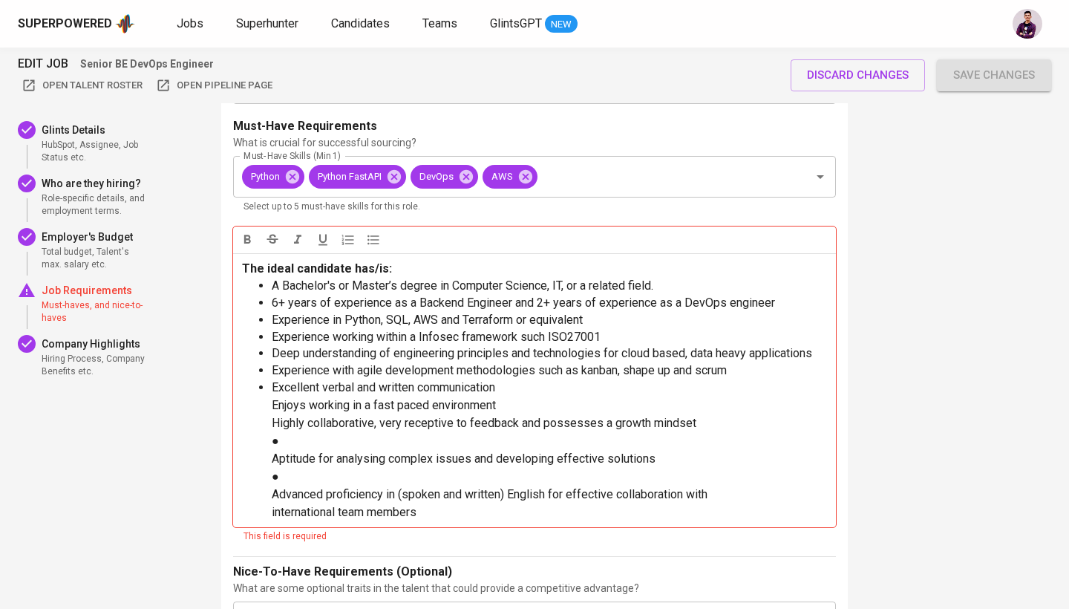
click at [321, 438] on p "●" at bounding box center [549, 441] width 555 height 18
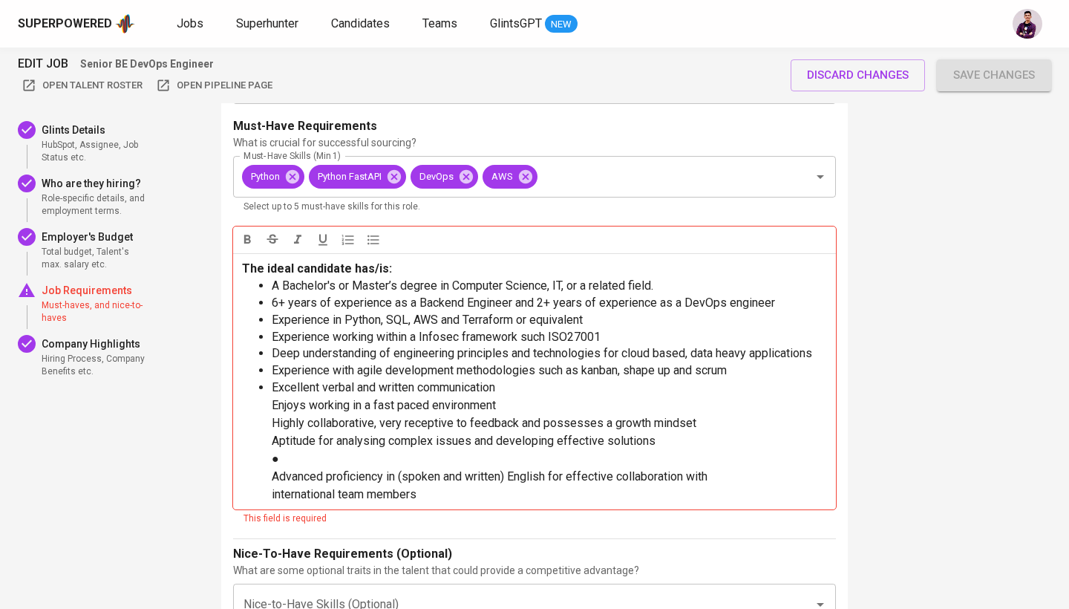
click at [384, 459] on p "●" at bounding box center [549, 459] width 555 height 18
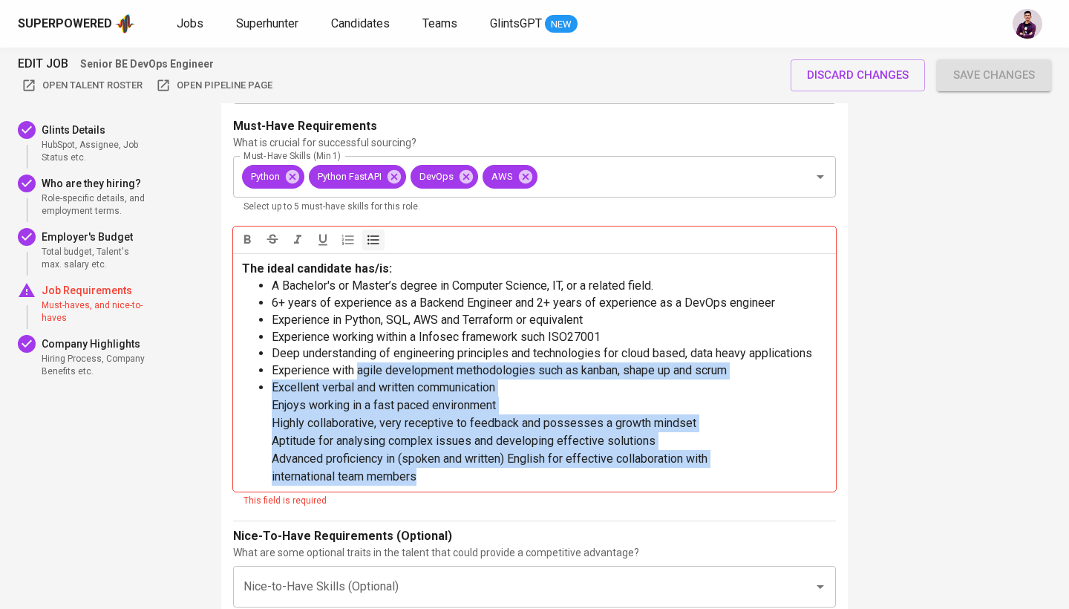
drag, startPoint x: 356, startPoint y: 366, endPoint x: 356, endPoint y: 493, distance: 127.0
click at [356, 493] on div "Must-Have Requirements What is crucial for successful sourcing? Must-Have Skill…" at bounding box center [534, 312] width 603 height 391
click at [371, 232] on icon "button" at bounding box center [373, 239] width 15 height 15
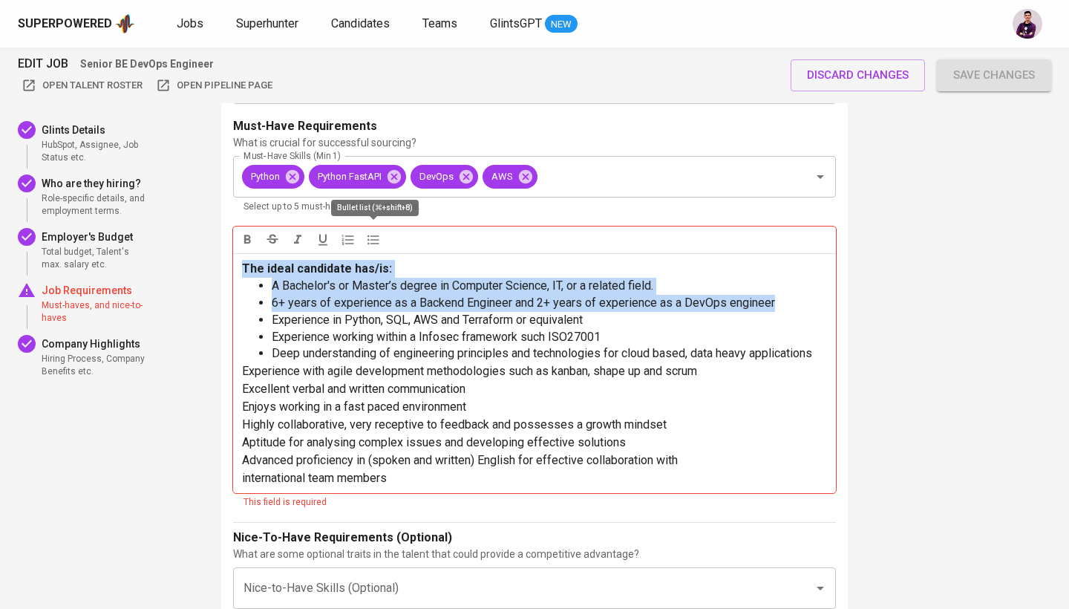
click at [371, 232] on icon "button" at bounding box center [373, 239] width 15 height 15
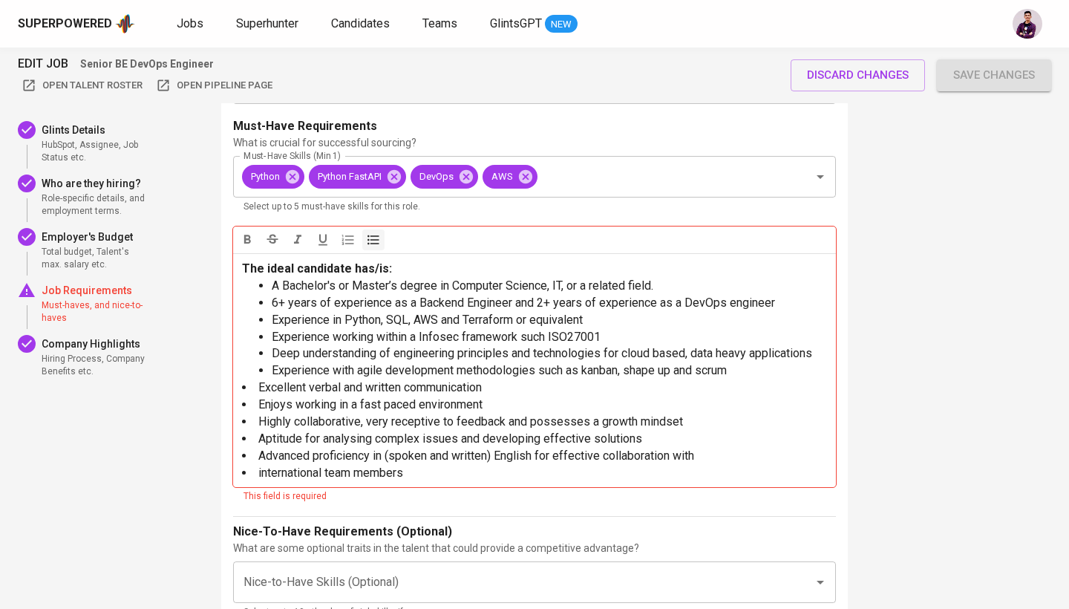
click at [443, 379] on li "Excellent verbal and written communication" at bounding box center [534, 387] width 585 height 17
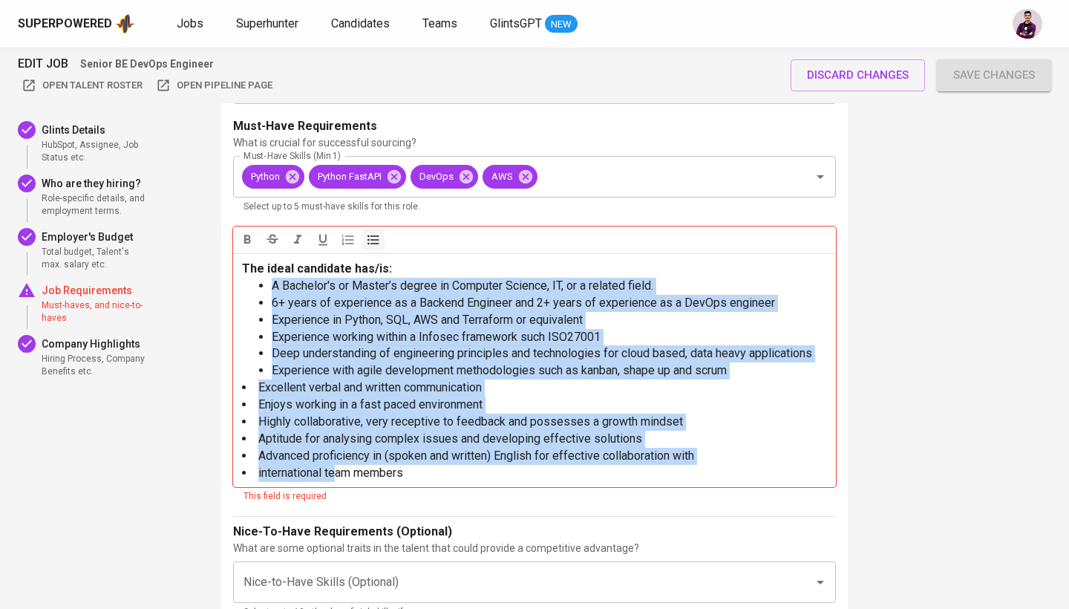
drag, startPoint x: 260, startPoint y: 285, endPoint x: 335, endPoint y: 463, distance: 192.7
click at [335, 463] on div "The ideal candidate has/is: A Bachelor's or Master’s degree in Computer Science…" at bounding box center [534, 370] width 603 height 235
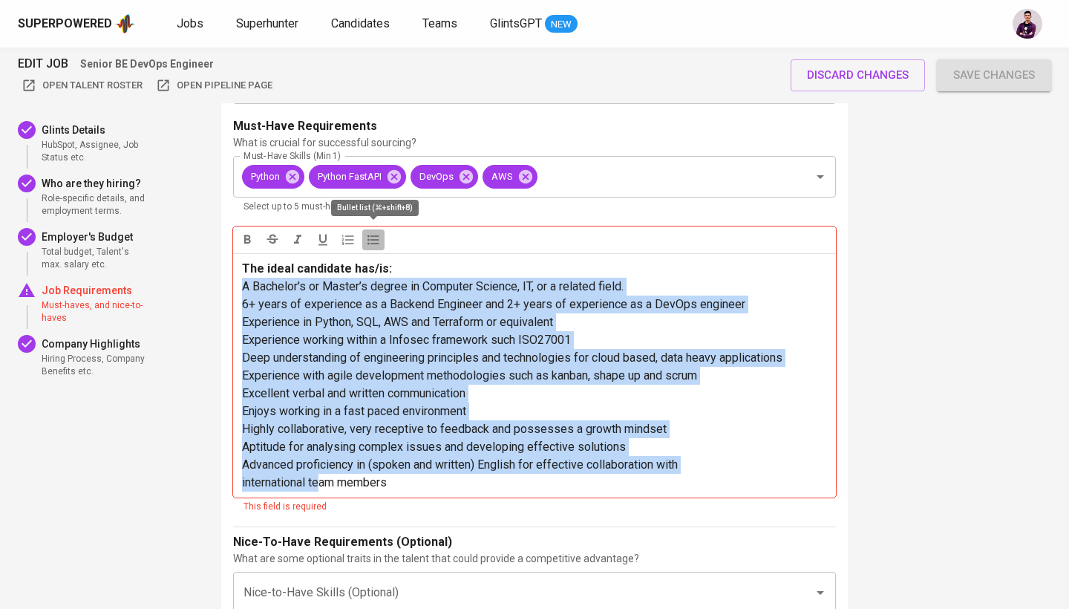
click at [376, 240] on icon "button" at bounding box center [373, 239] width 15 height 15
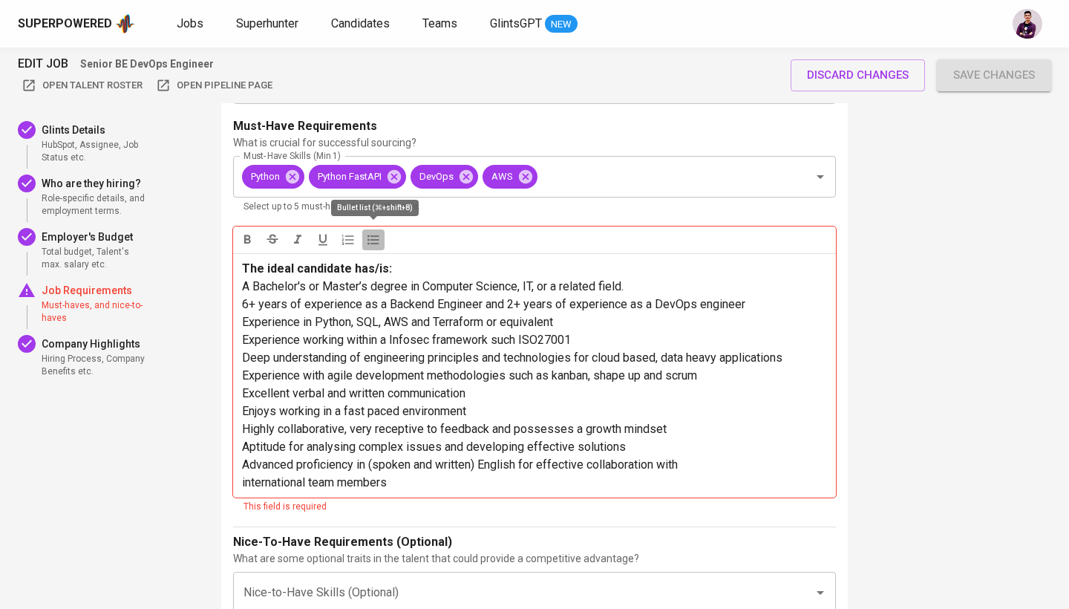
click at [376, 240] on icon "button" at bounding box center [373, 239] width 15 height 15
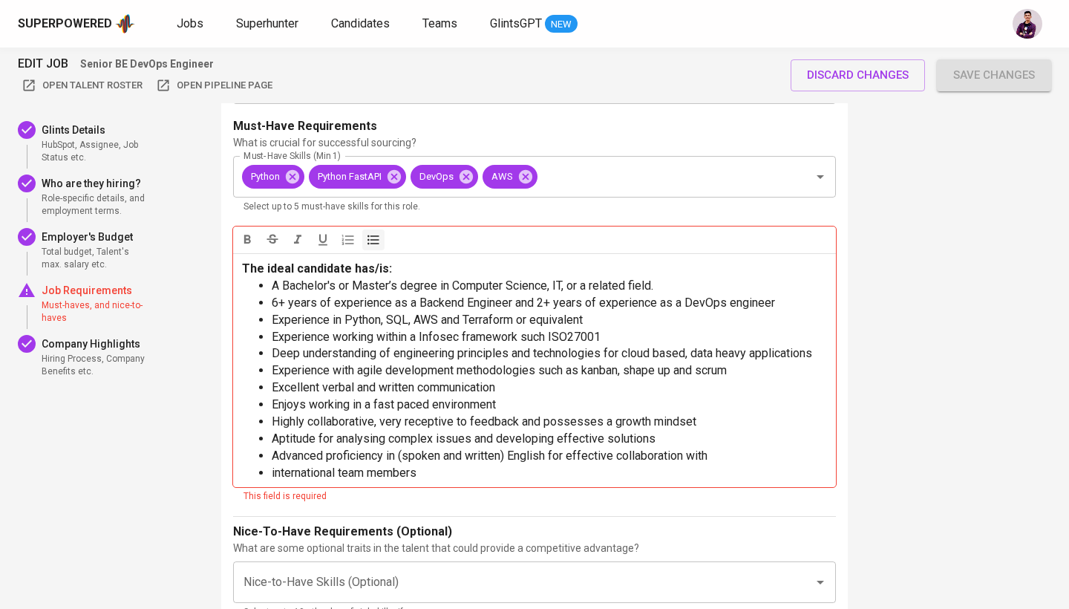
click at [398, 406] on span "Enjoys working in a fast paced environment" at bounding box center [384, 404] width 224 height 14
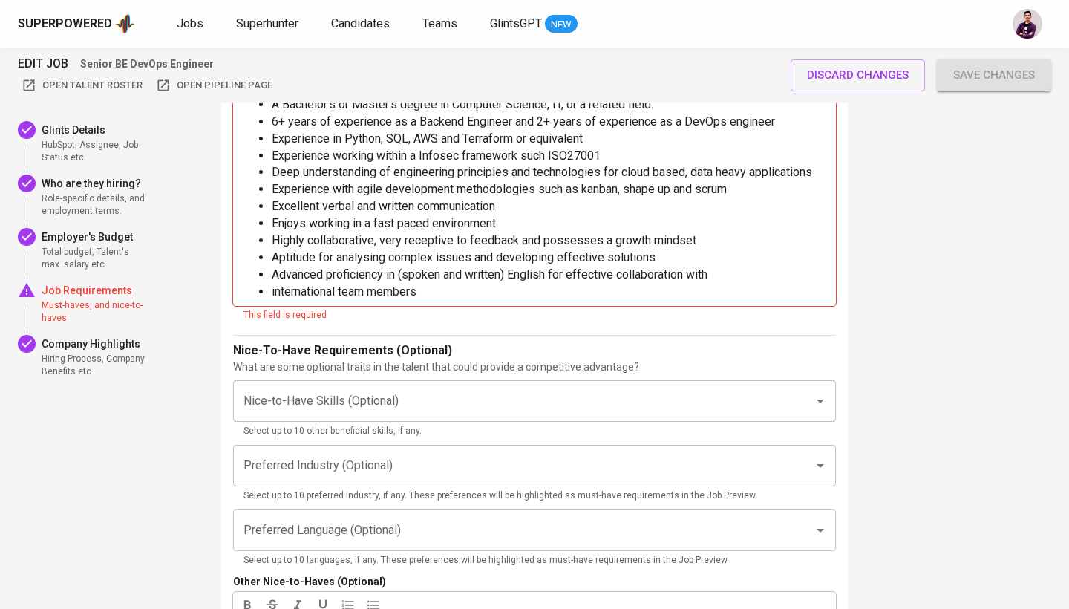
click at [398, 406] on div "Nice-to-Have Skills (Optional) Nice-to-Have Skills (Optional) Select up to 10 o…" at bounding box center [534, 409] width 603 height 59
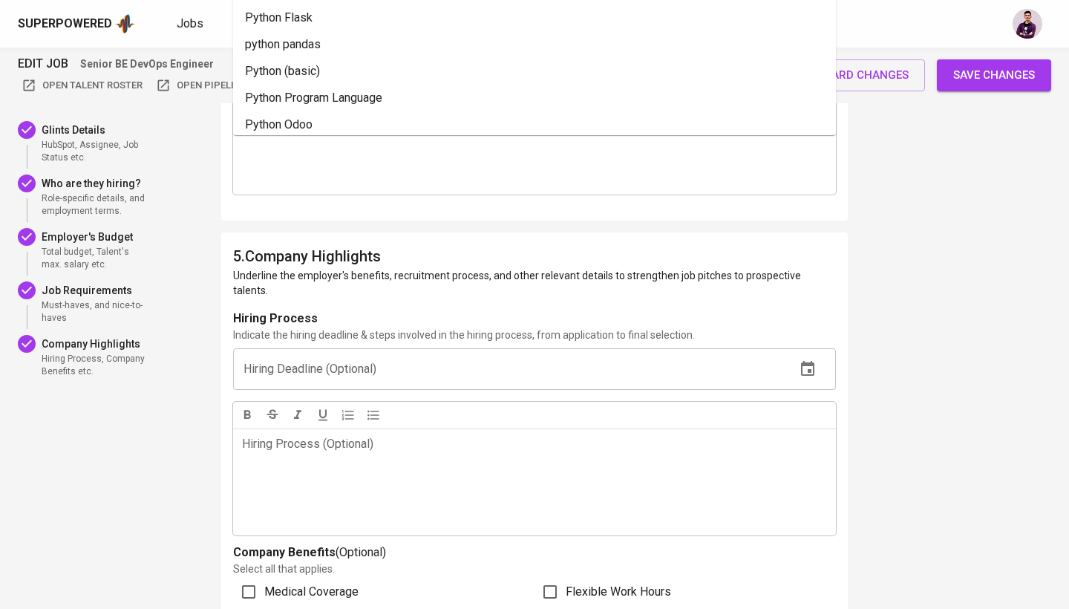
scroll to position [3272, 0]
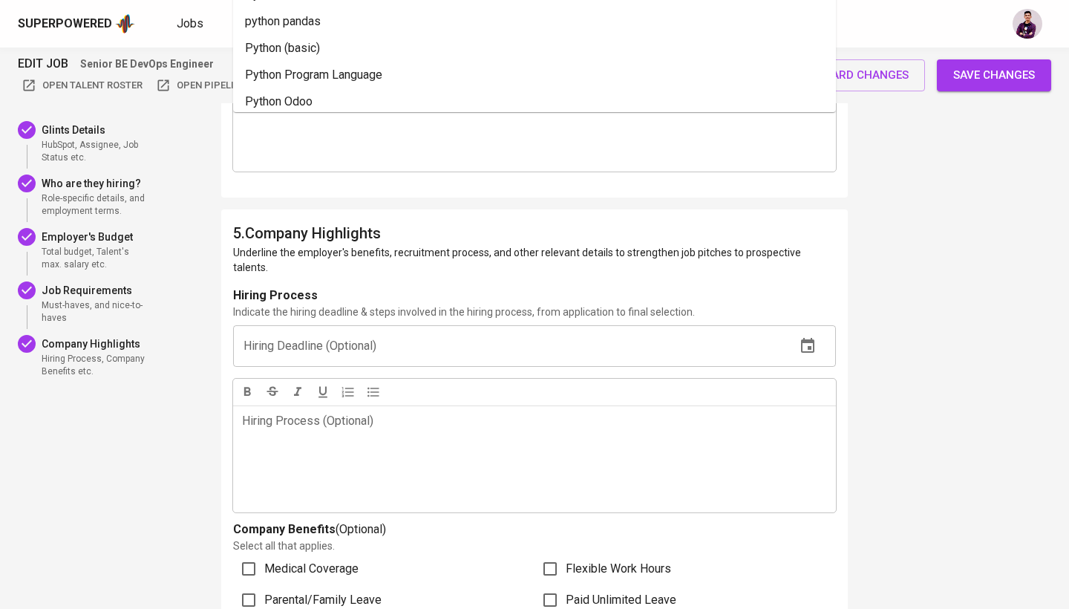
click at [942, 76] on button "Save changes" at bounding box center [994, 74] width 114 height 31
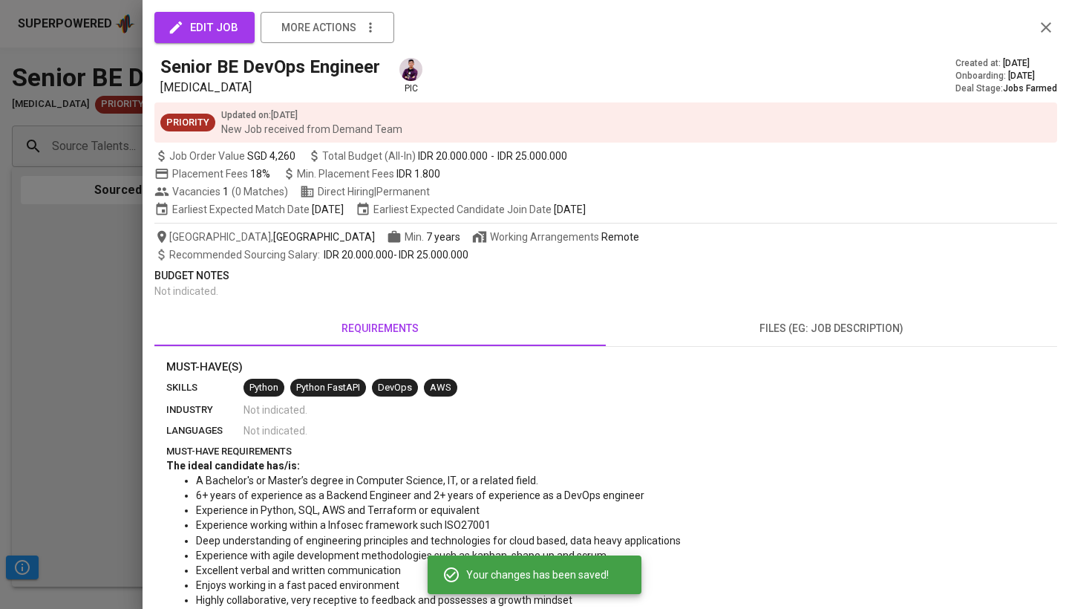
click at [94, 284] on div at bounding box center [534, 304] width 1069 height 609
